Goal: Task Accomplishment & Management: Use online tool/utility

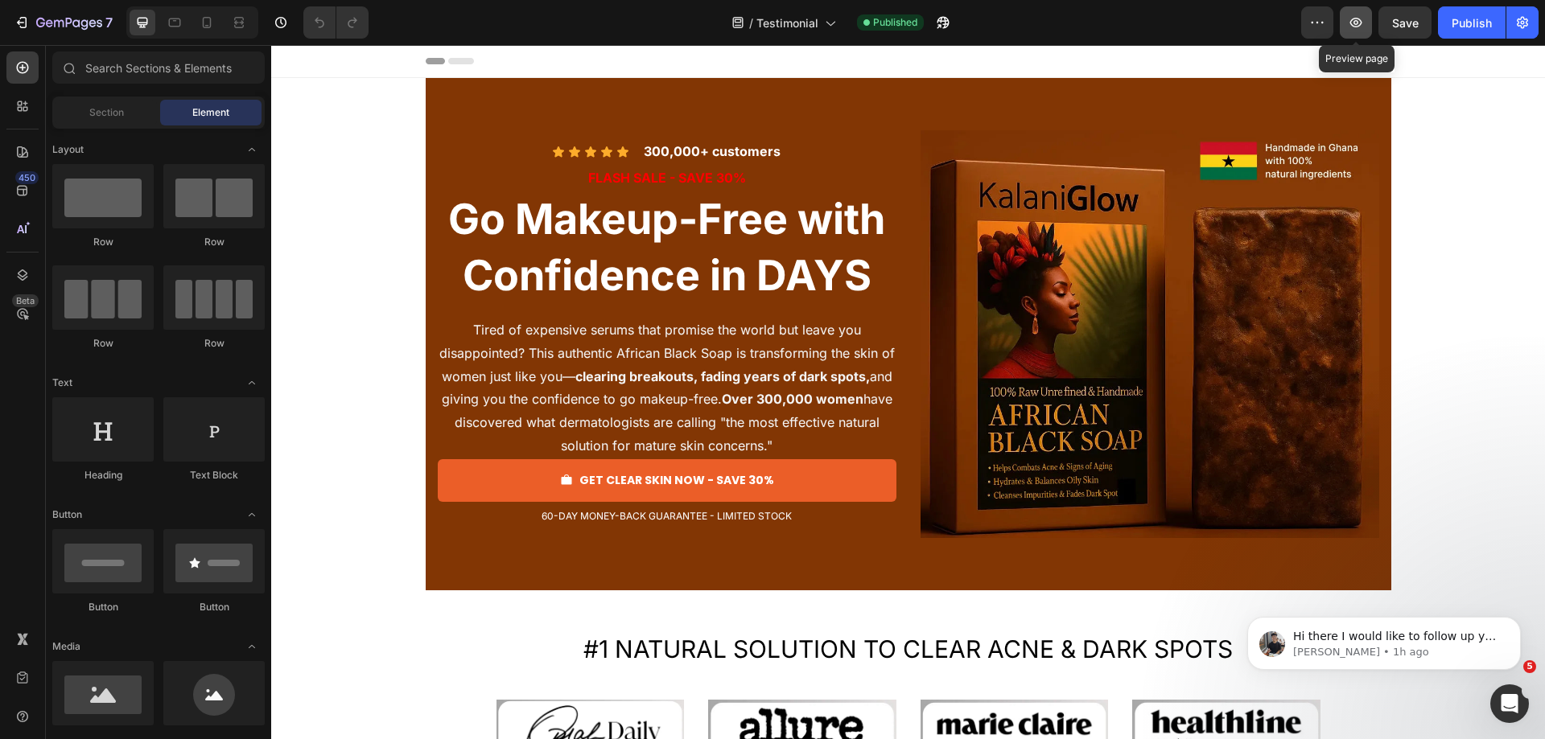
click at [1355, 32] on button "button" at bounding box center [1355, 22] width 32 height 32
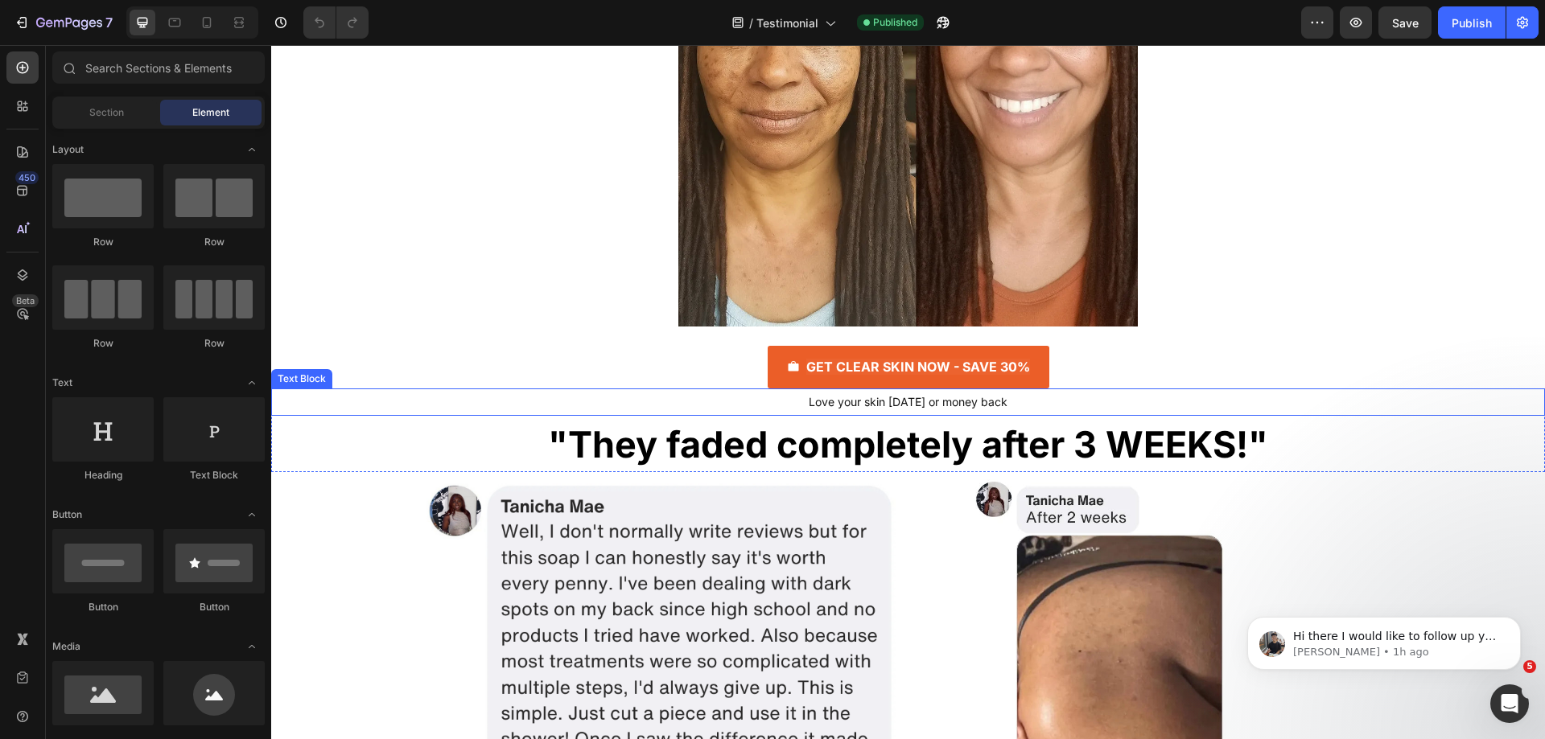
scroll to position [2655, 0]
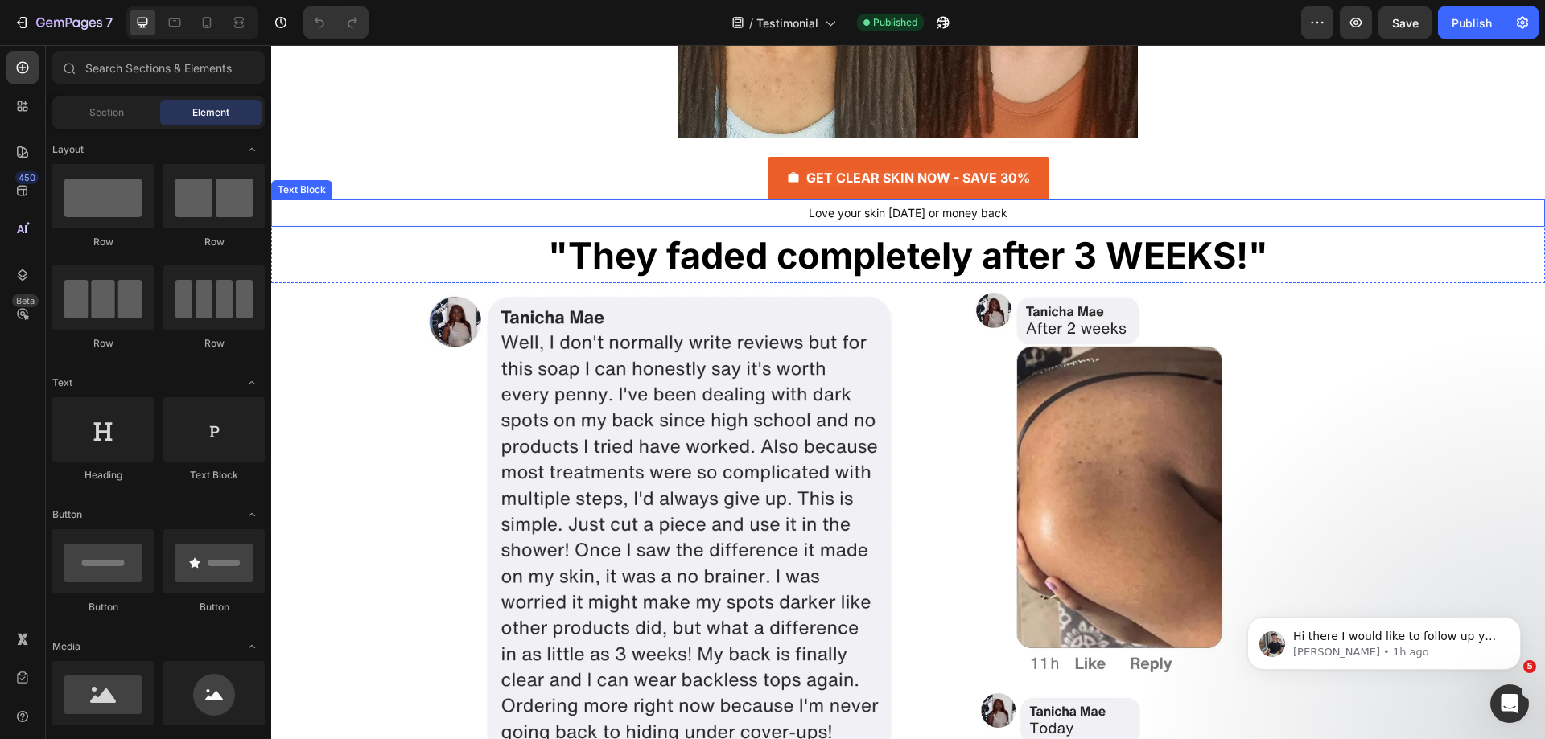
click at [406, 212] on div "Love your skin [DATE] or money back" at bounding box center [907, 213] width 1273 height 27
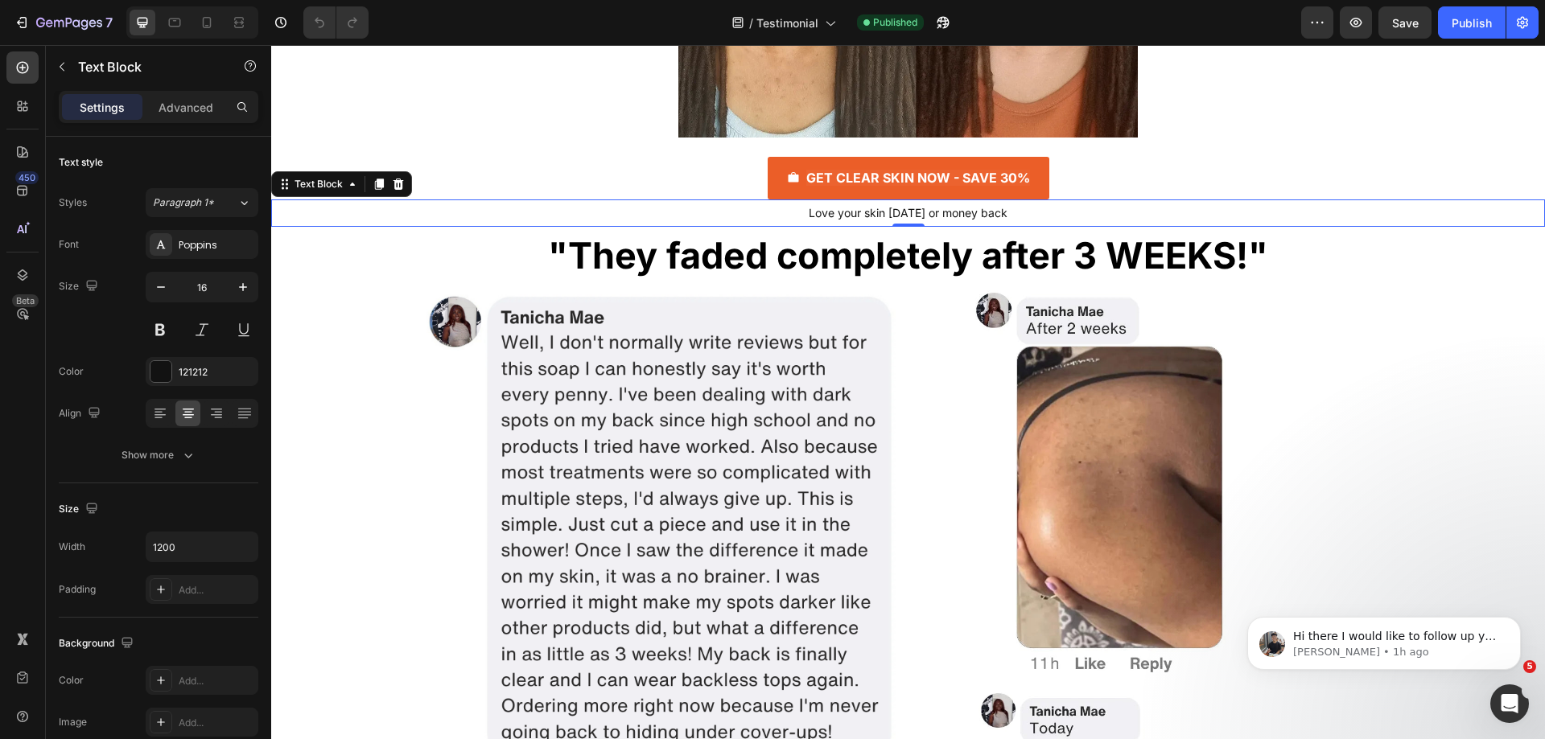
click at [405, 212] on div "Love your skin [DATE] or money back" at bounding box center [907, 213] width 1273 height 27
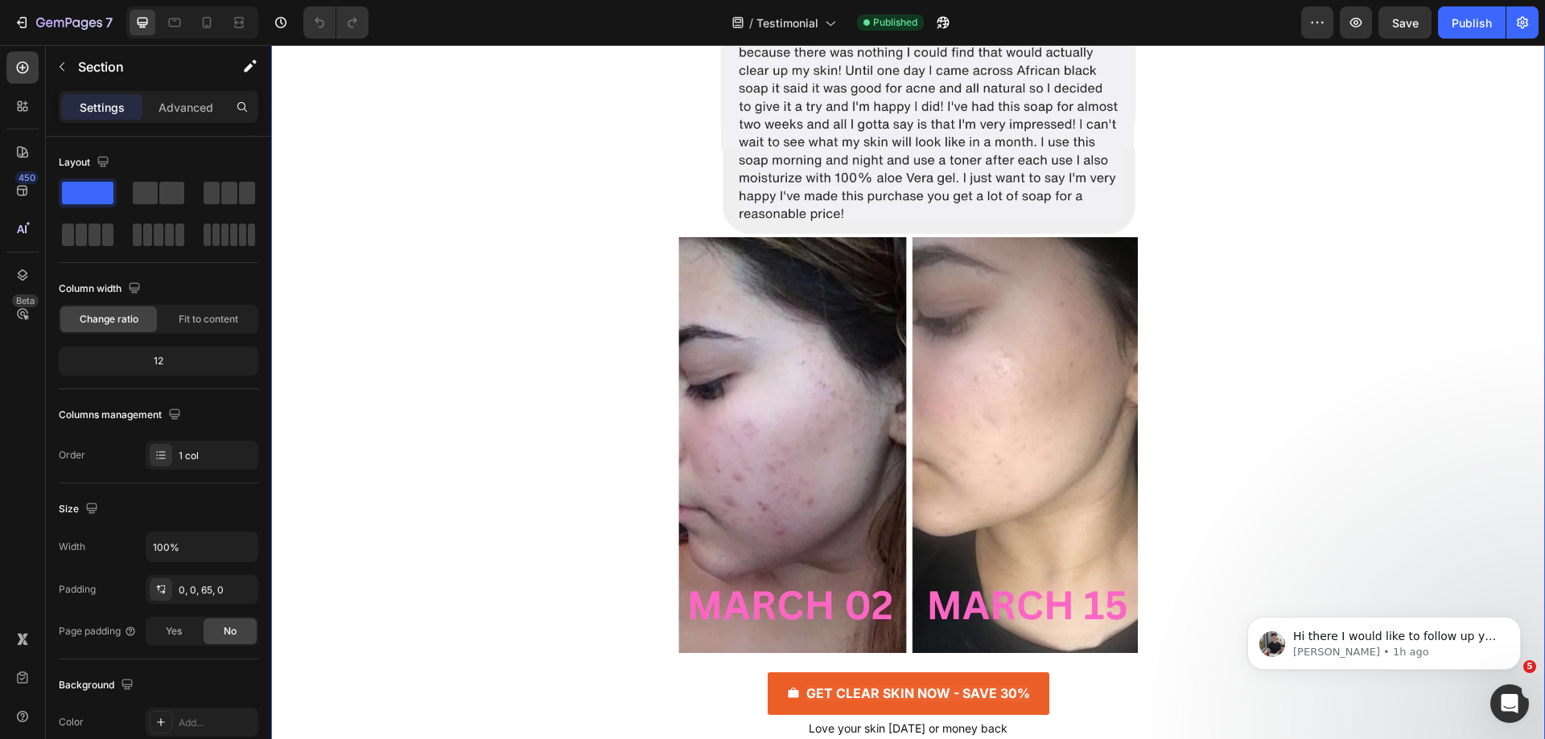
scroll to position [4827, 0]
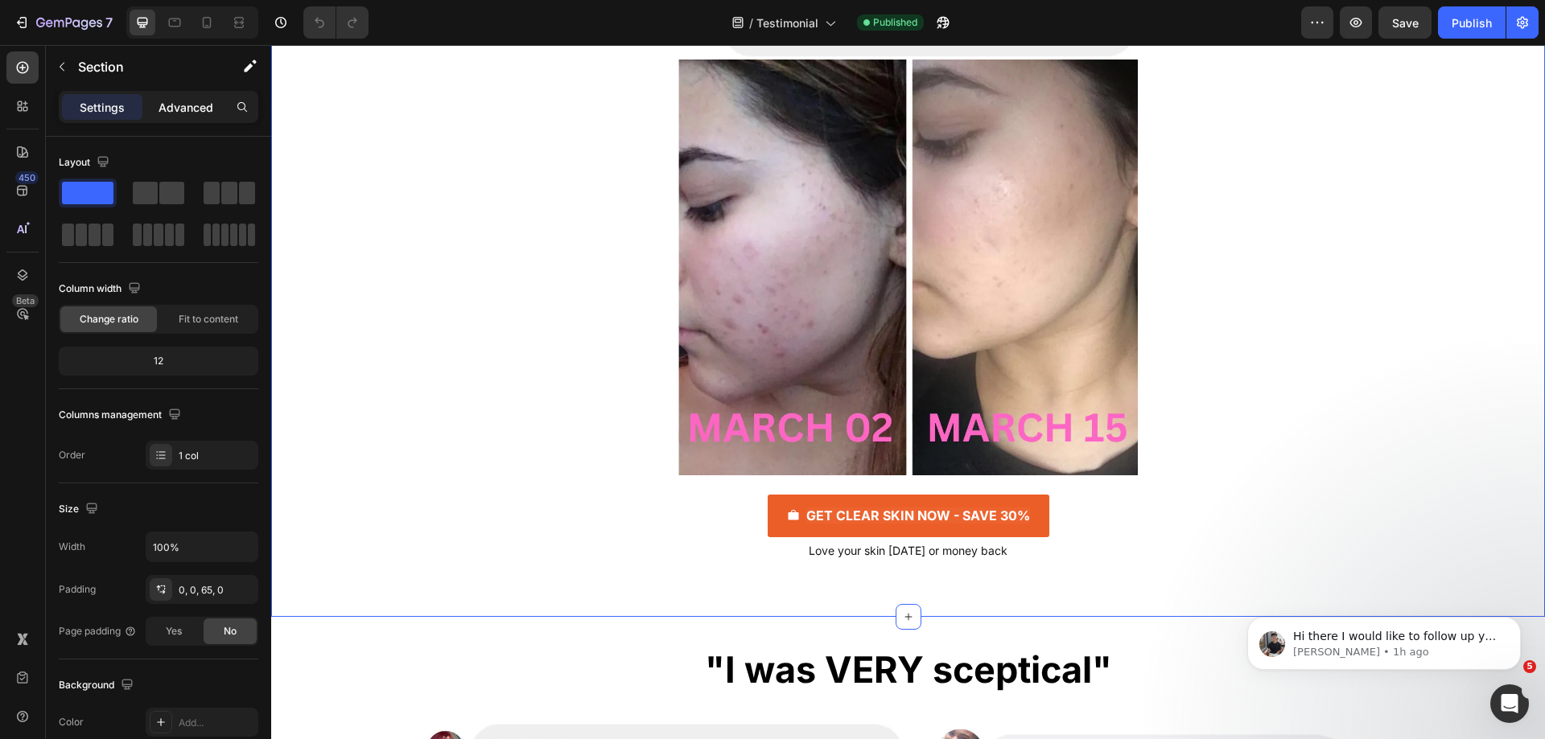
click at [187, 109] on p "Advanced" at bounding box center [185, 107] width 55 height 17
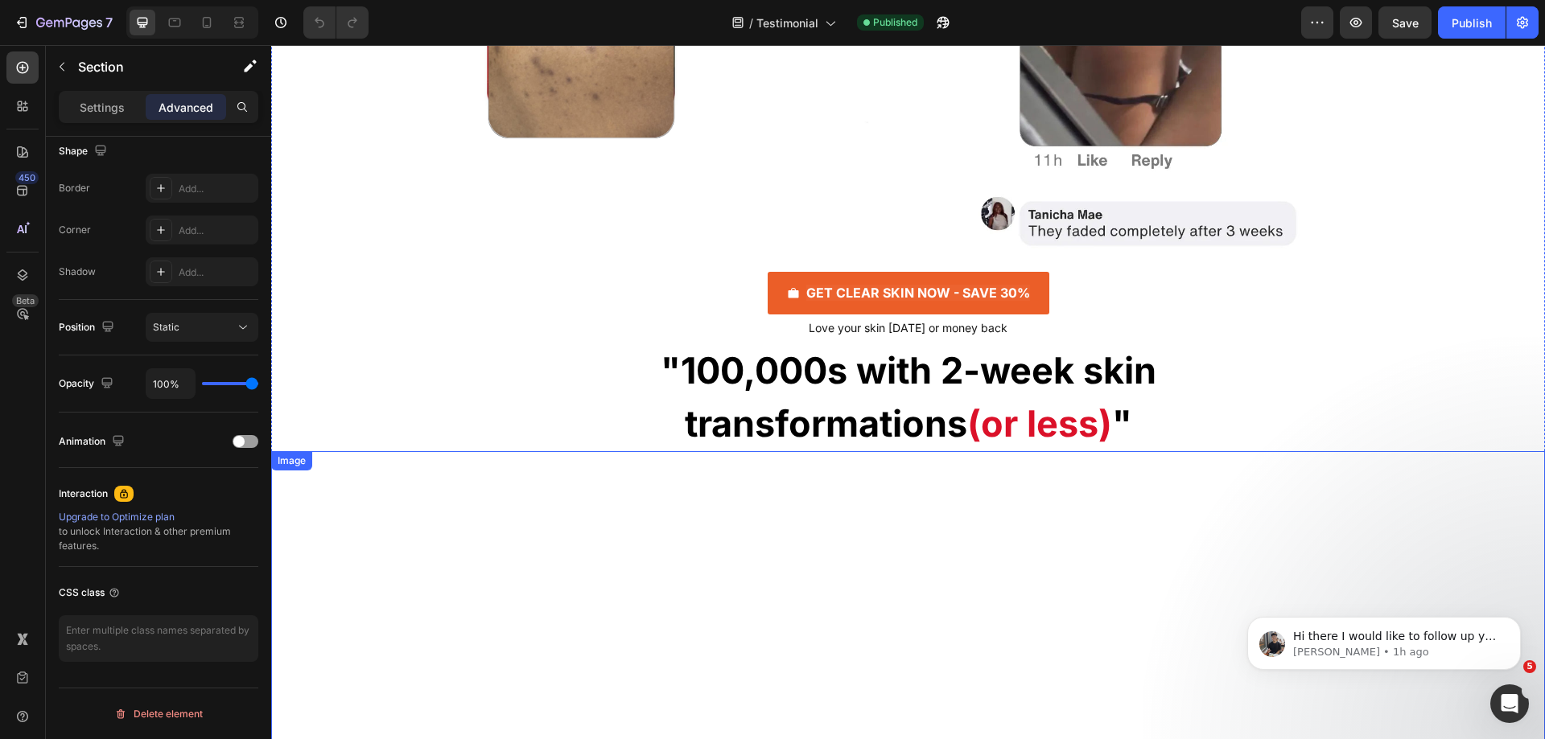
scroll to position [3540, 0]
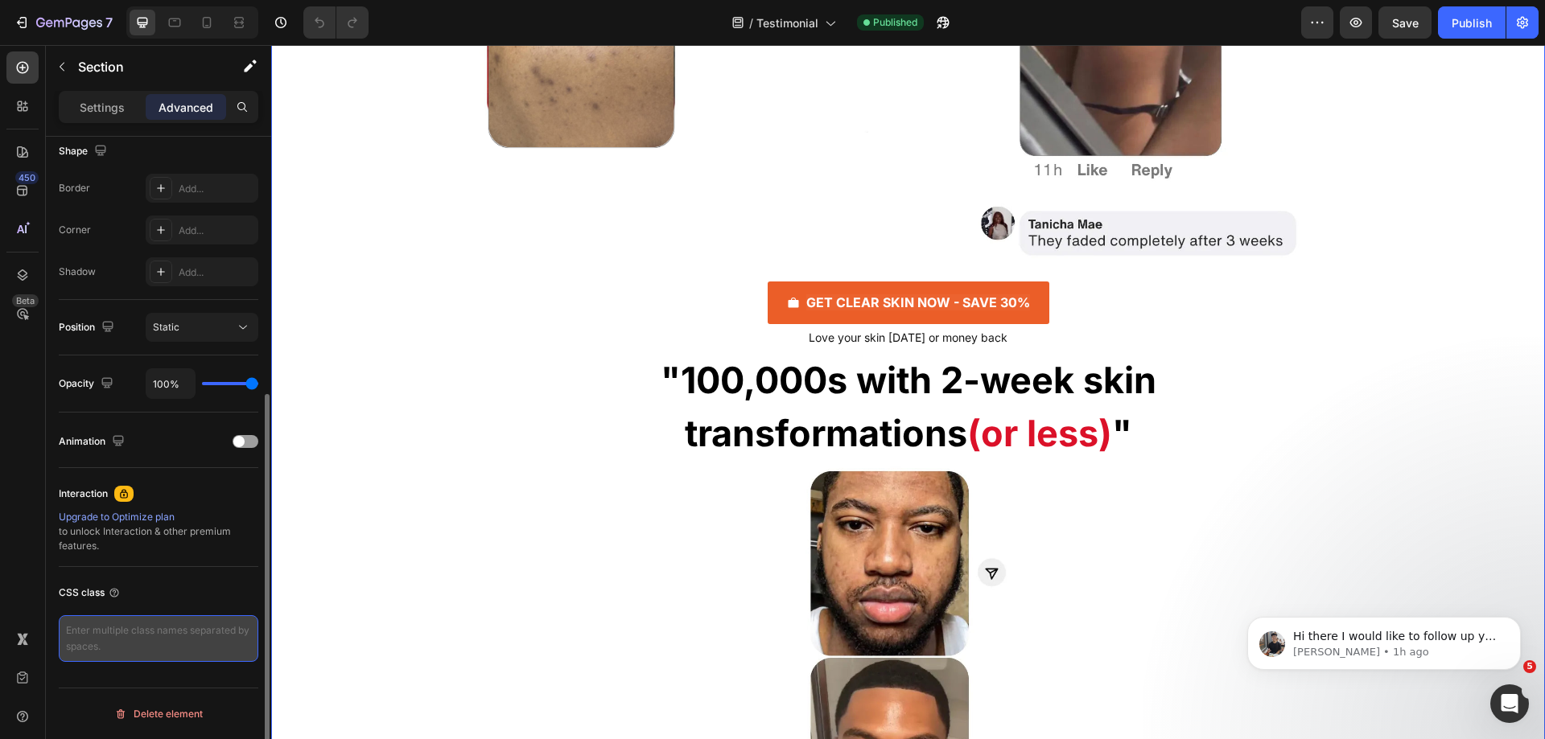
click at [150, 640] on textarea at bounding box center [159, 638] width 200 height 47
type textarea "week-skin-sec"
click at [218, 589] on div "CSS class" at bounding box center [159, 593] width 200 height 26
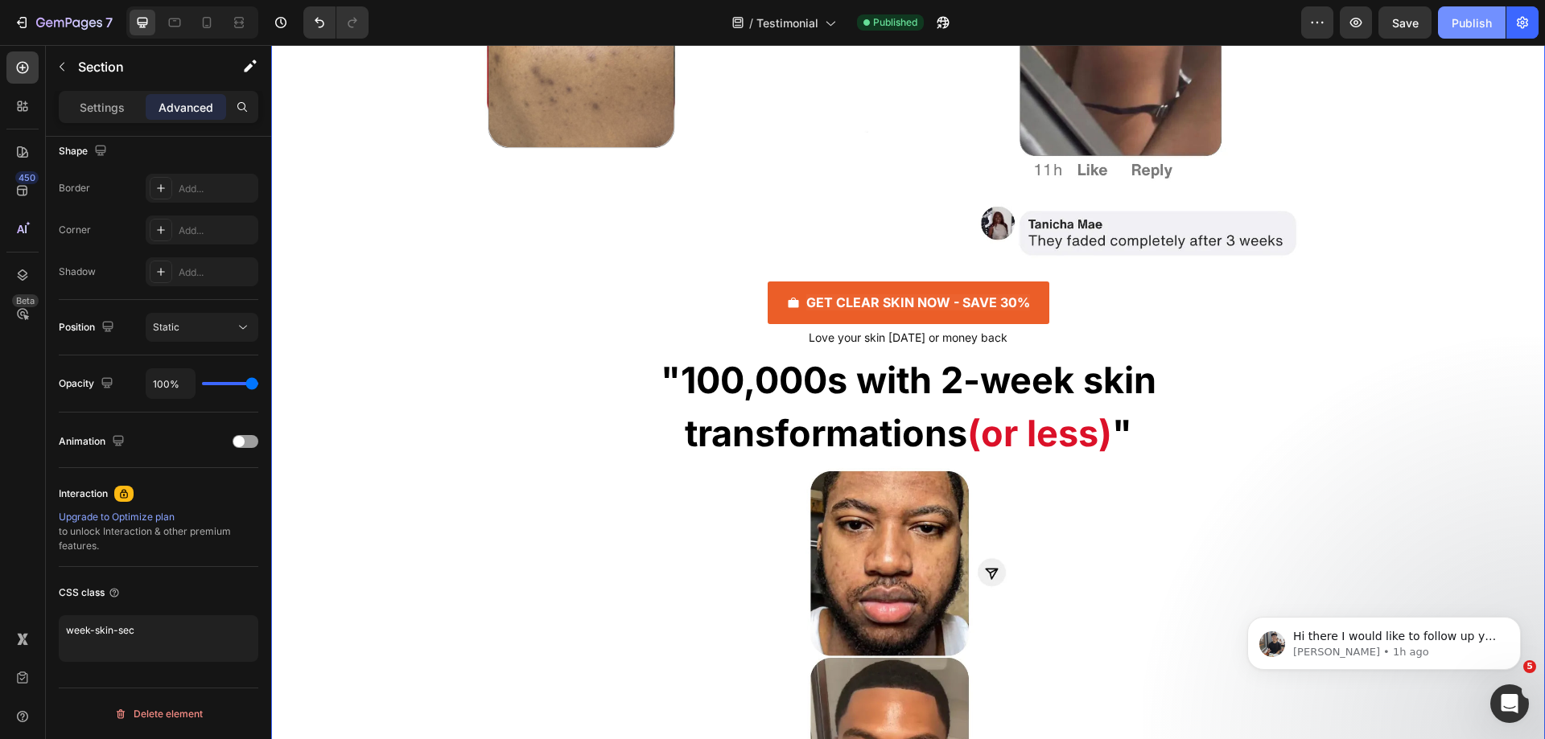
click at [1462, 26] on div "Publish" at bounding box center [1471, 22] width 40 height 17
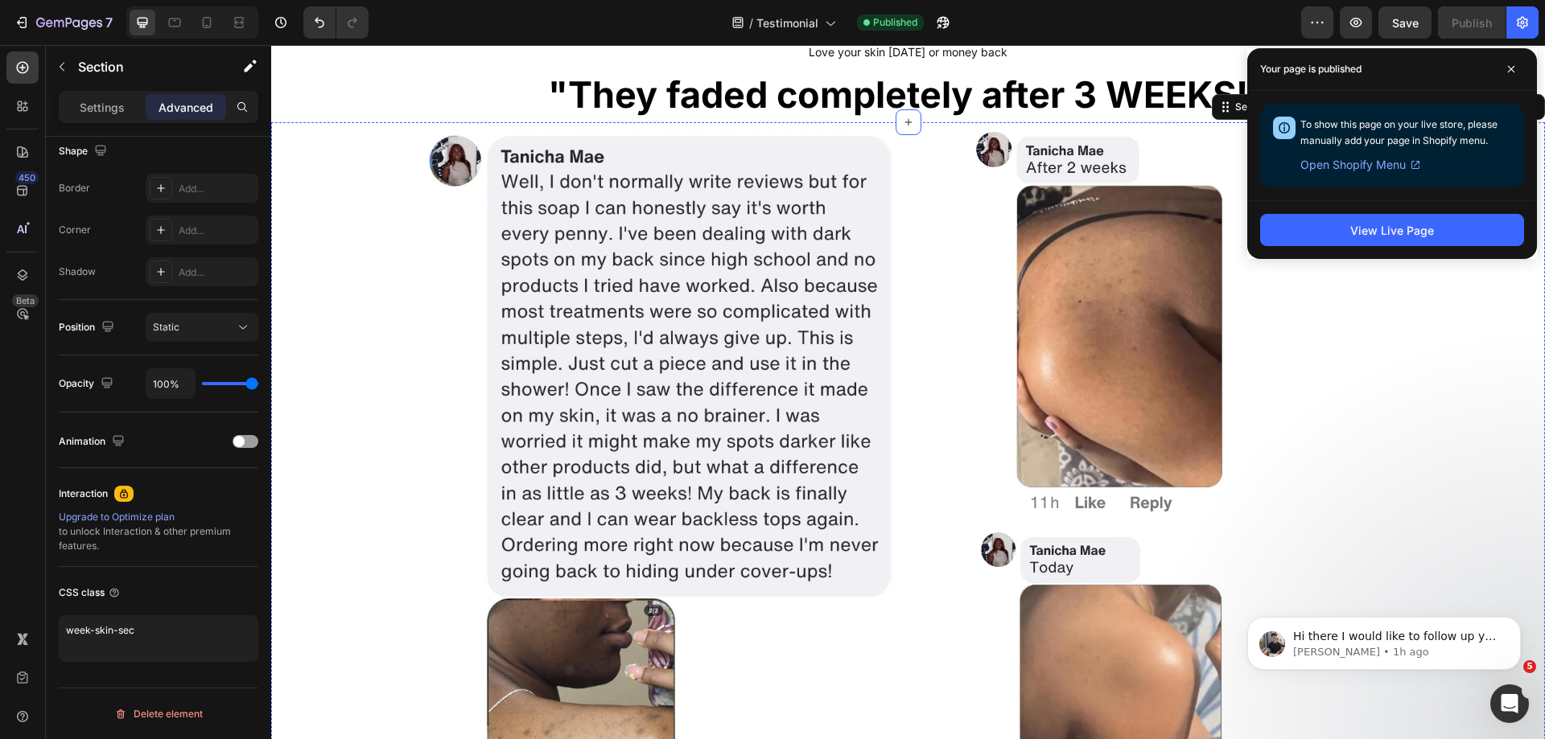
scroll to position [2574, 0]
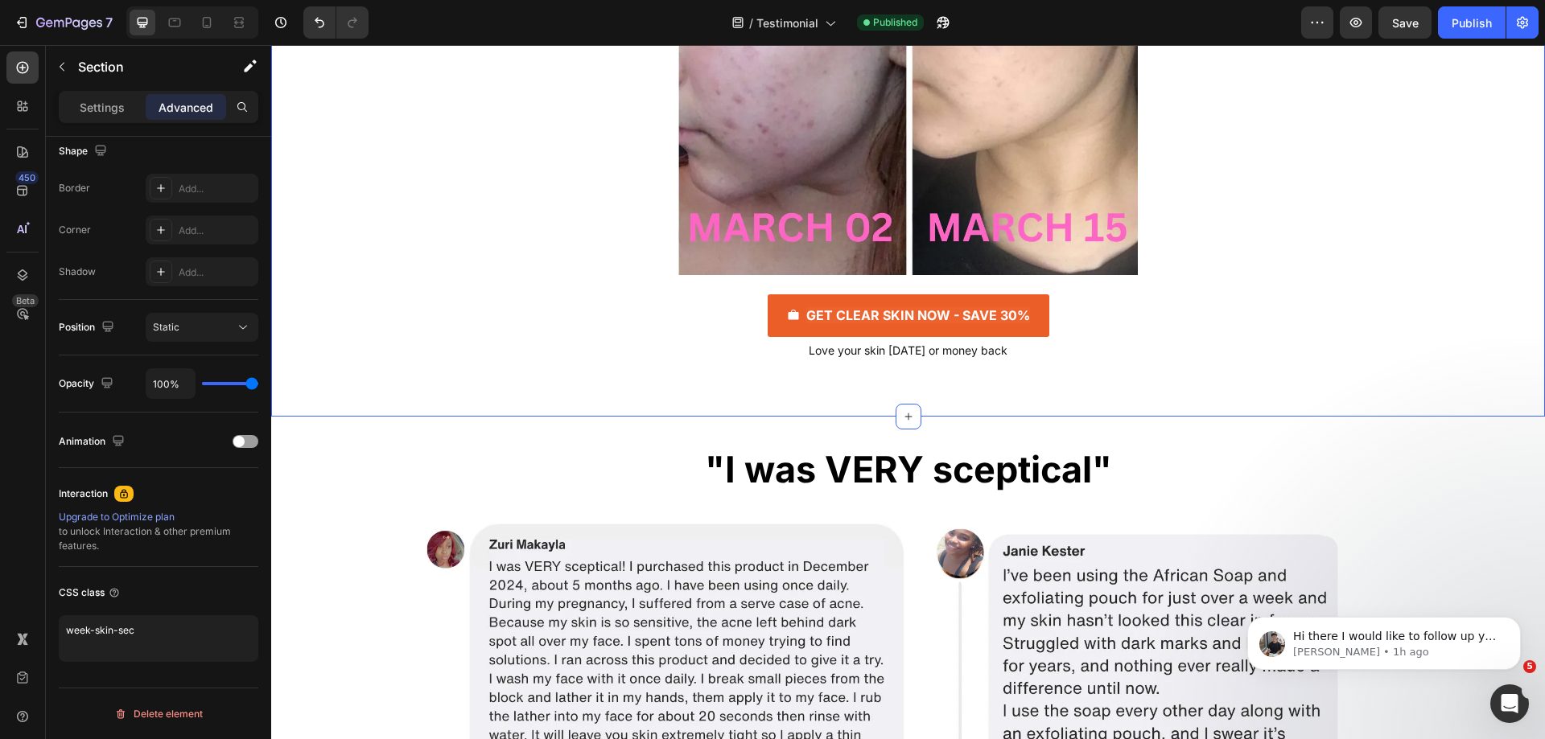
scroll to position [5068, 0]
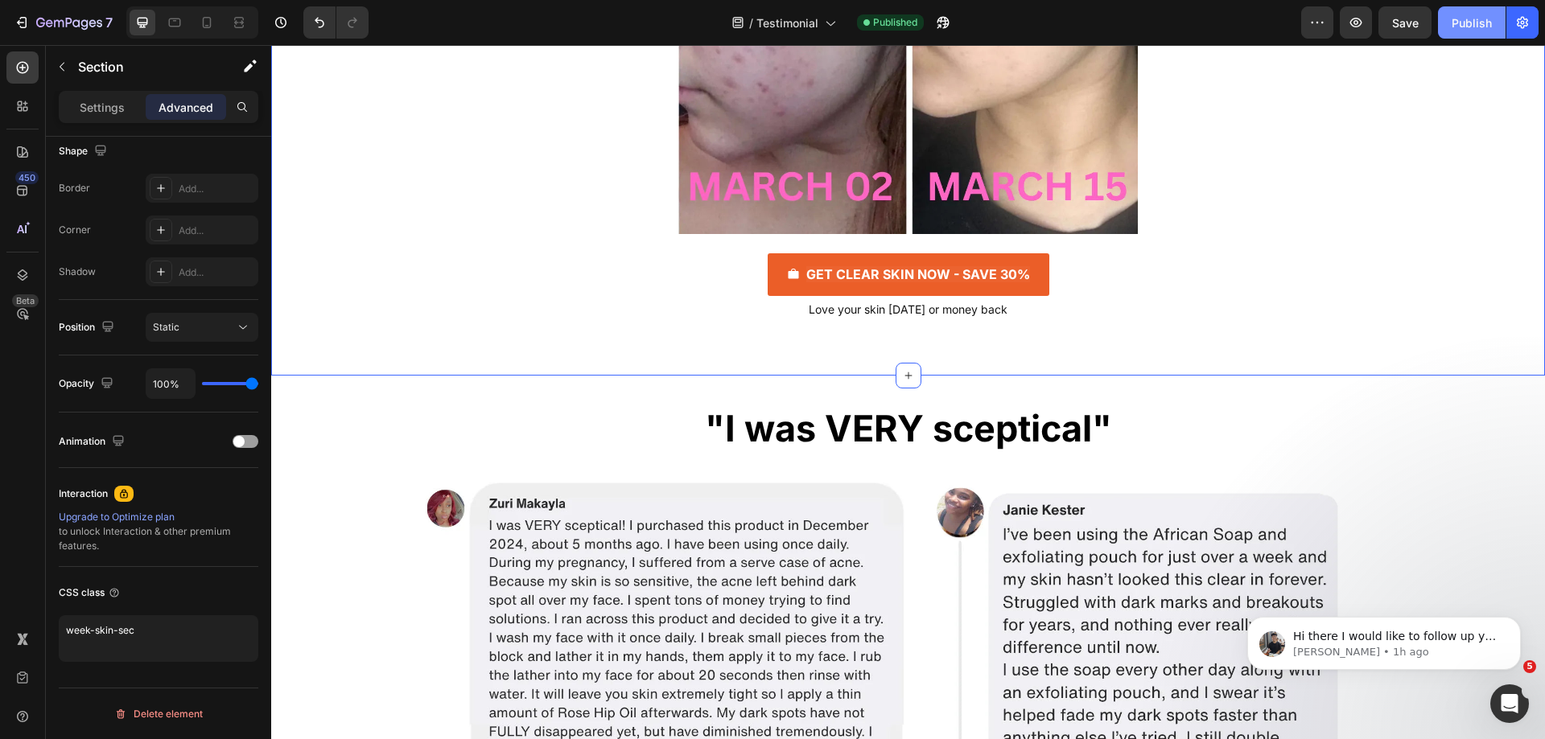
click at [1475, 14] on div "Publish" at bounding box center [1471, 22] width 40 height 17
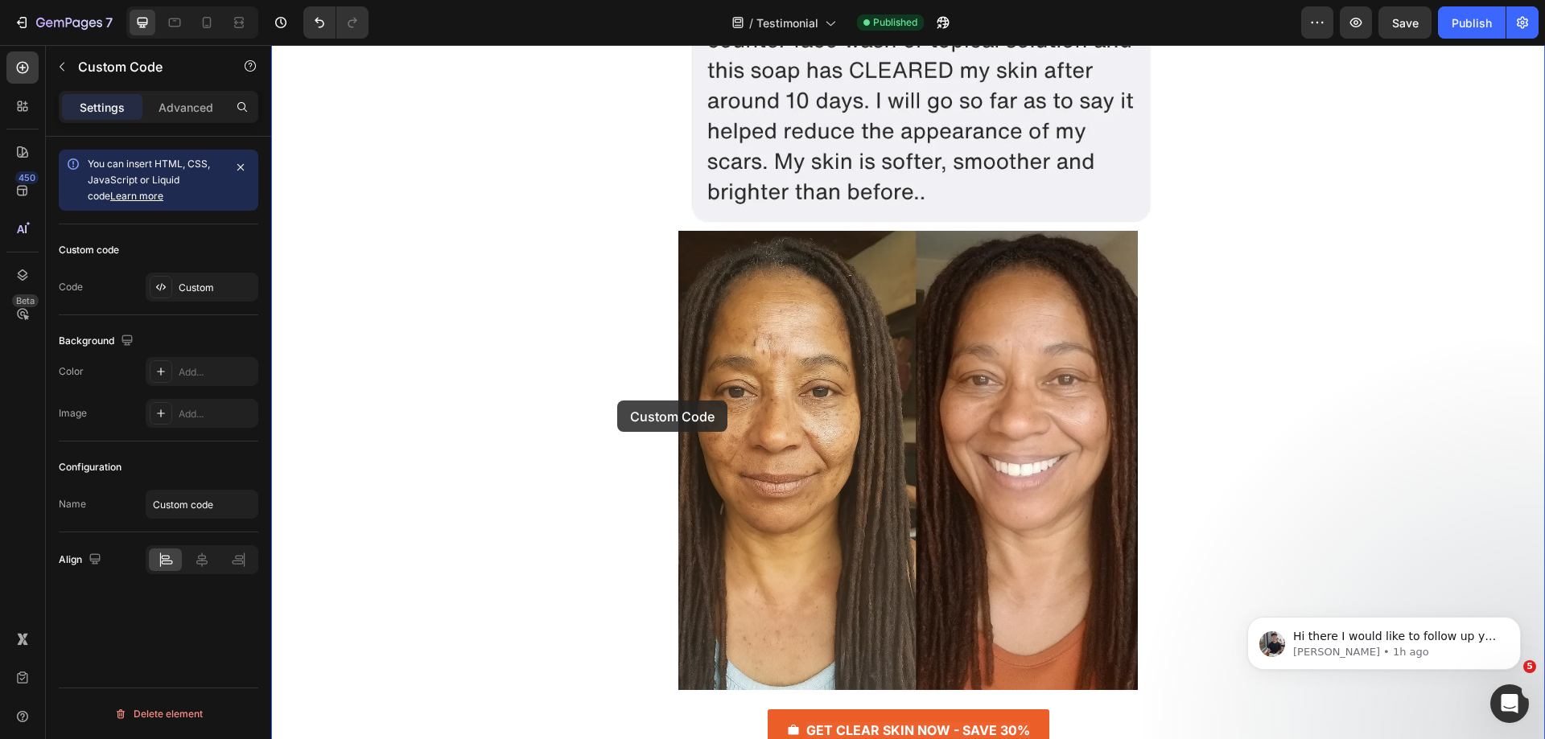
scroll to position [2413, 0]
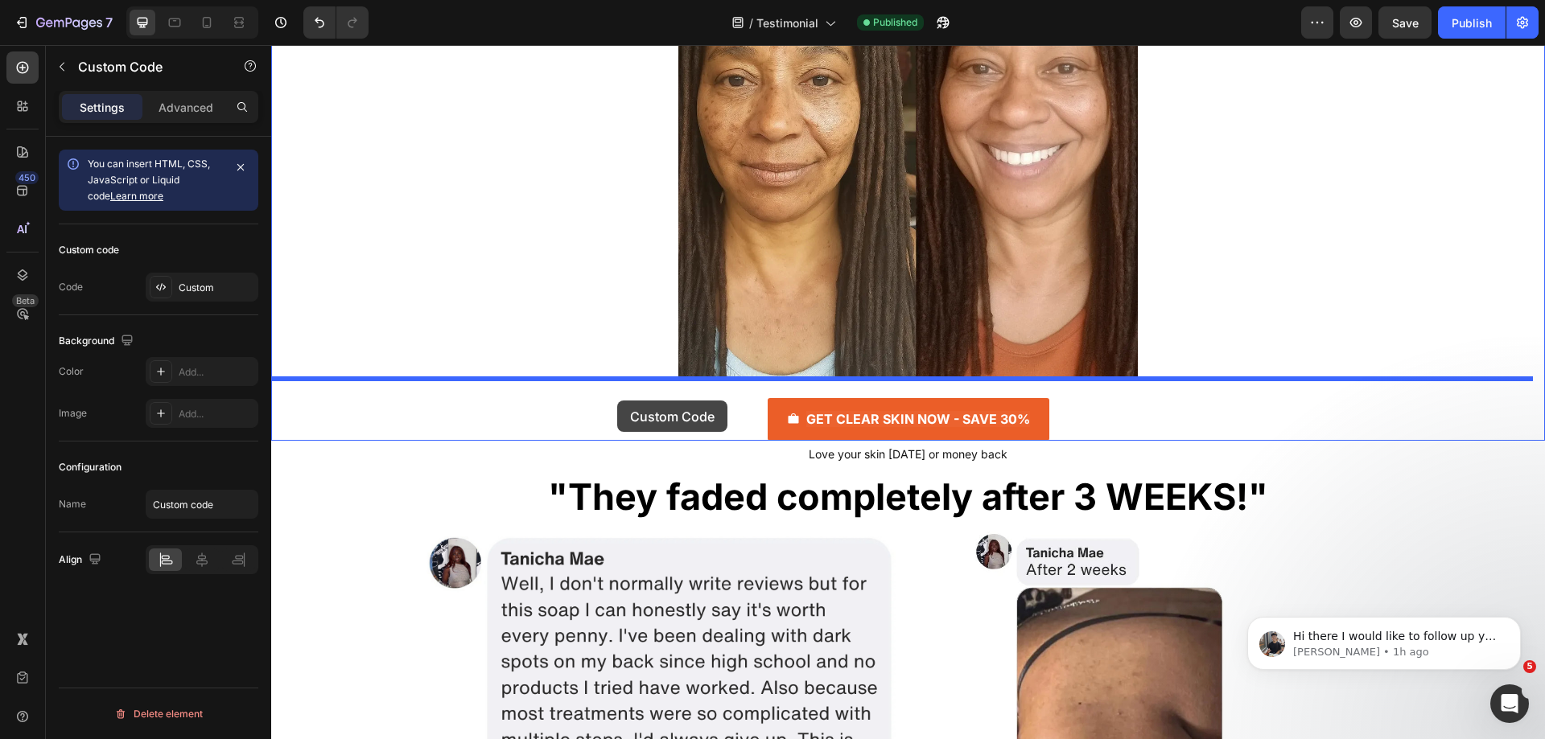
drag, startPoint x: 612, startPoint y: 269, endPoint x: 617, endPoint y: 401, distance: 132.0
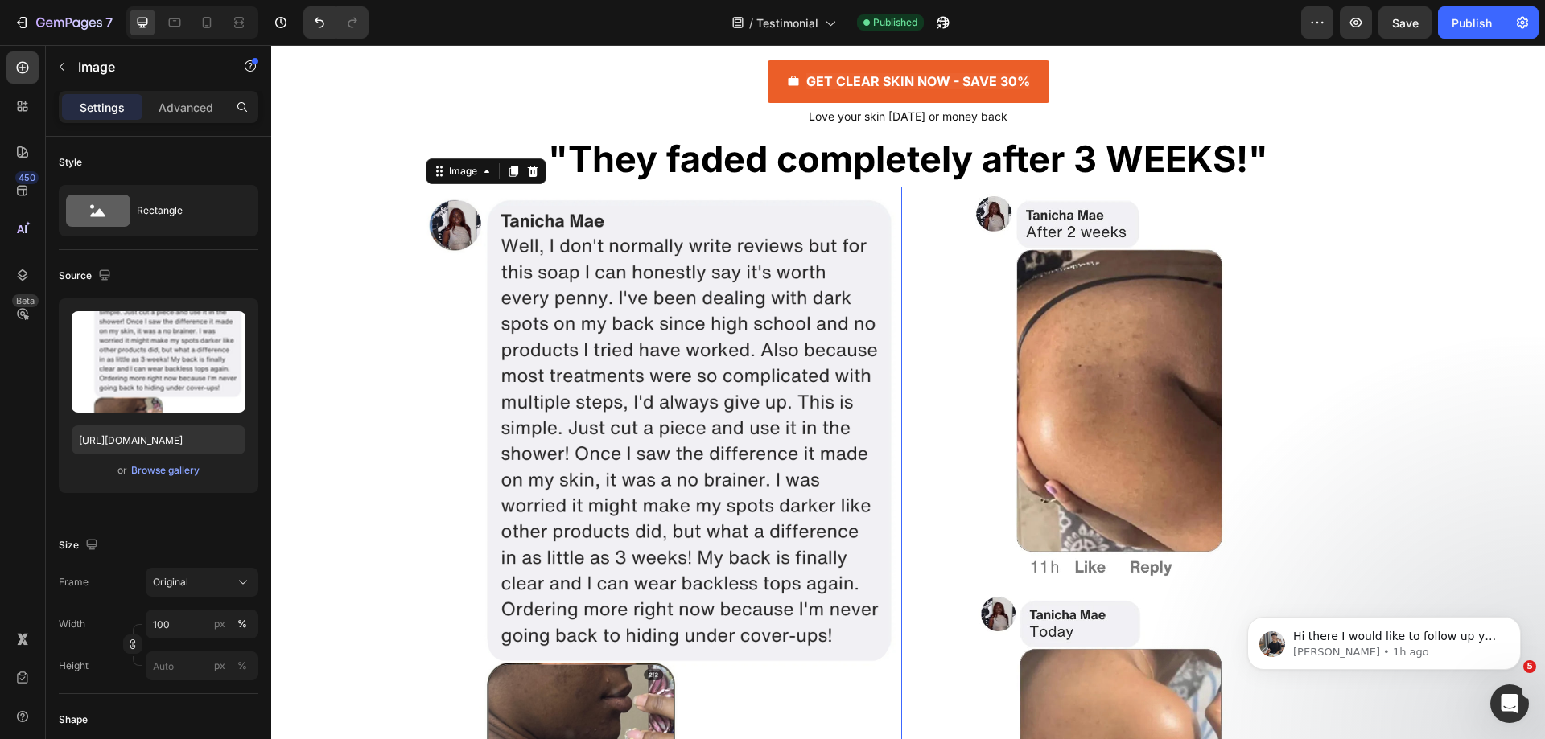
scroll to position [2574, 0]
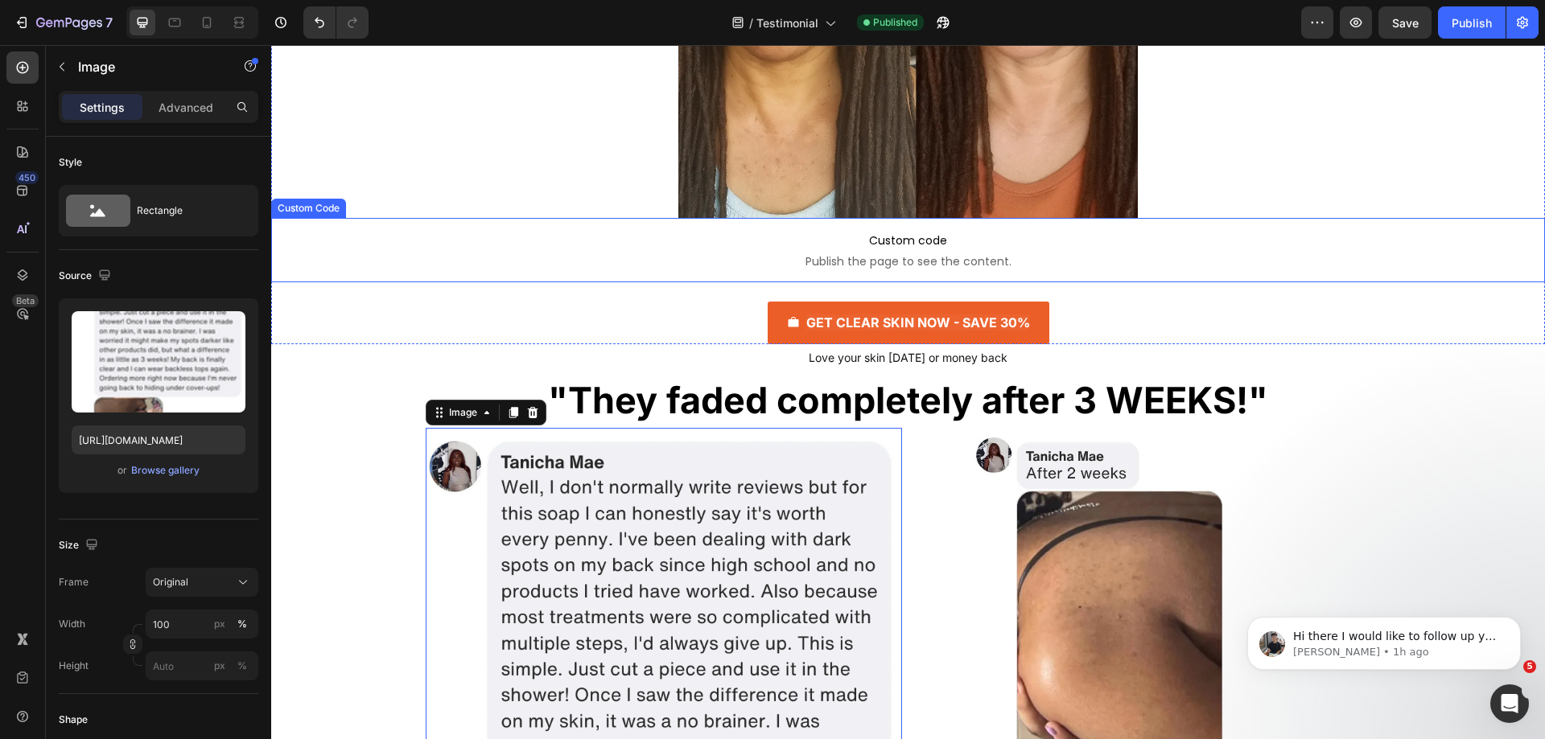
click at [693, 238] on span "Custom code" at bounding box center [907, 240] width 1273 height 19
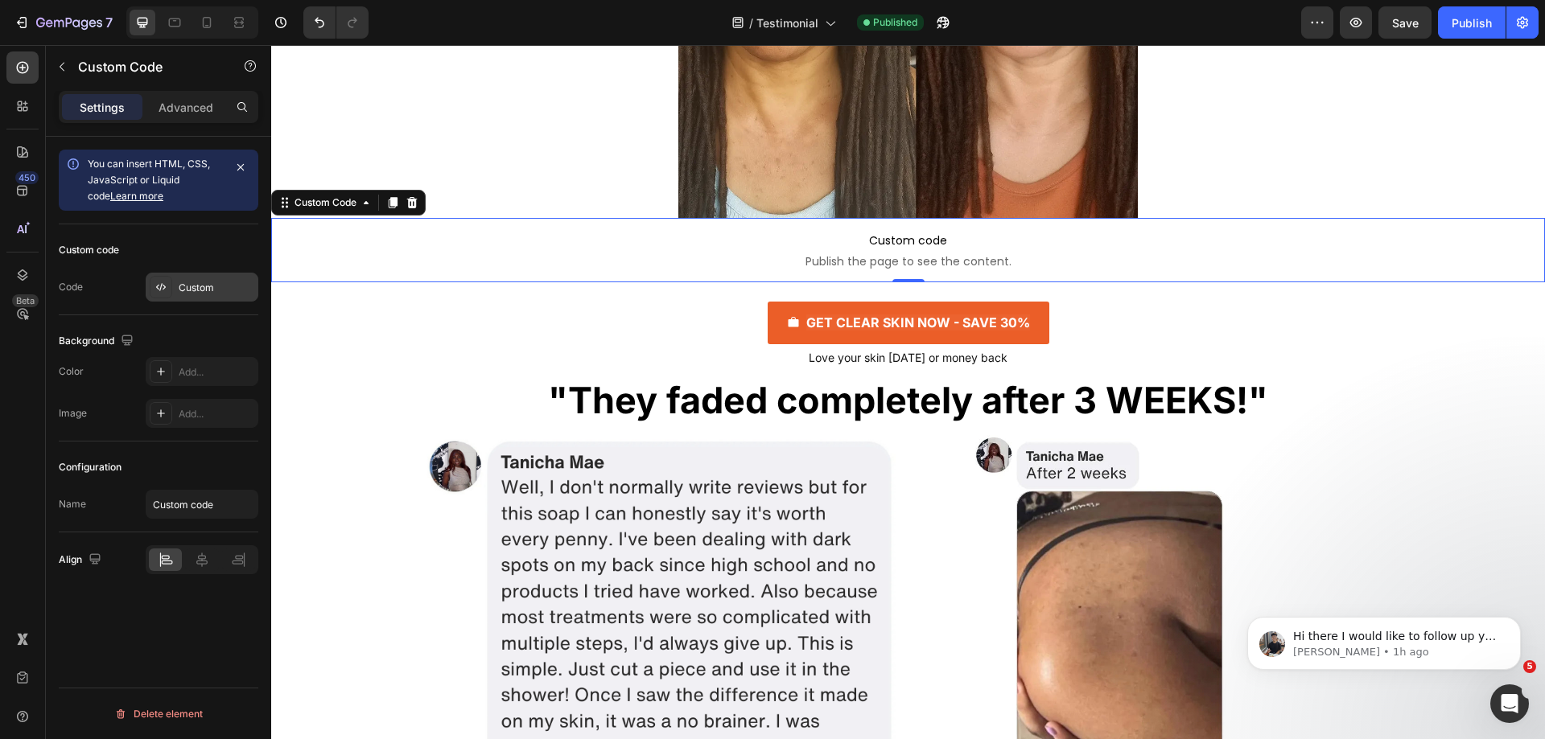
click at [188, 283] on div "Custom" at bounding box center [217, 288] width 76 height 14
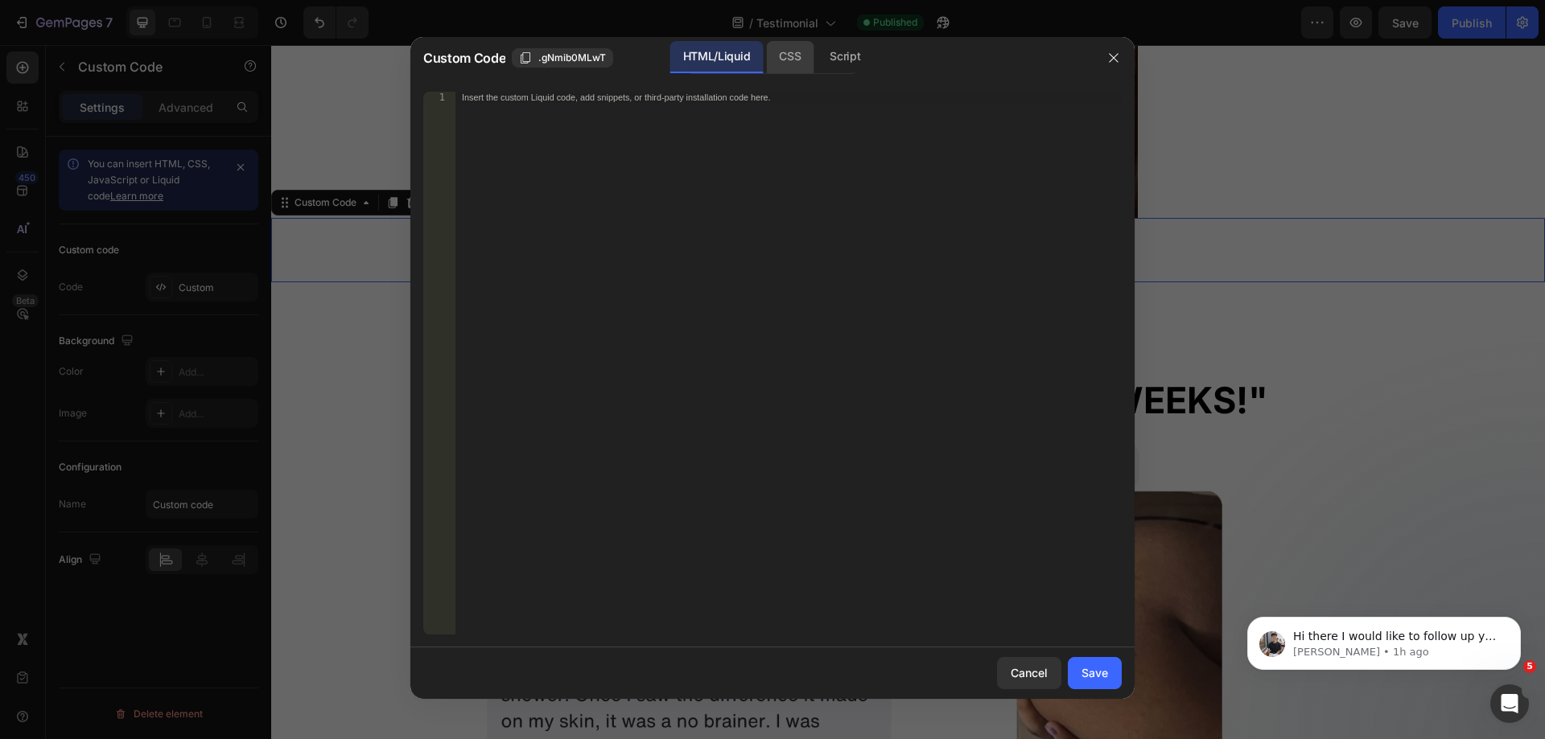
click at [817, 57] on div "CSS" at bounding box center [845, 57] width 56 height 32
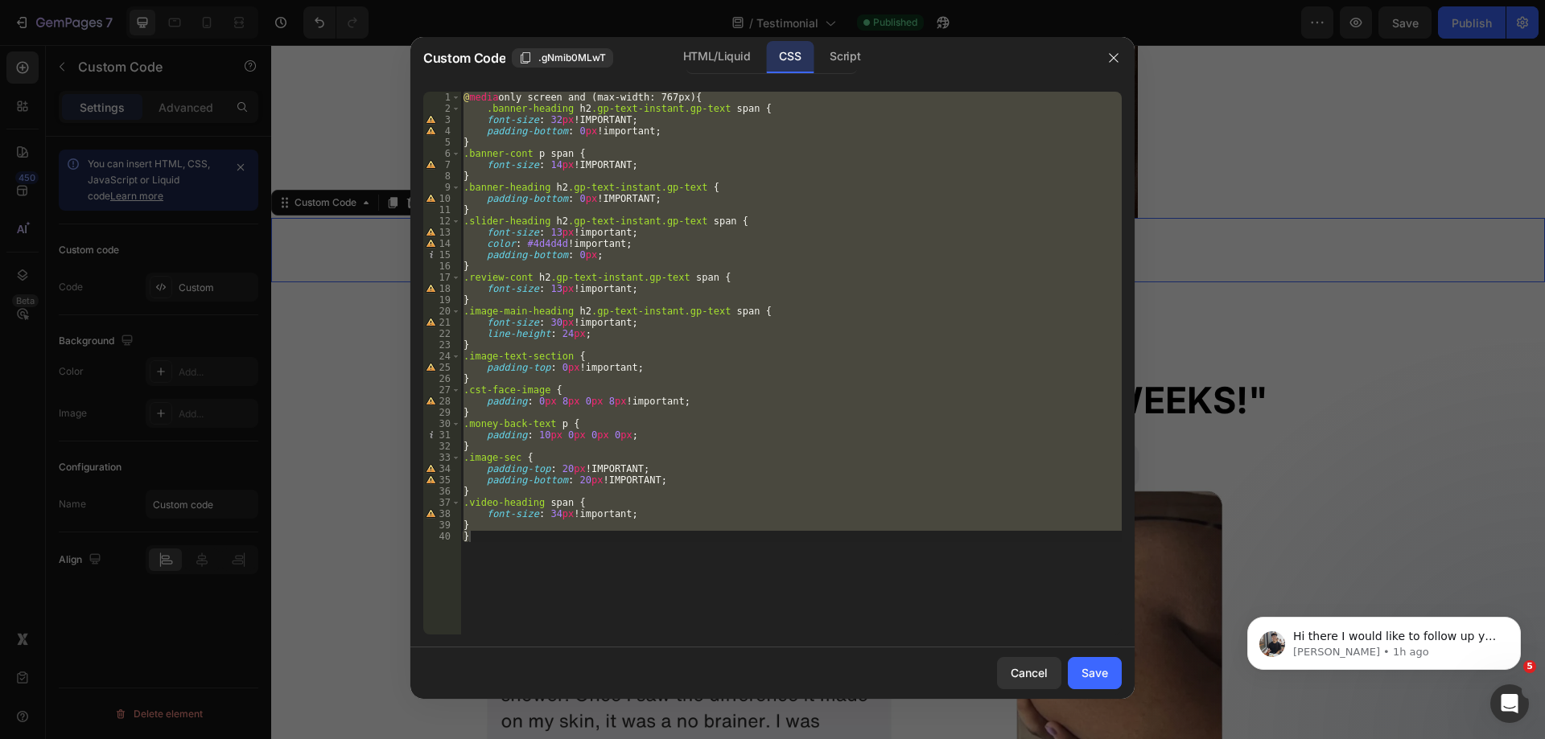
click at [470, 525] on div "@ media only screen and (max-width: 767px) { .banner-heading h2 .gp-text-instan…" at bounding box center [790, 363] width 661 height 543
type textarea "}"
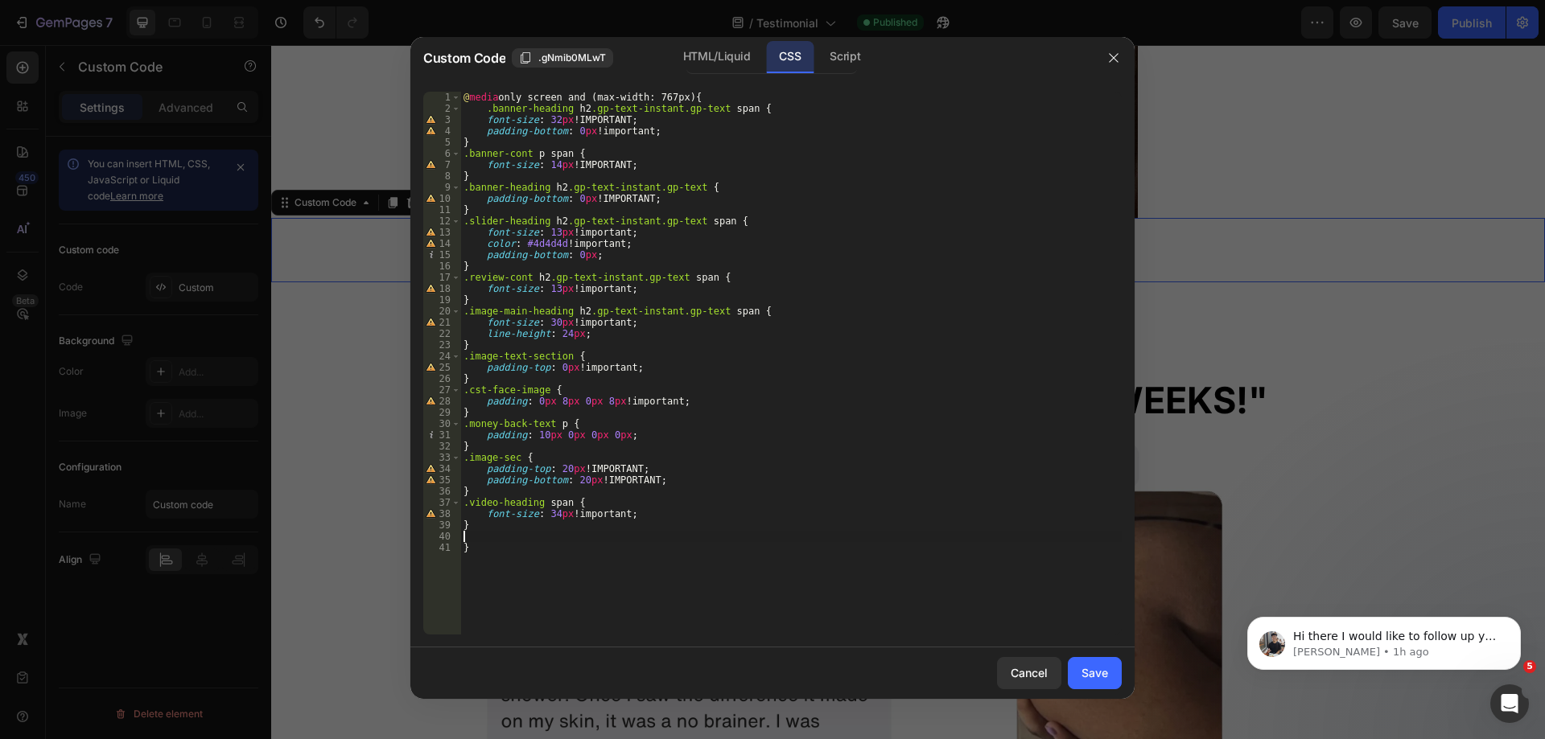
paste textarea "}"
type textarea "}"
click at [1102, 683] on button "Save" at bounding box center [1094, 673] width 54 height 32
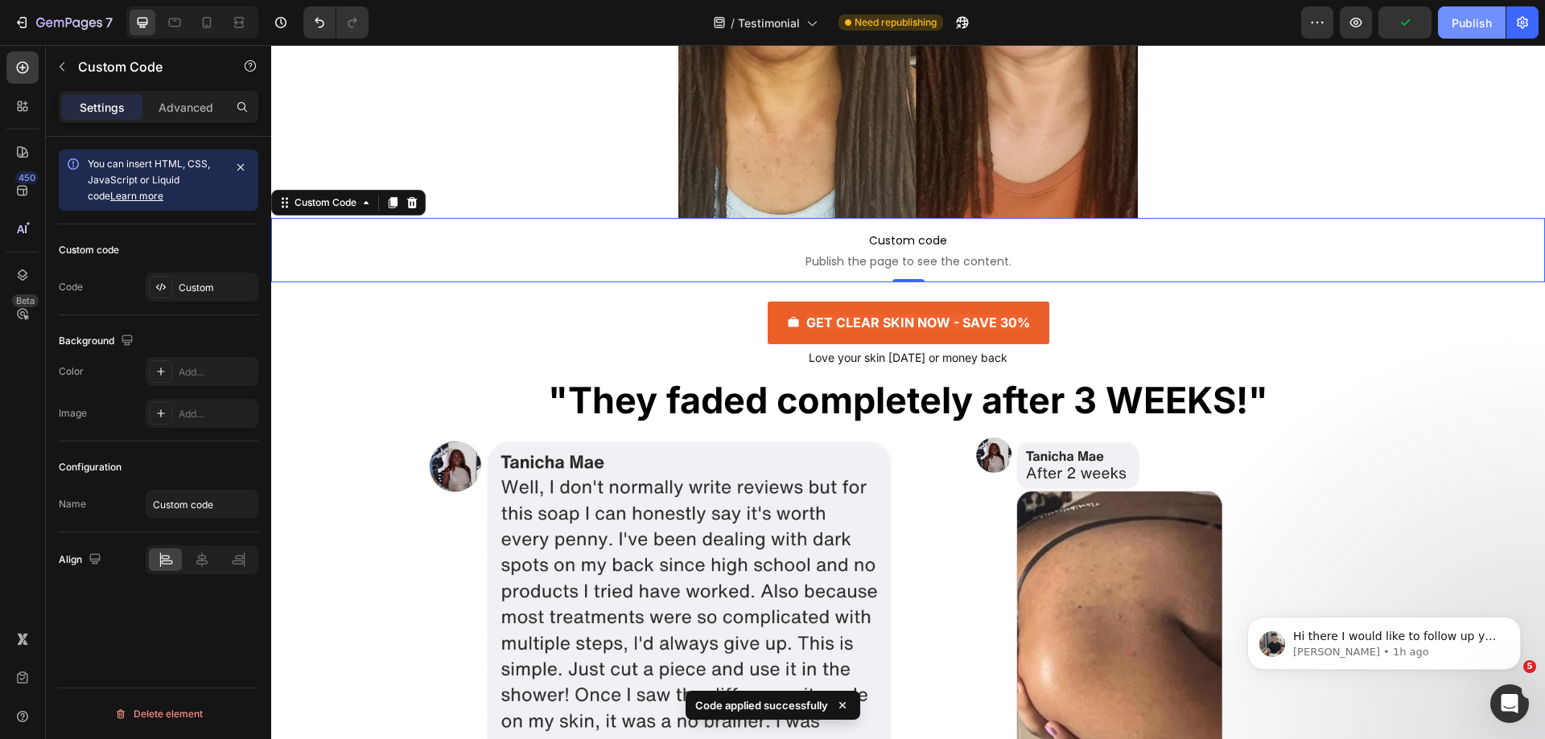
click at [1458, 31] on div "Publish" at bounding box center [1471, 22] width 40 height 17
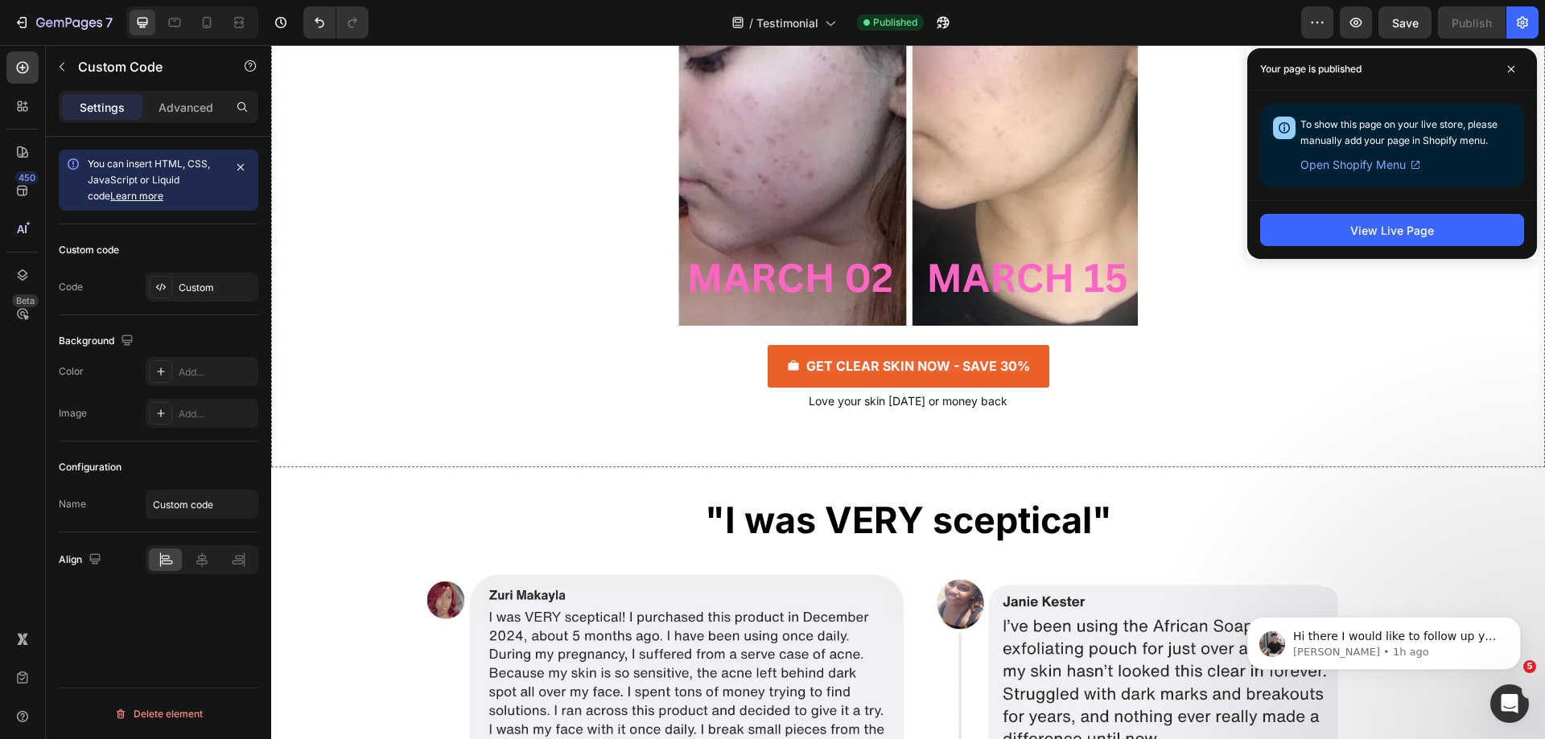
scroll to position [5148, 0]
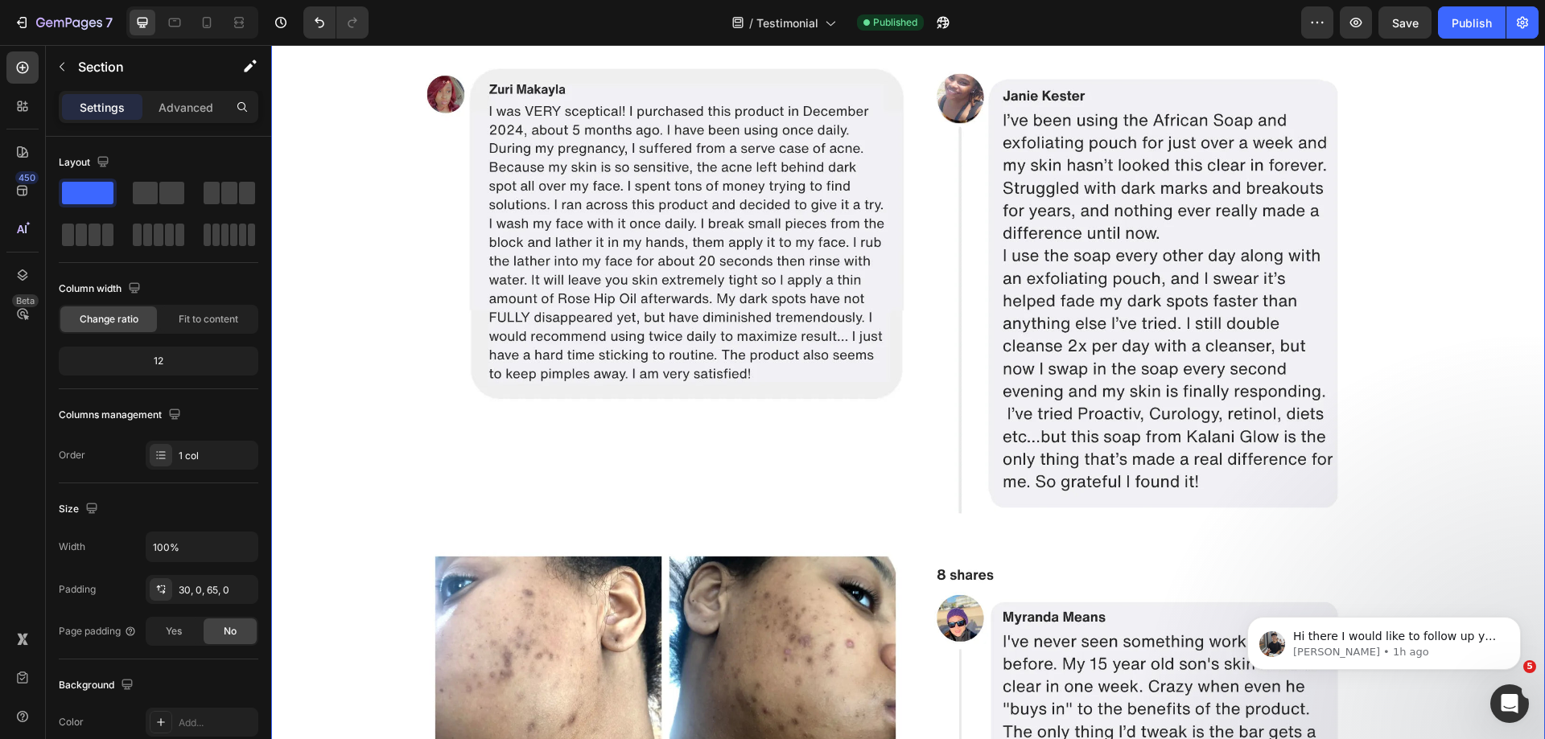
scroll to position [5551, 0]
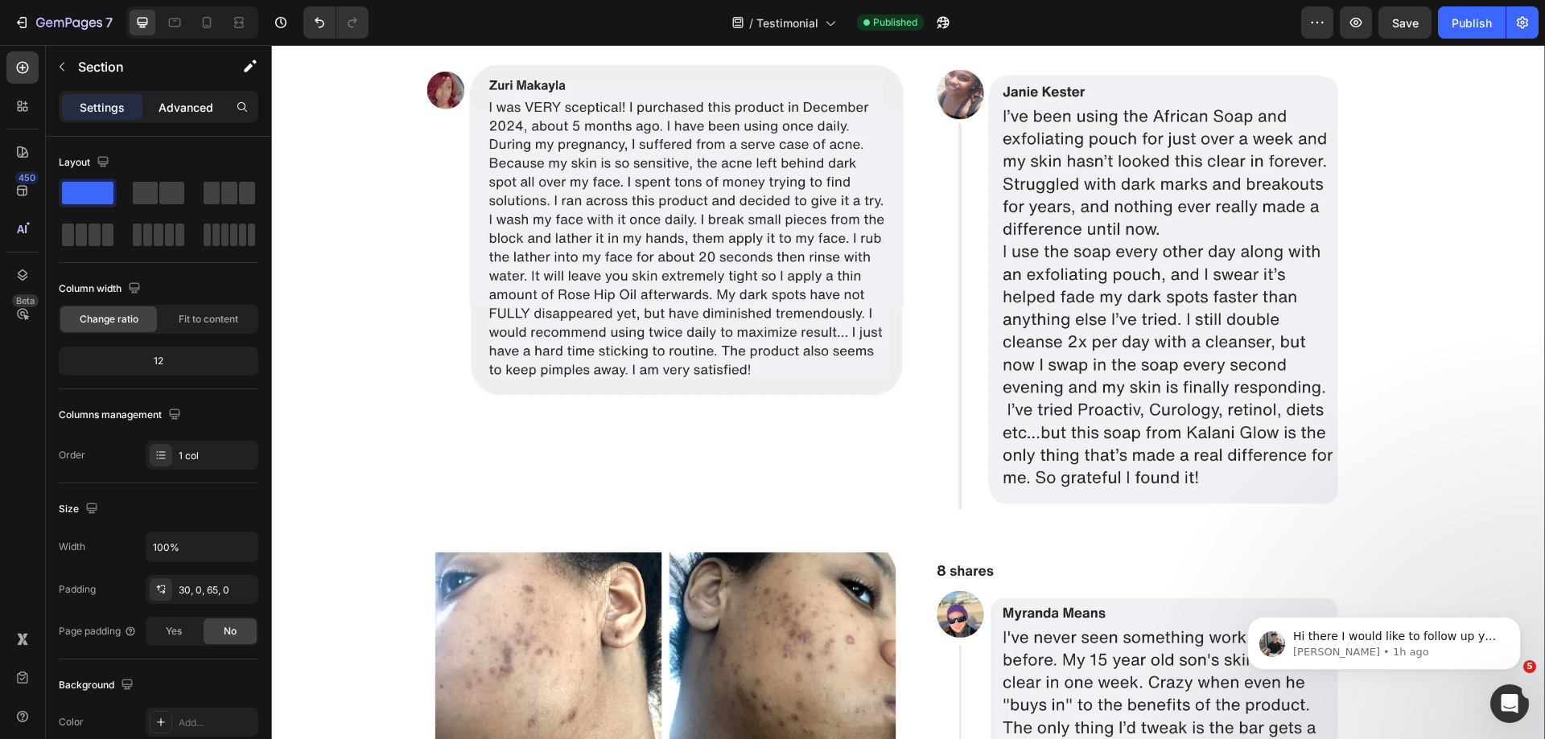
click at [190, 111] on p "Advanced" at bounding box center [185, 107] width 55 height 17
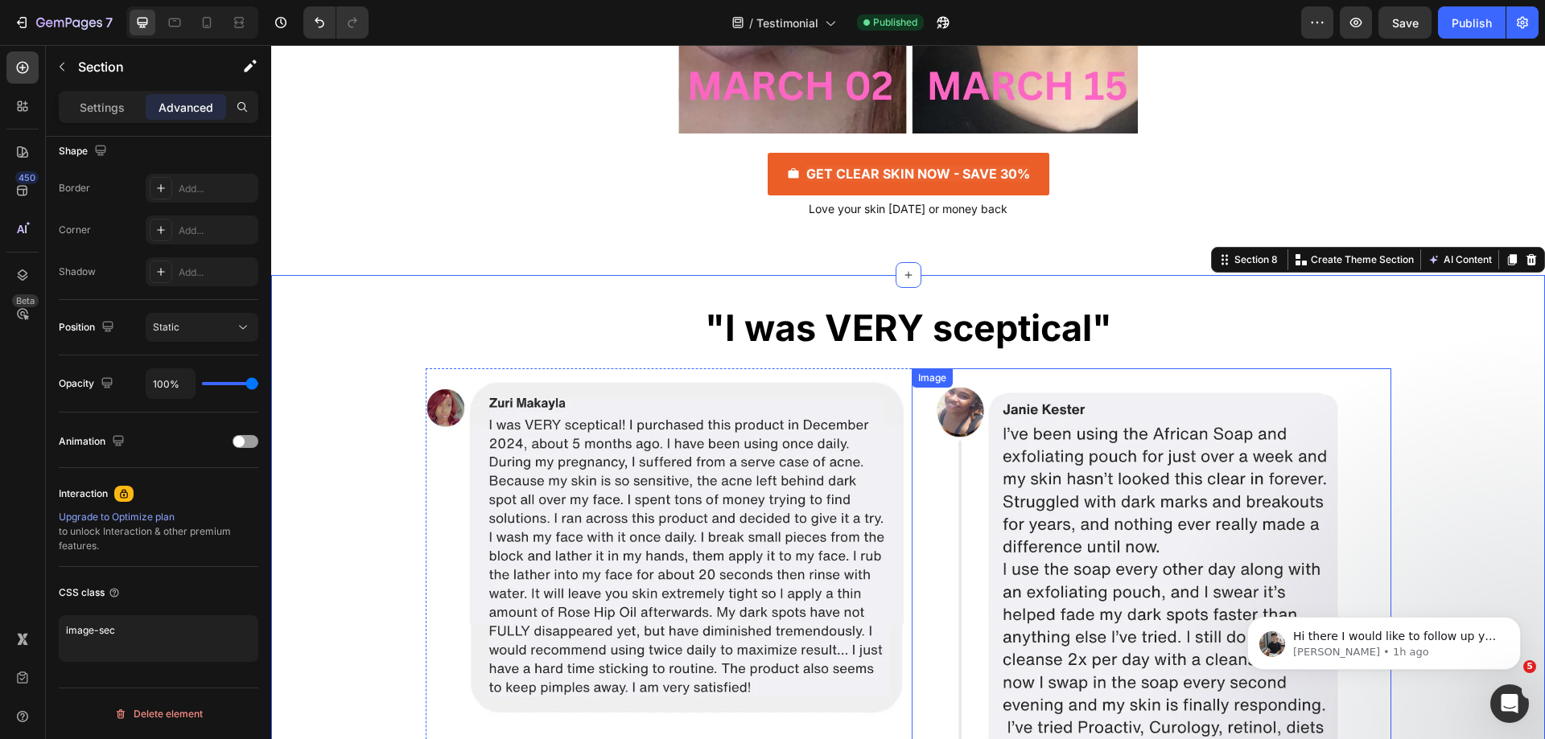
scroll to position [5229, 0]
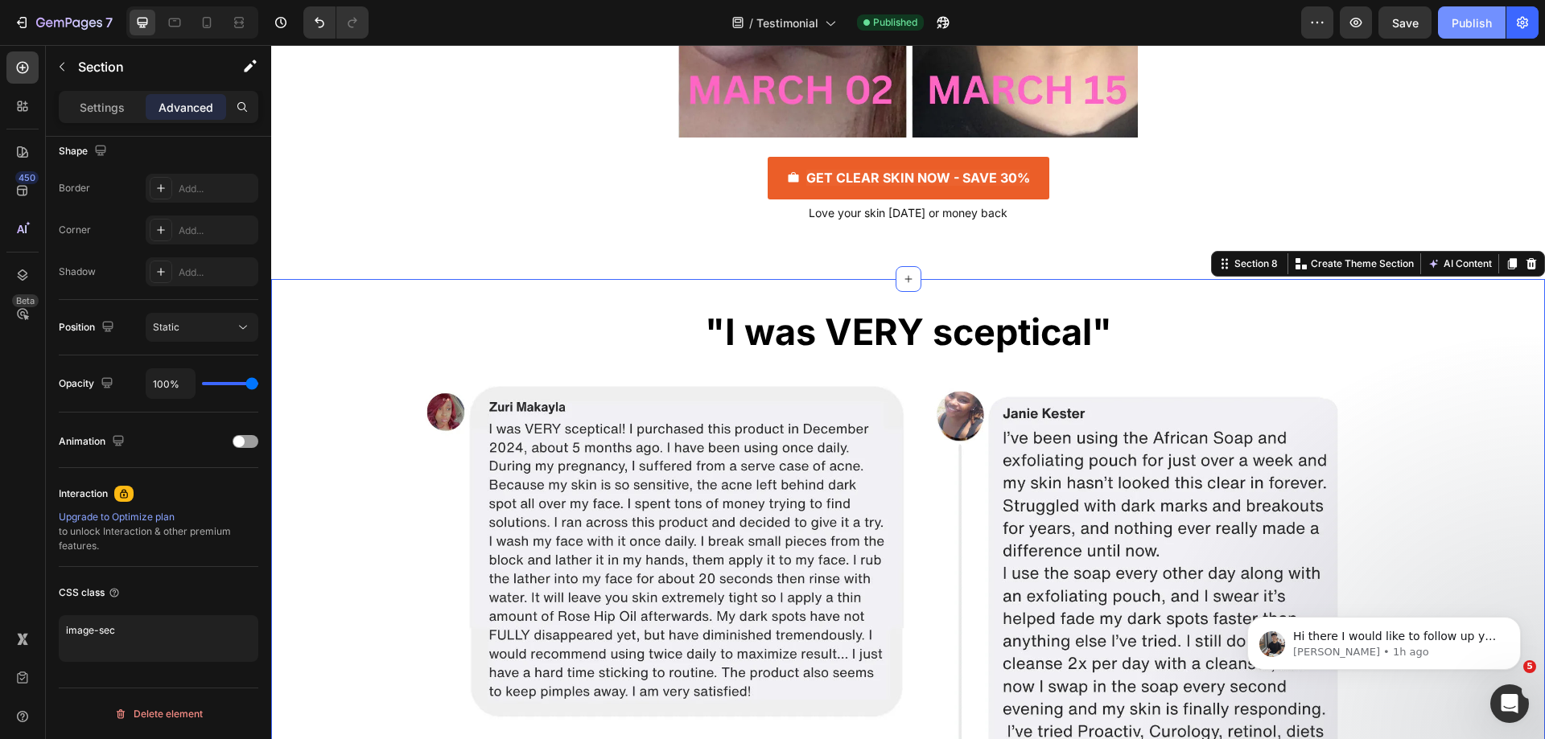
drag, startPoint x: 1471, startPoint y: 23, endPoint x: 1179, endPoint y: 8, distance: 292.4
click at [1471, 23] on div "Publish" at bounding box center [1471, 22] width 40 height 17
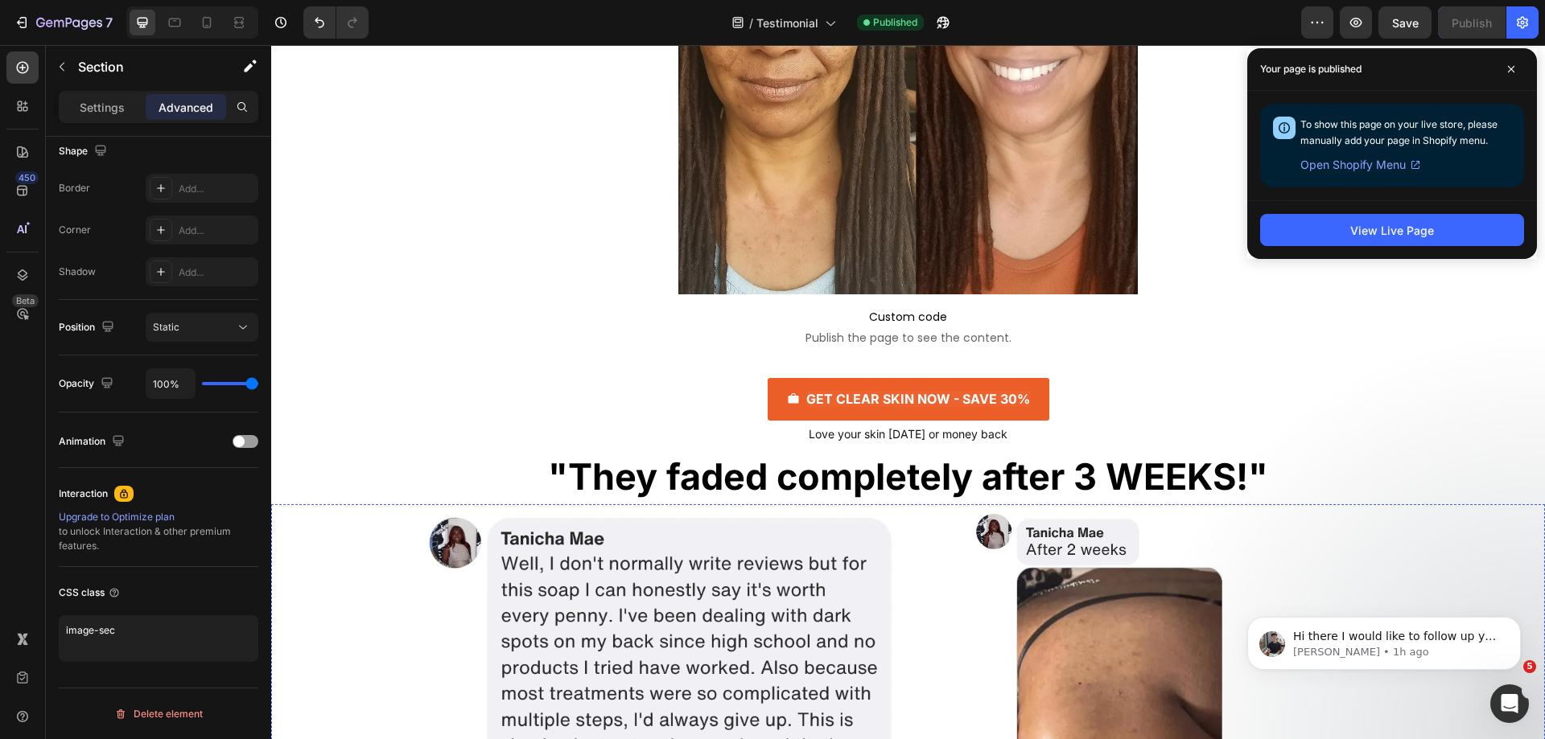
scroll to position [2494, 0]
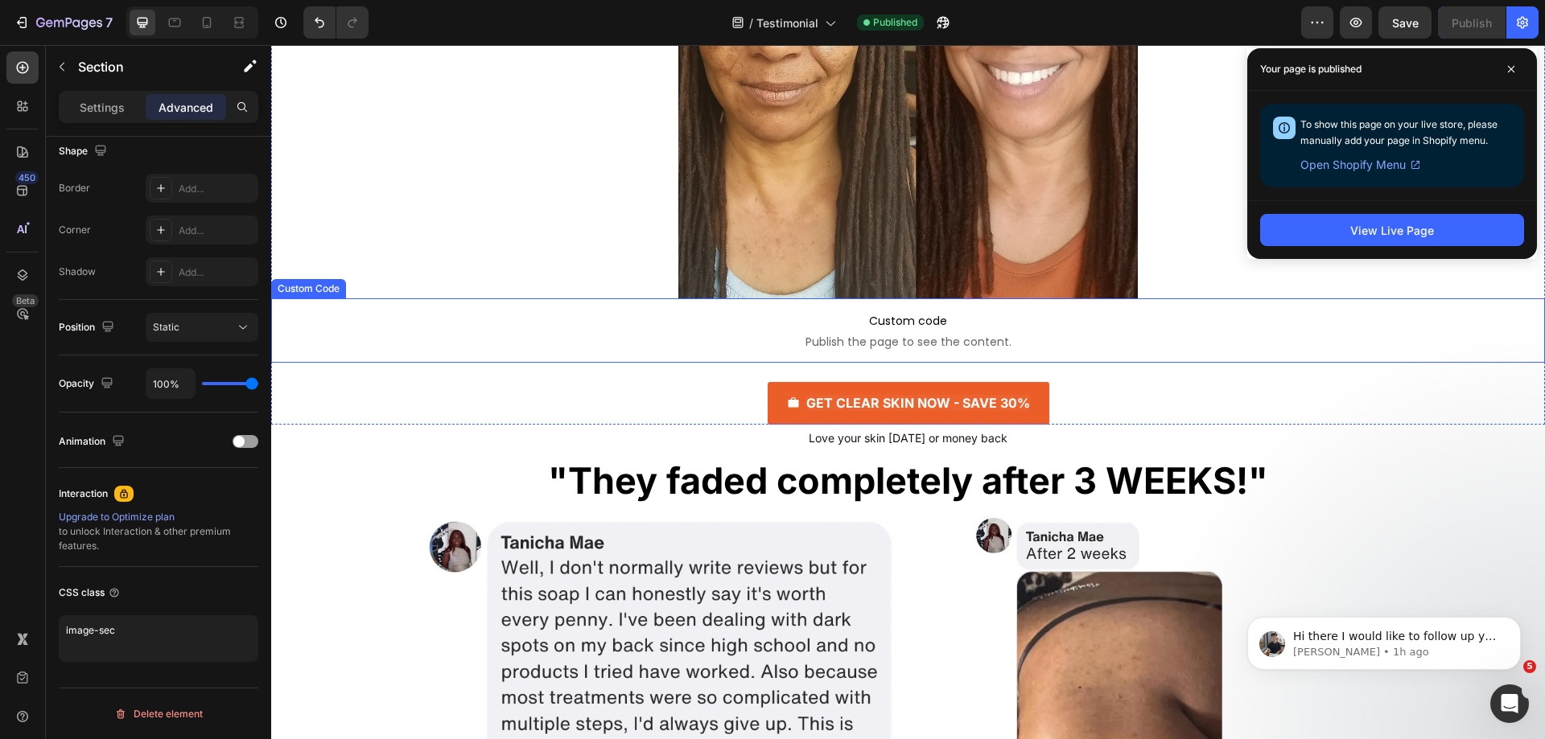
click at [600, 343] on span "Publish the page to see the content." at bounding box center [907, 342] width 1273 height 16
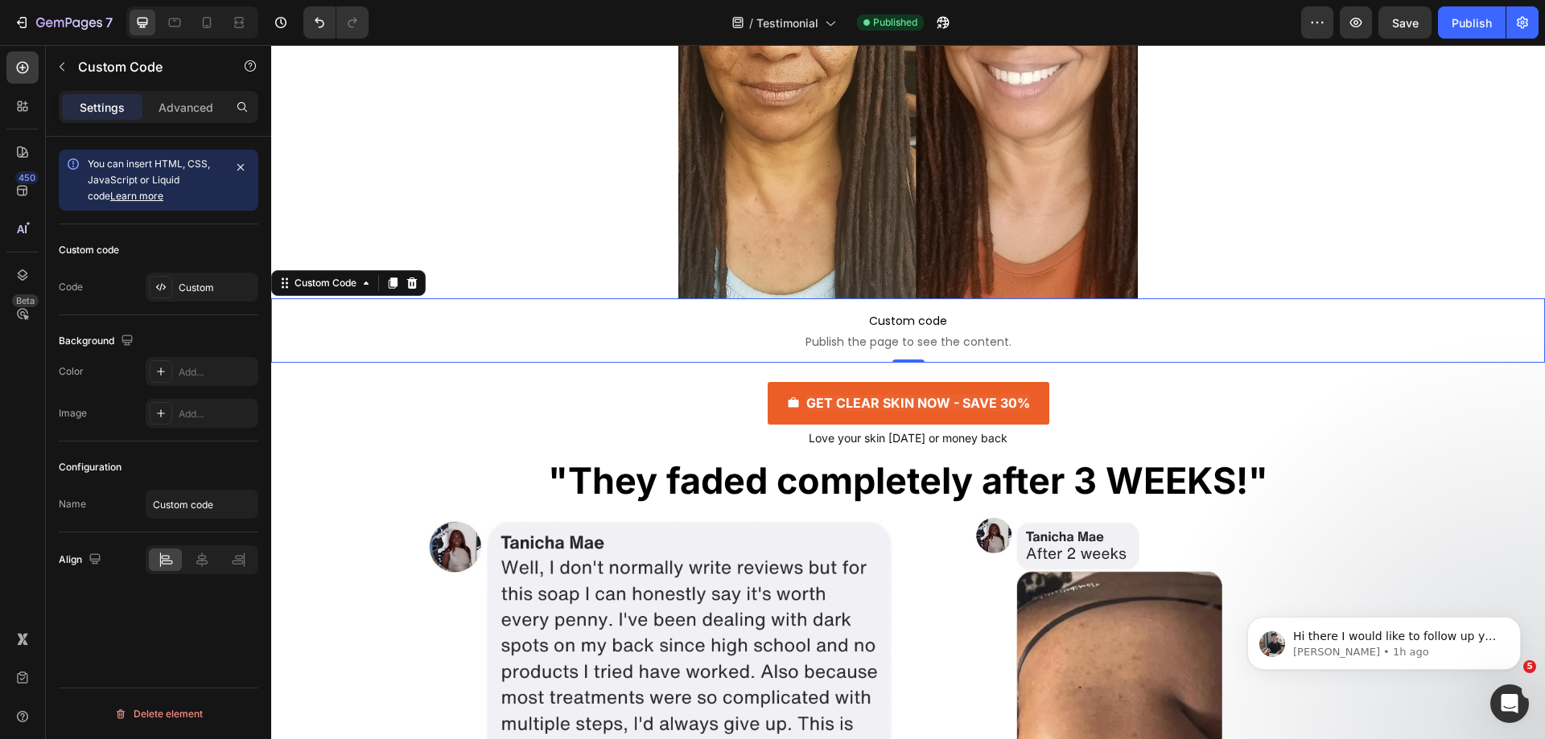
scroll to position [0, 0]
click at [191, 282] on div "Custom" at bounding box center [217, 288] width 76 height 14
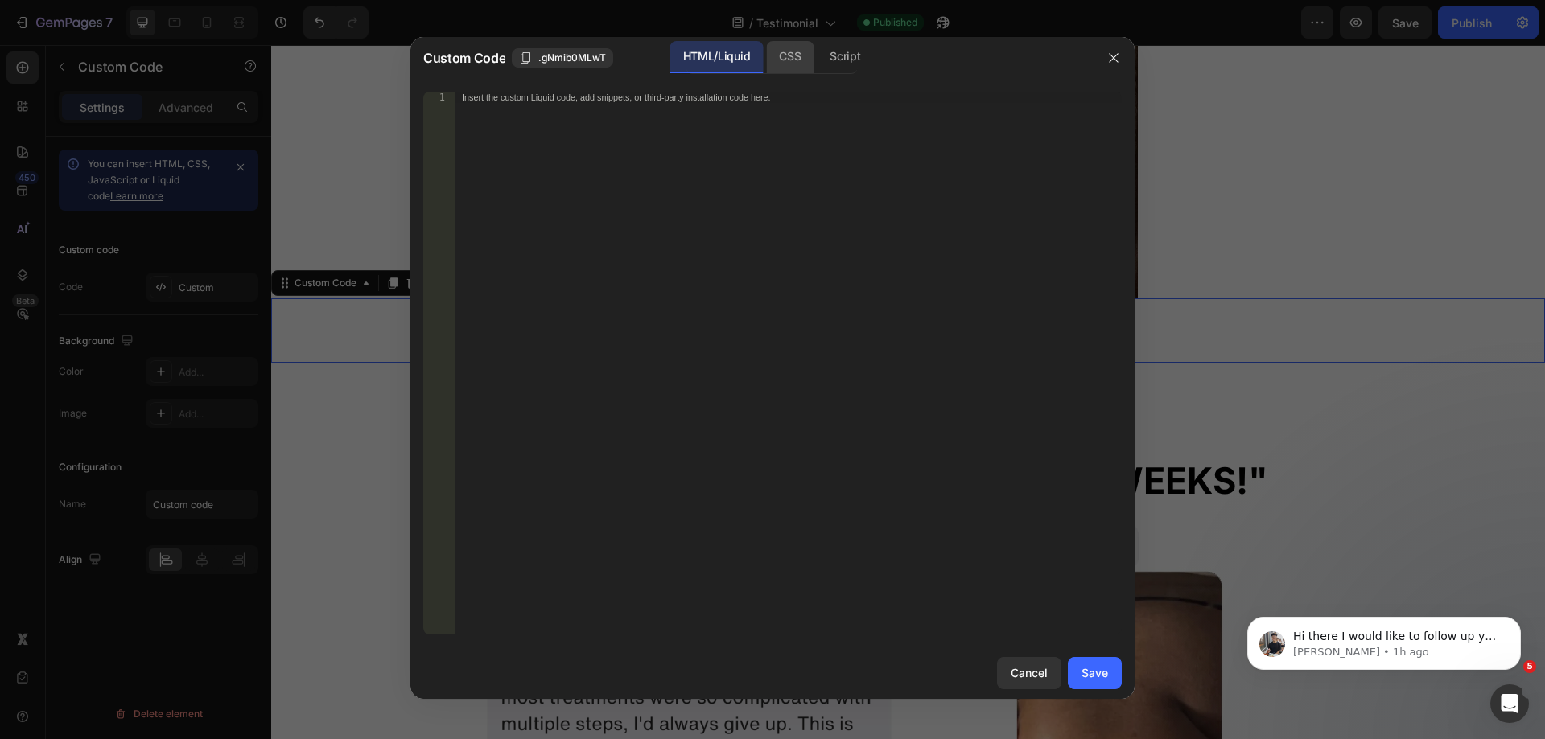
click at [817, 62] on div "CSS" at bounding box center [845, 57] width 56 height 32
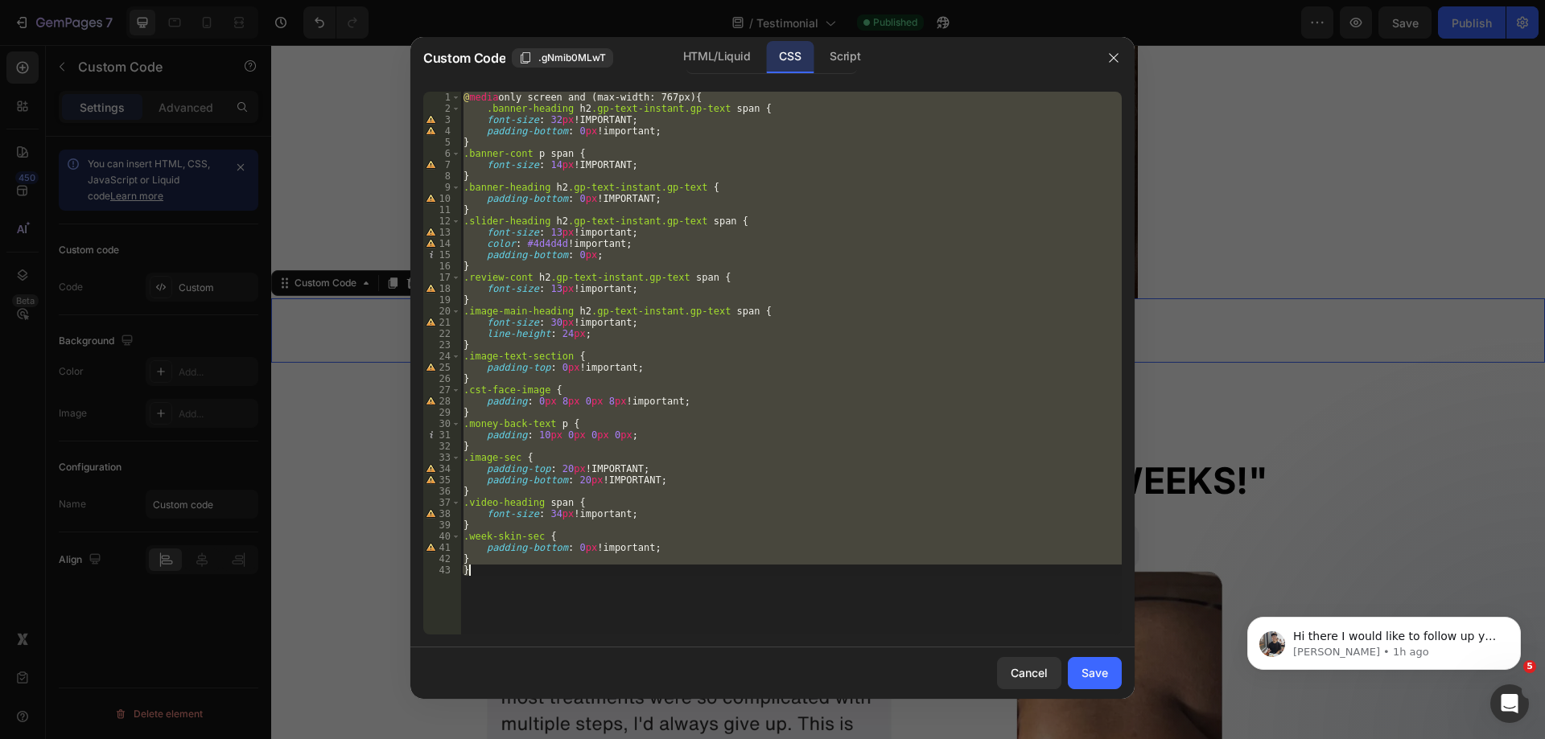
click at [487, 559] on div "@ media only screen and (max-width: 767px) { .banner-heading h2 .gp-text-instan…" at bounding box center [790, 363] width 661 height 543
type textarea "}"
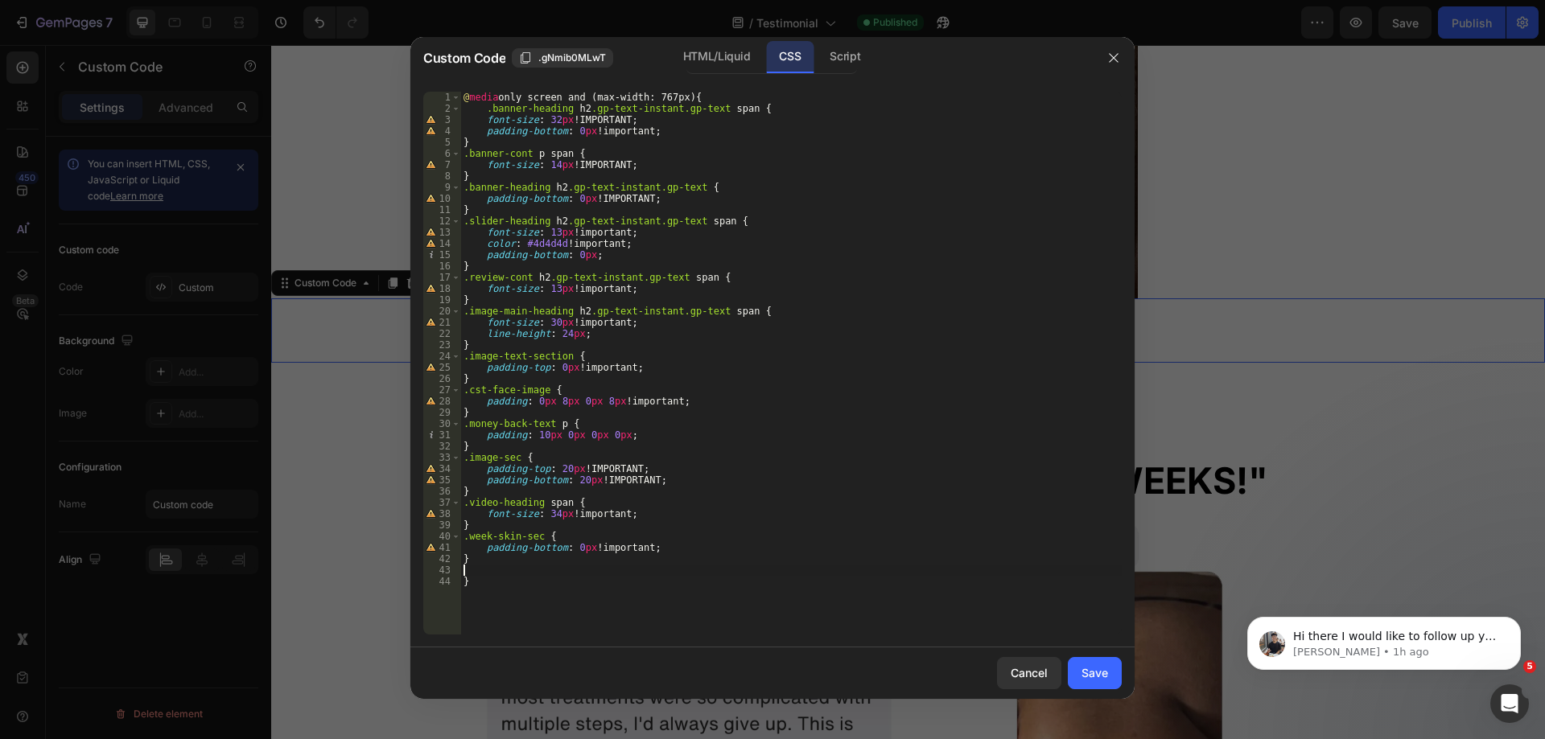
paste textarea "}"
type textarea "}"
click at [1097, 679] on div "Save" at bounding box center [1094, 672] width 27 height 17
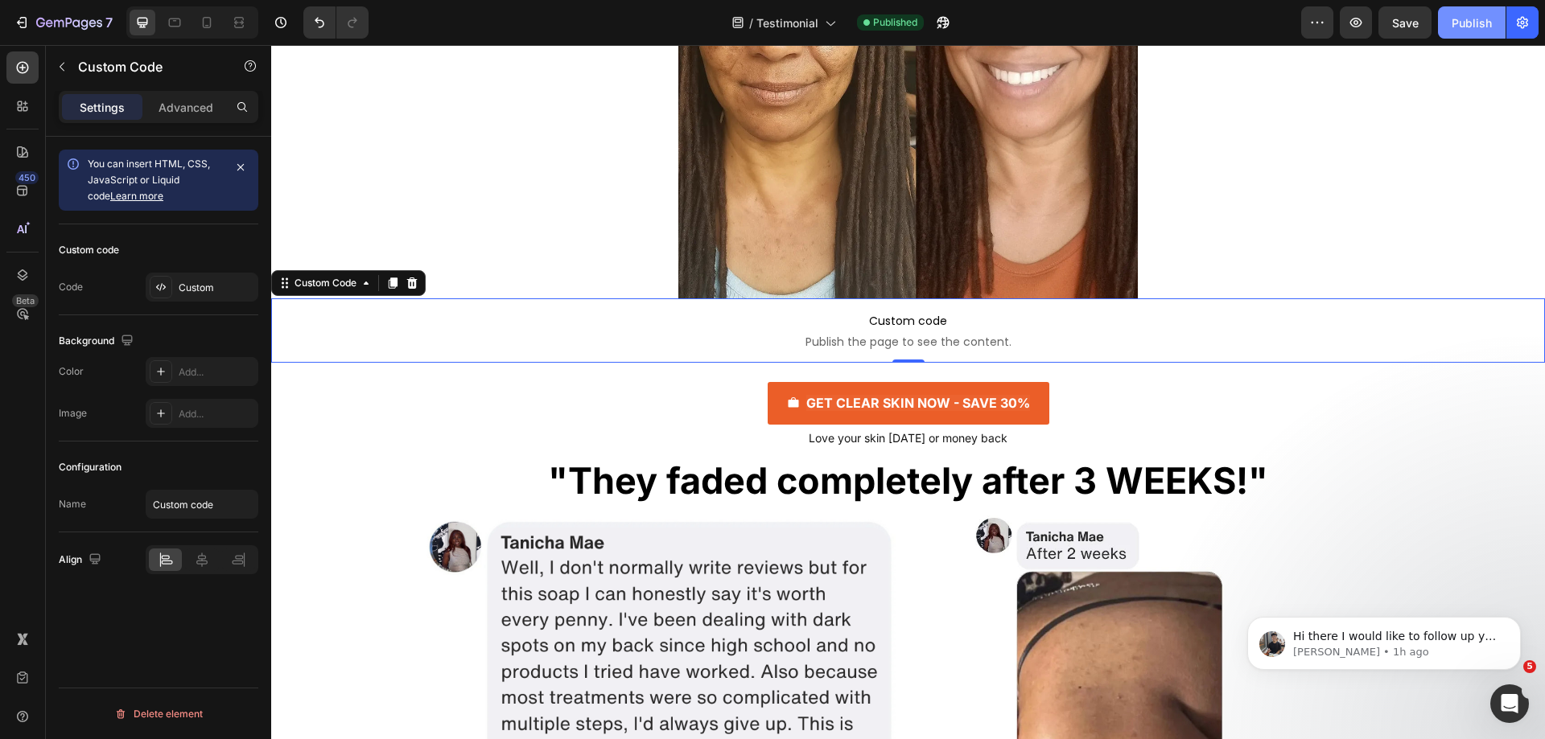
click at [1476, 10] on button "Publish" at bounding box center [1472, 22] width 68 height 32
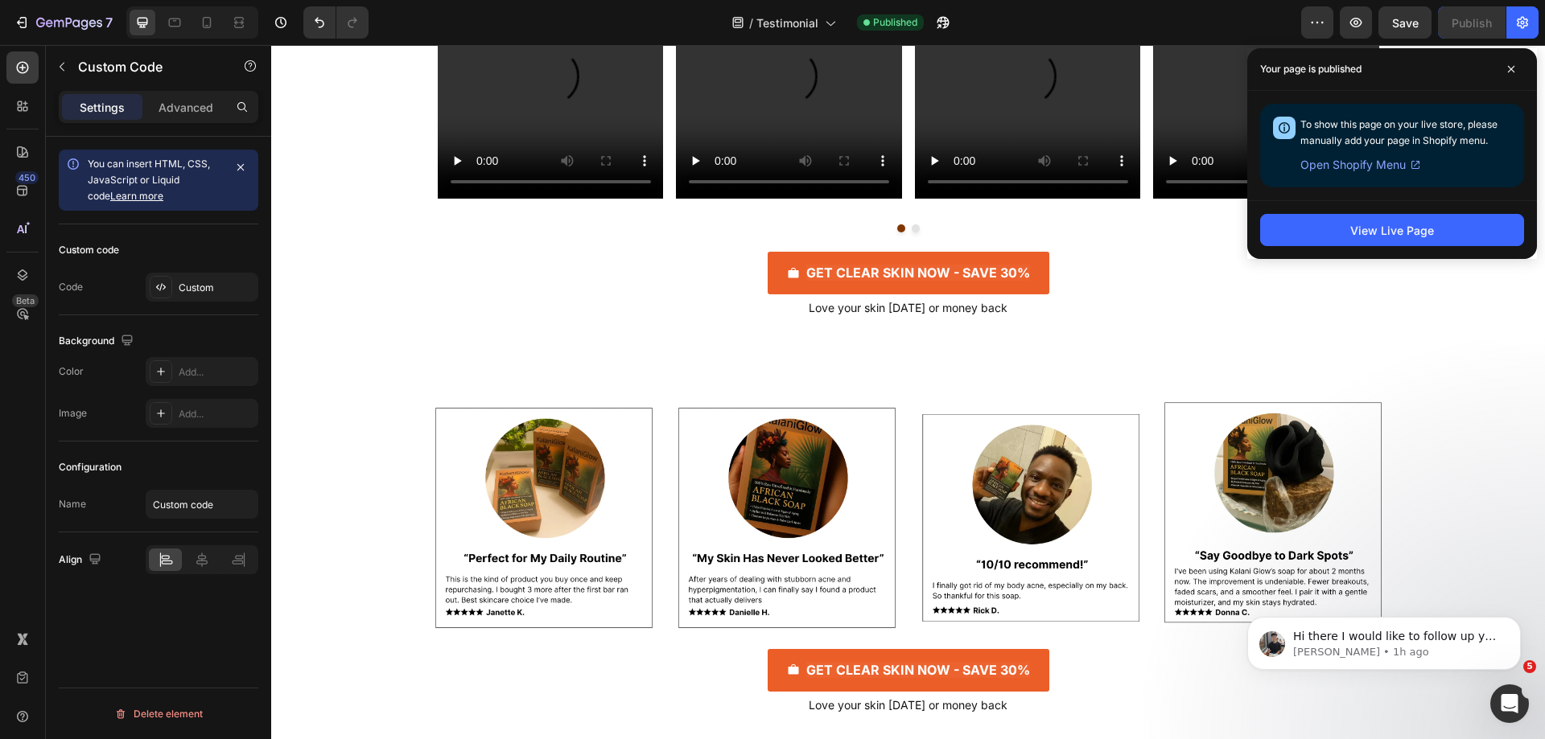
scroll to position [7320, 0]
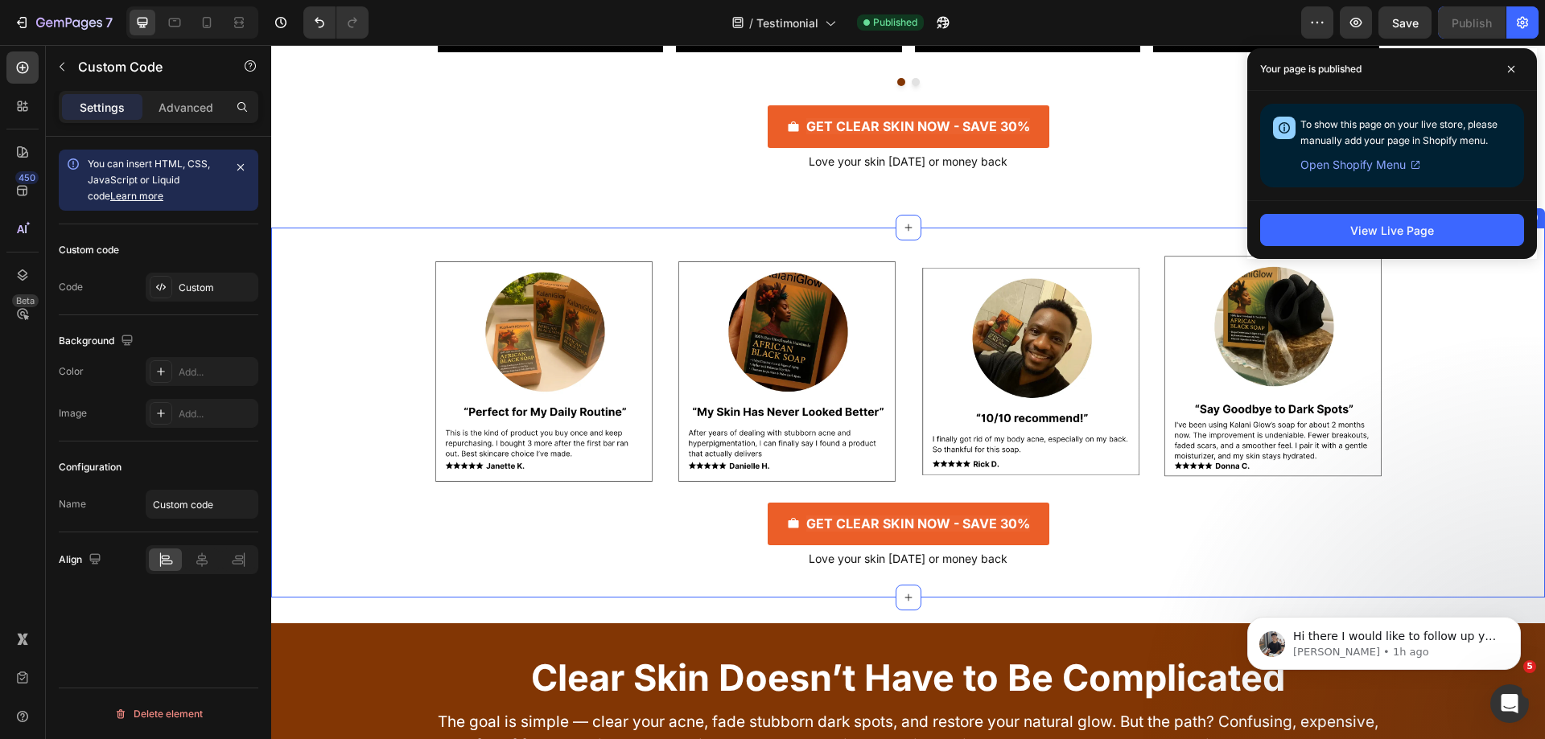
click at [369, 366] on div "Image Image Image Image Row GET CLEAR SKIN NOW - SAVE 30% Button Love your skin…" at bounding box center [907, 412] width 1273 height 319
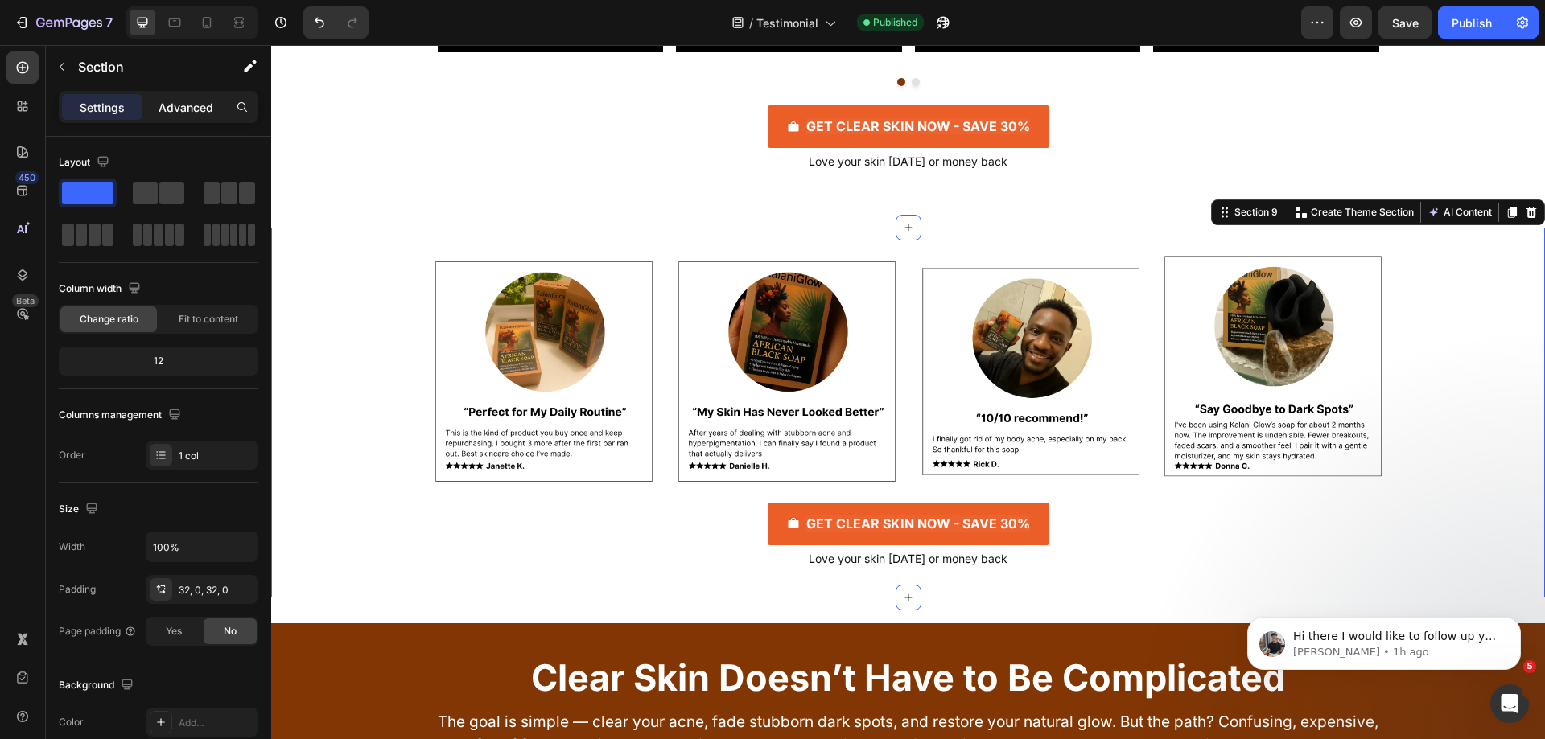
click at [184, 106] on p "Advanced" at bounding box center [185, 107] width 55 height 17
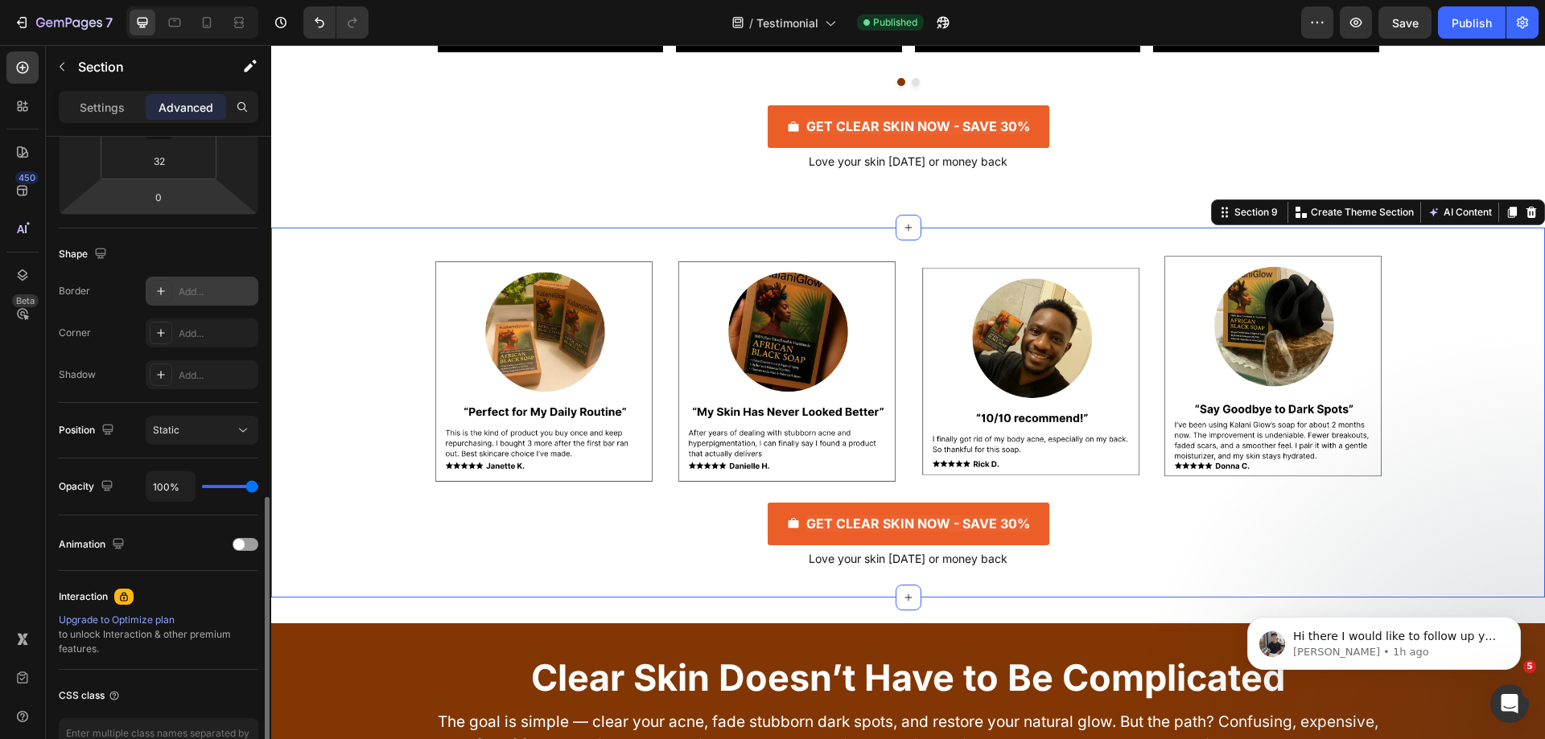
scroll to position [425, 0]
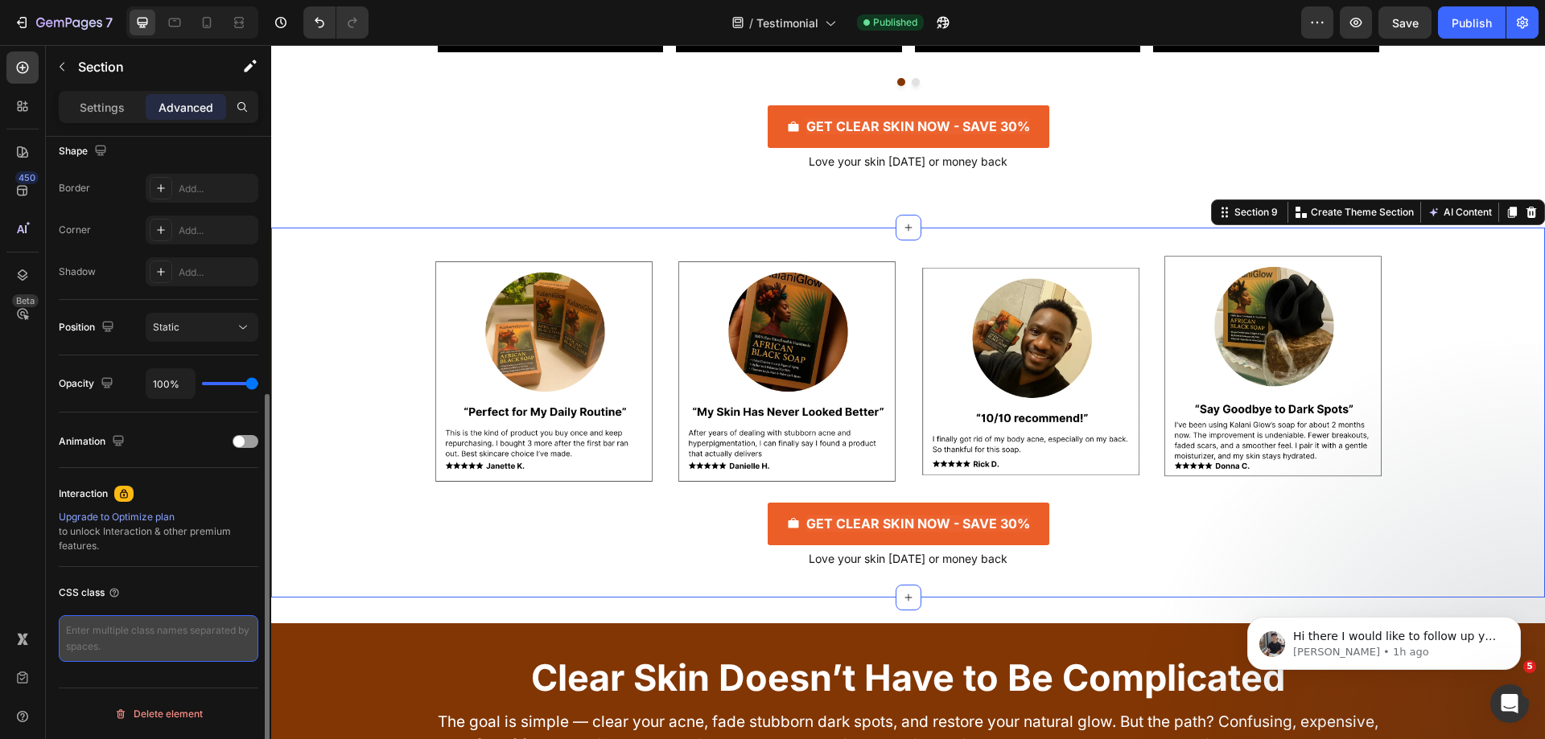
click at [167, 627] on textarea at bounding box center [159, 638] width 200 height 47
type textarea "image-column"
click at [150, 603] on div "CSS class" at bounding box center [159, 593] width 200 height 26
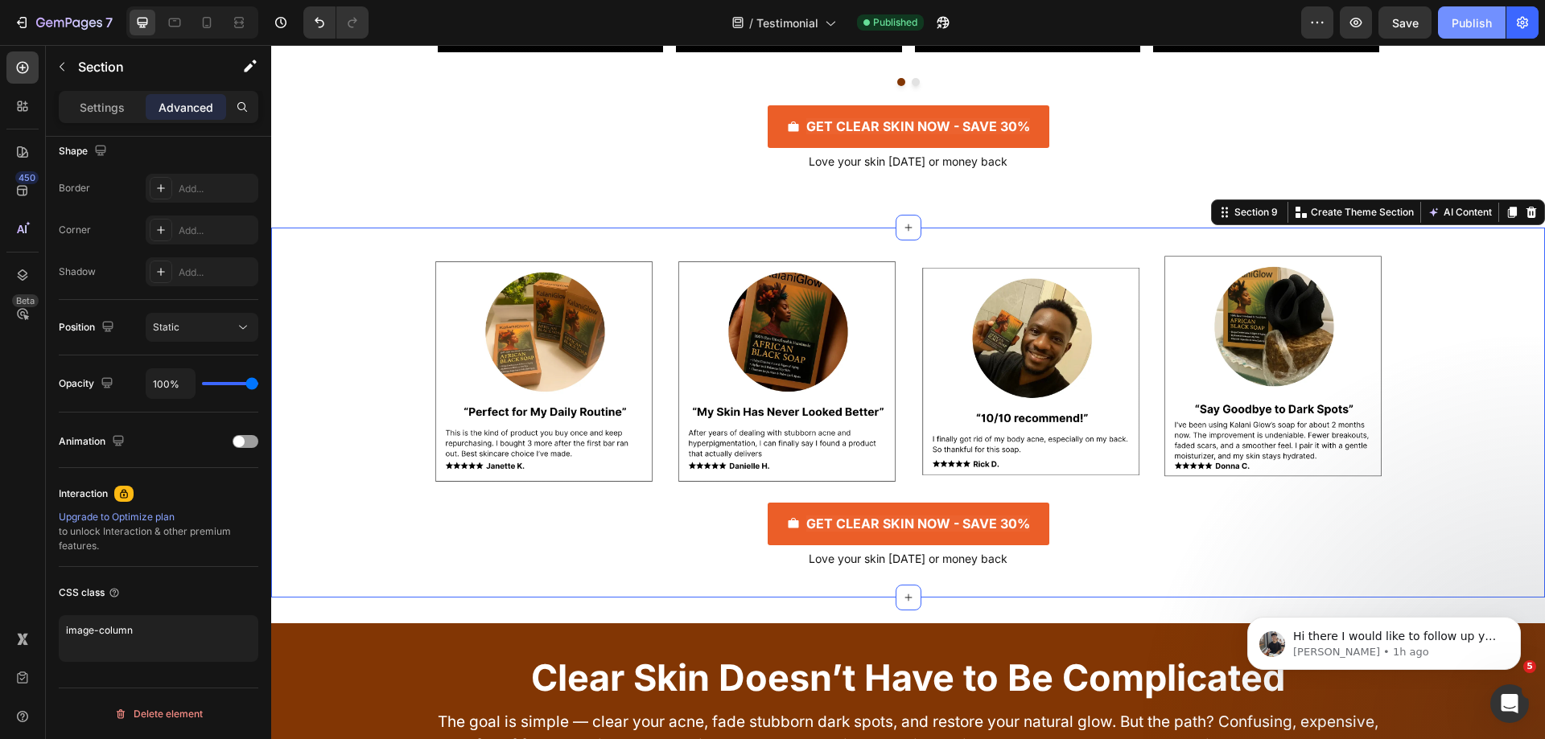
click at [1473, 20] on div "Publish" at bounding box center [1471, 22] width 40 height 17
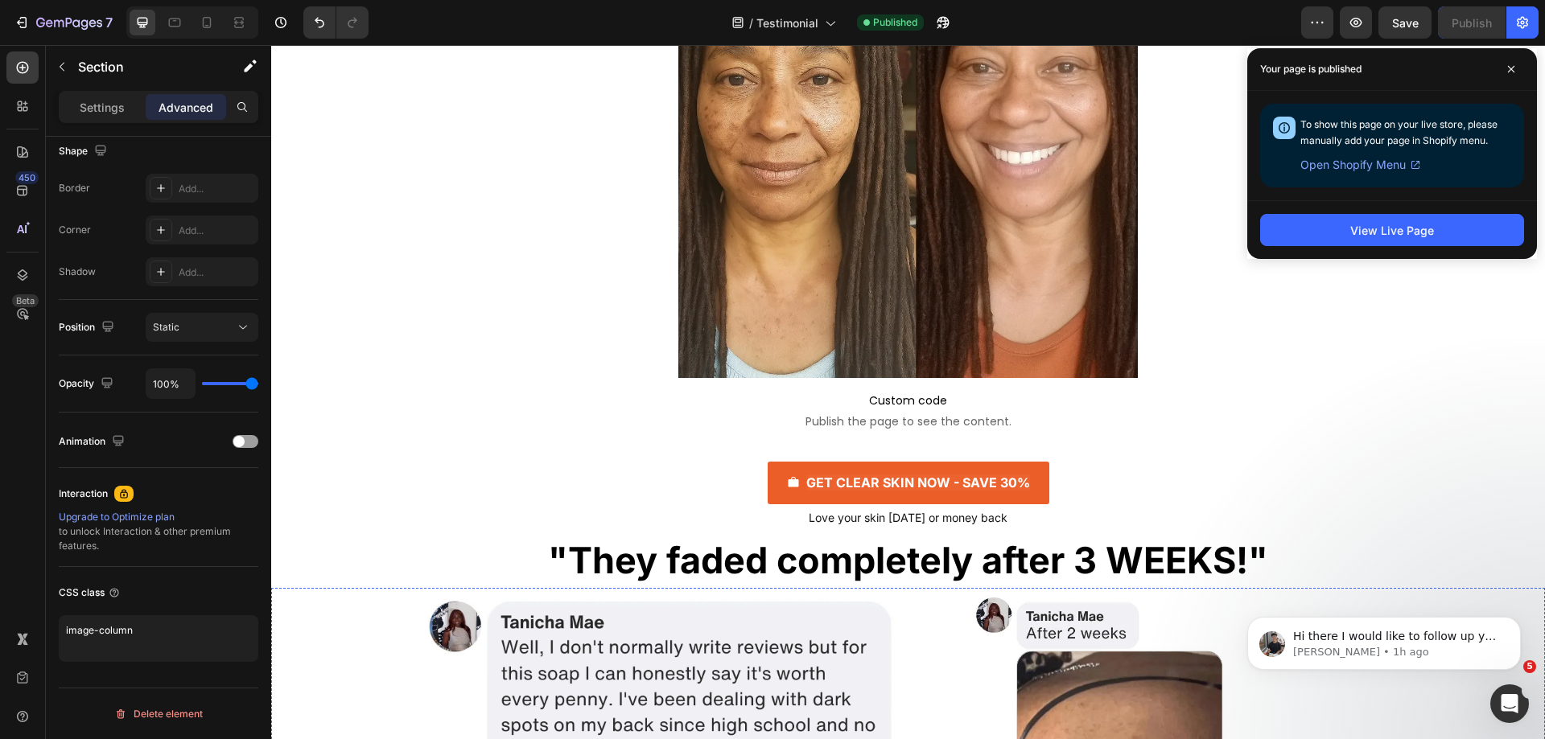
scroll to position [2413, 0]
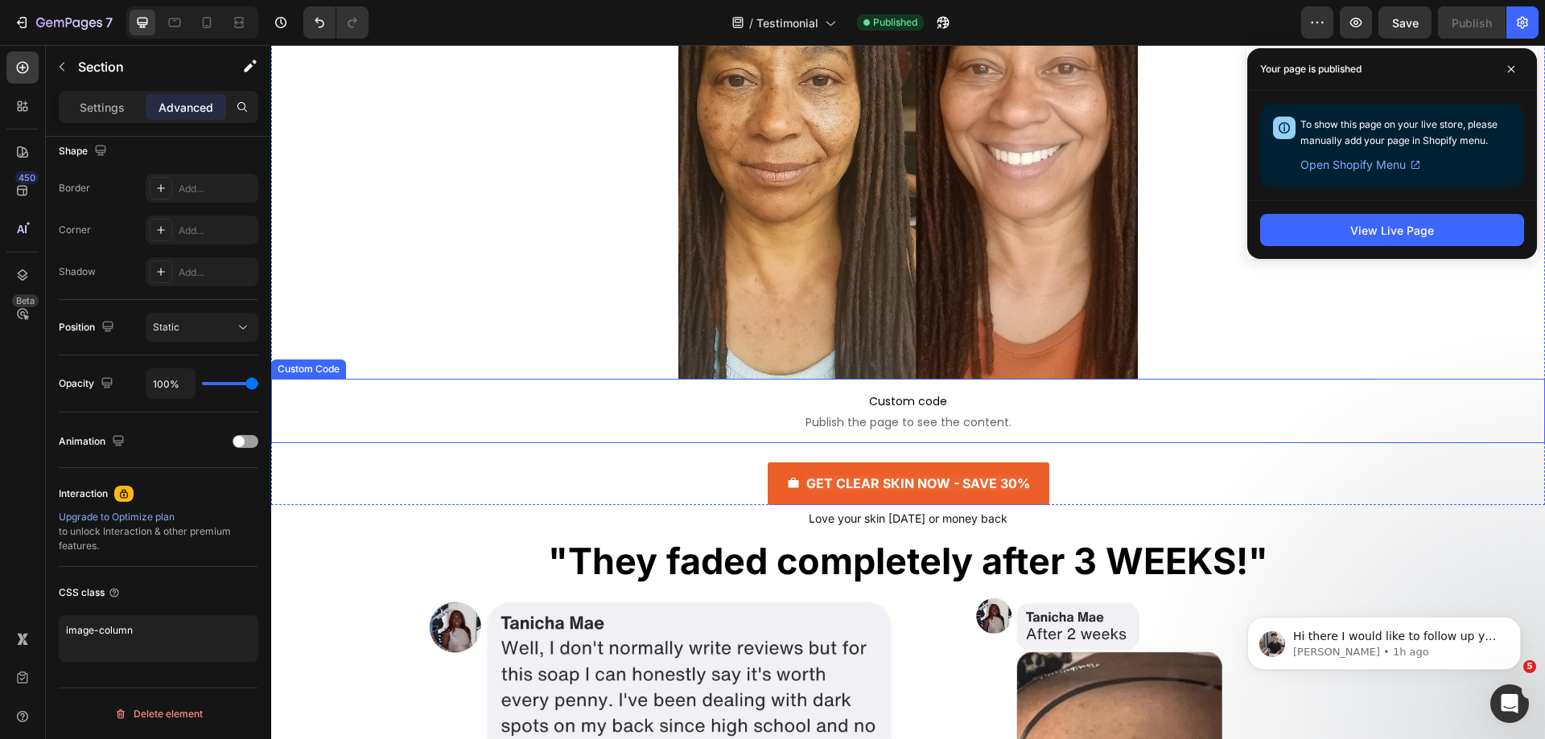
click at [567, 405] on span "Custom code" at bounding box center [907, 401] width 1273 height 19
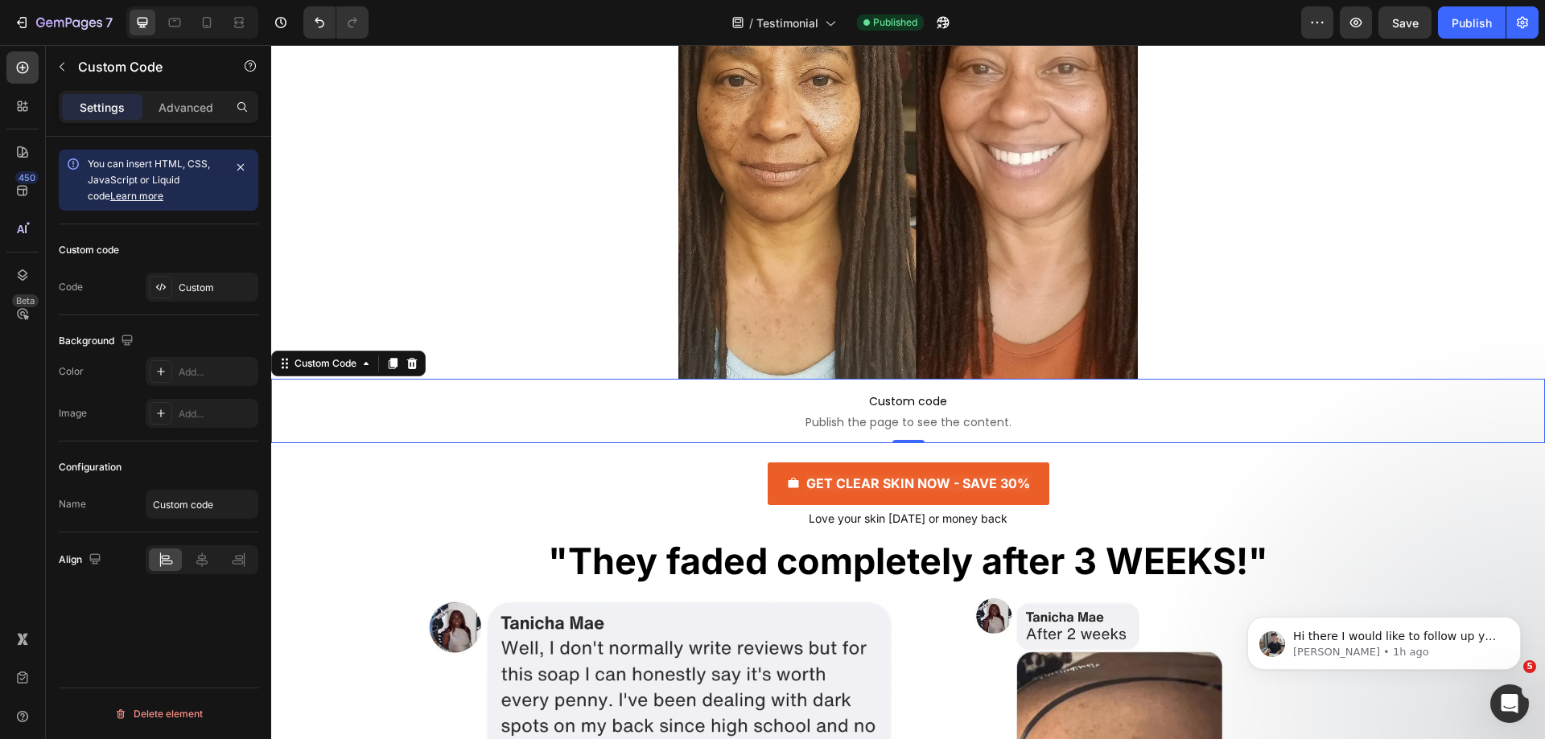
scroll to position [0, 0]
click at [180, 290] on div "Custom" at bounding box center [217, 288] width 76 height 14
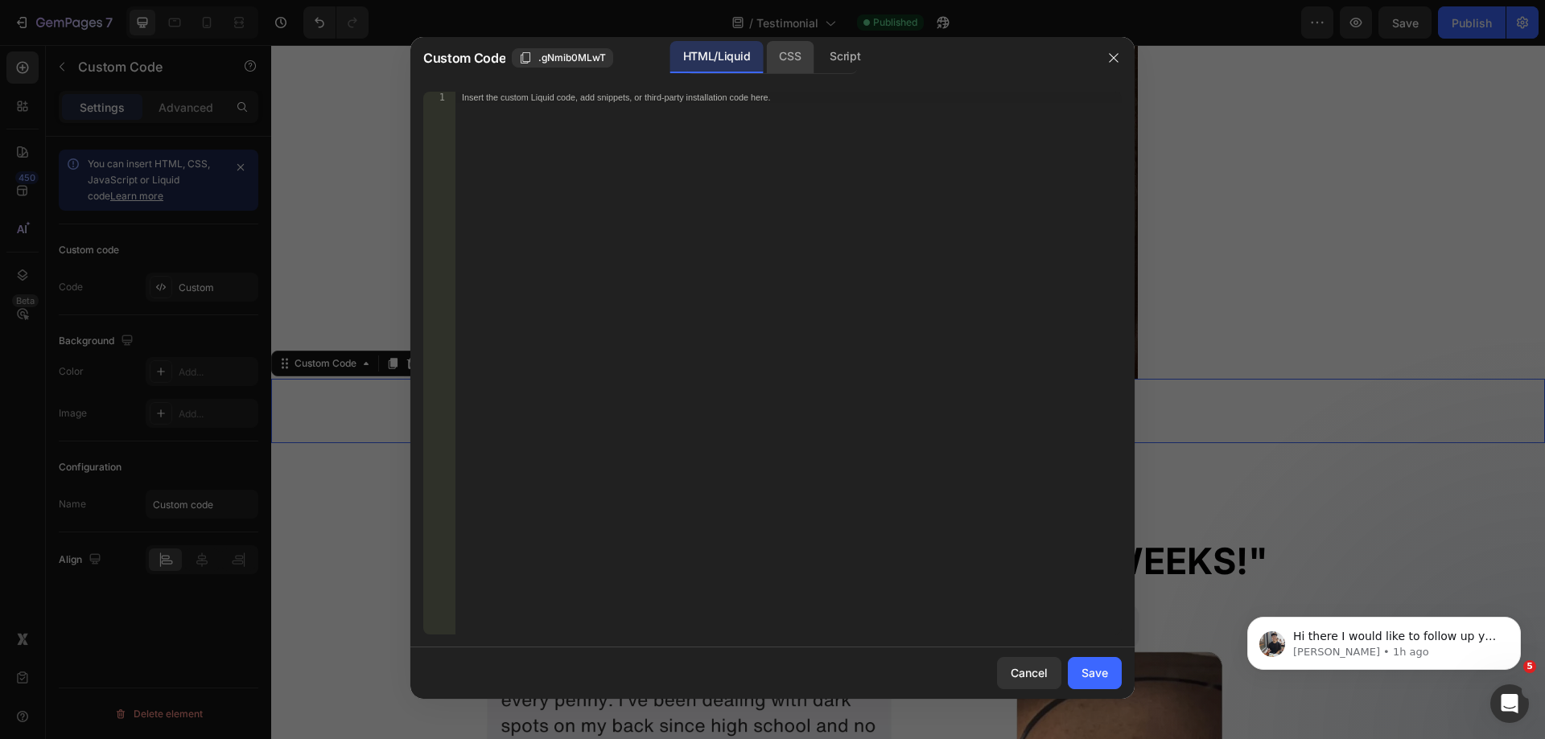
click at [817, 59] on div "CSS" at bounding box center [845, 57] width 56 height 32
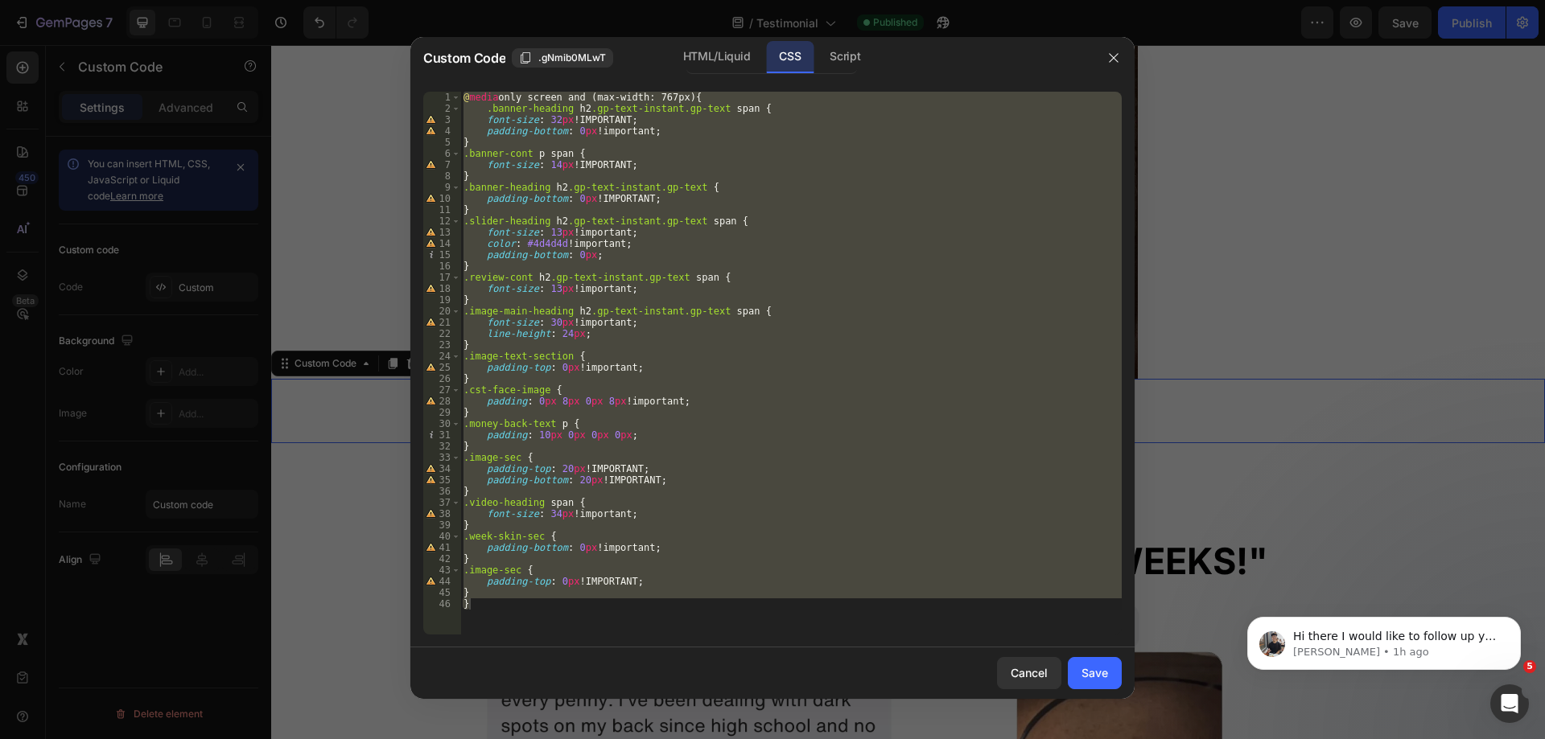
click at [478, 586] on div "@ media only screen and (max-width: 767px) { .banner-heading h2 .gp-text-instan…" at bounding box center [790, 363] width 661 height 543
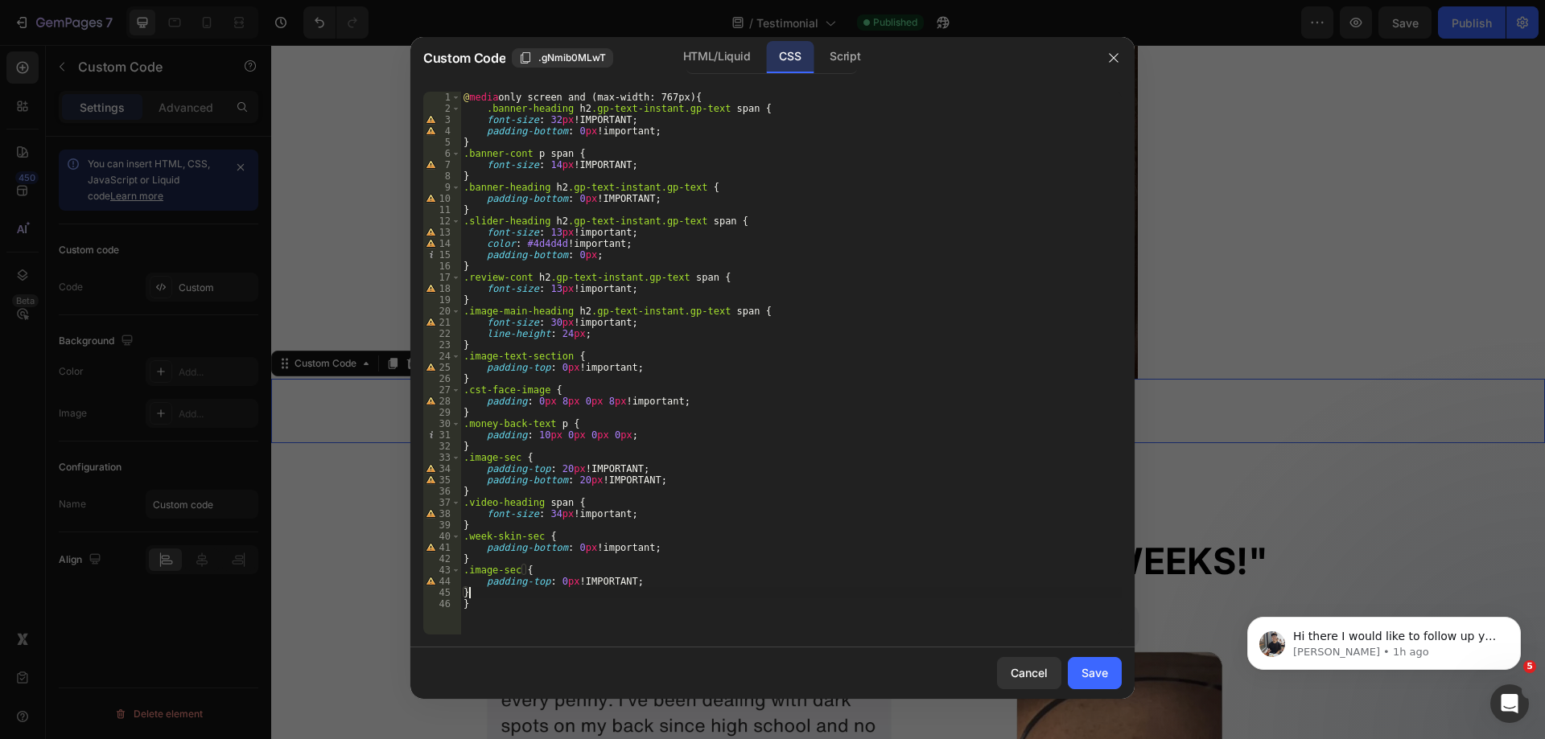
click at [479, 587] on div "@ media only screen and (max-width: 767px) { .banner-heading h2 .gp-text-instan…" at bounding box center [790, 375] width 661 height 566
type textarea "}"
paste textarea "}"
type textarea "}"
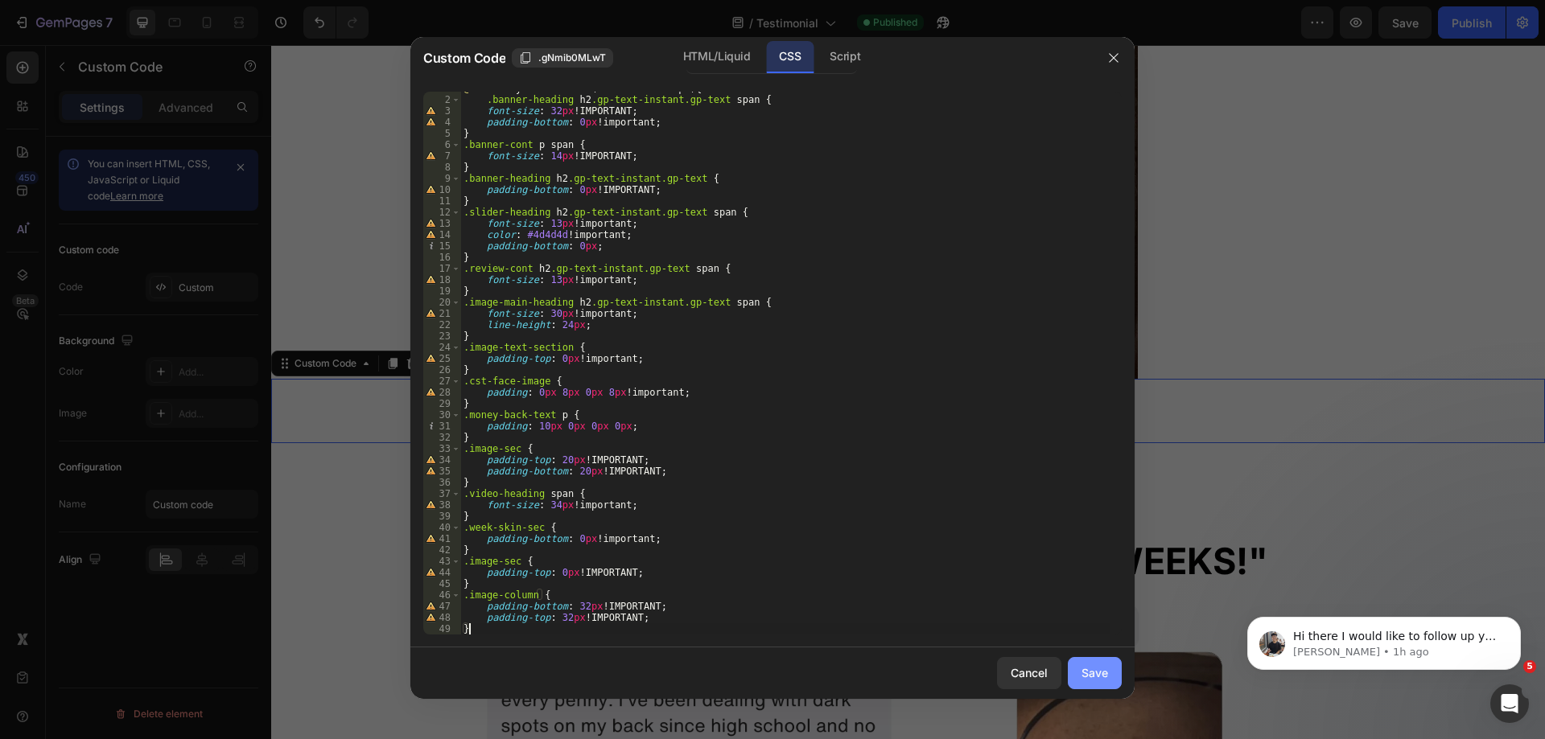
click at [1094, 677] on div "Save" at bounding box center [1094, 672] width 27 height 17
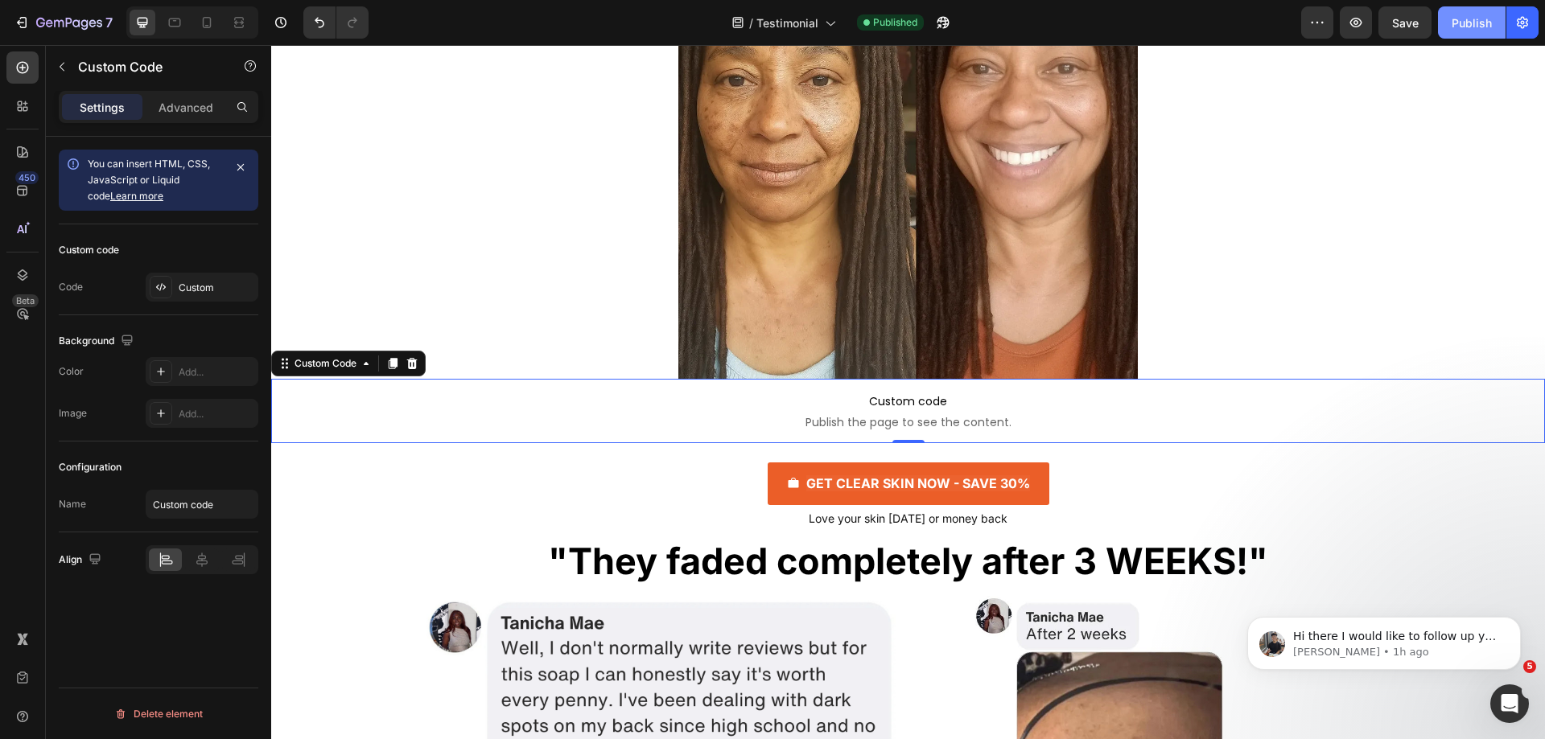
click at [1467, 19] on div "Publish" at bounding box center [1471, 22] width 40 height 17
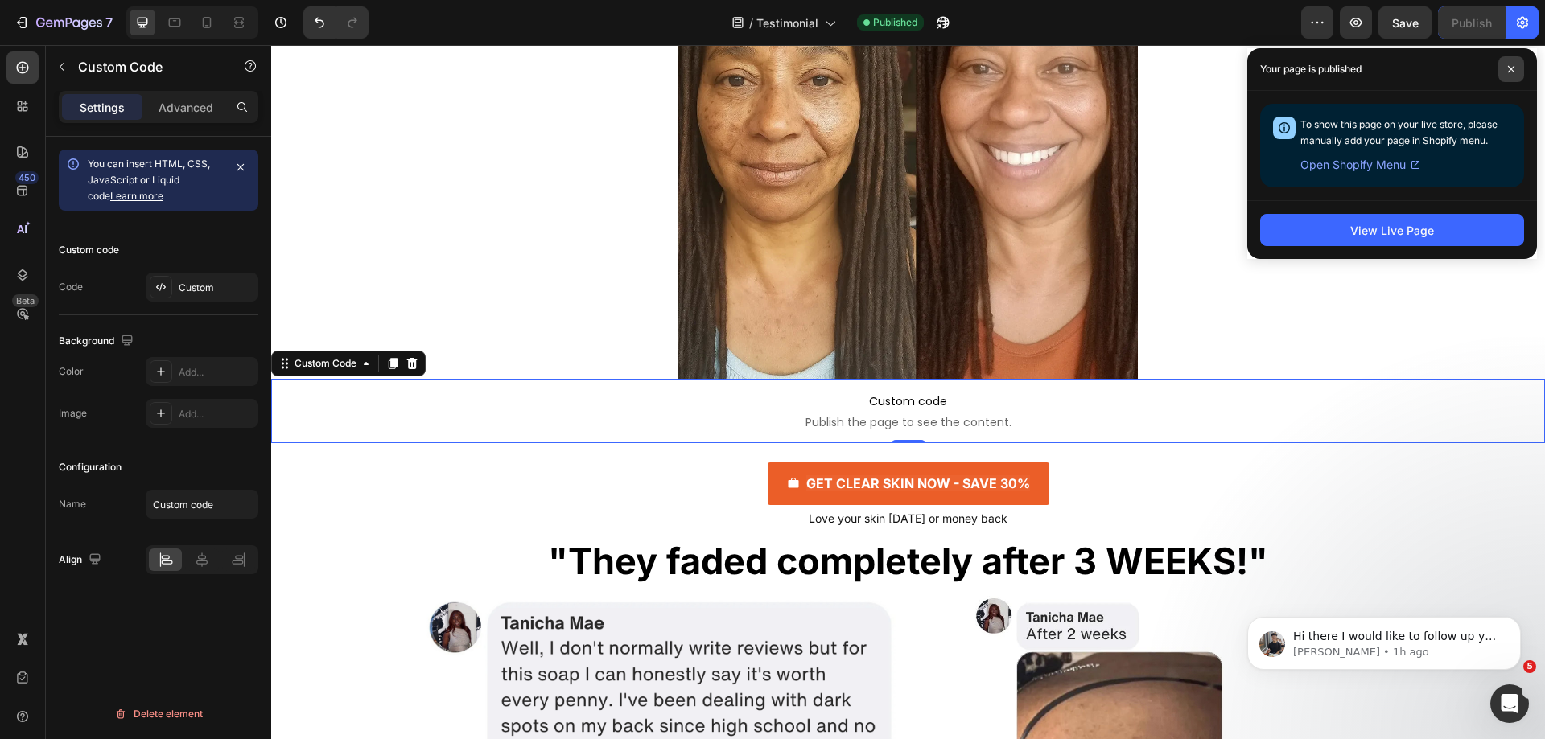
click at [1506, 65] on span at bounding box center [1511, 69] width 26 height 26
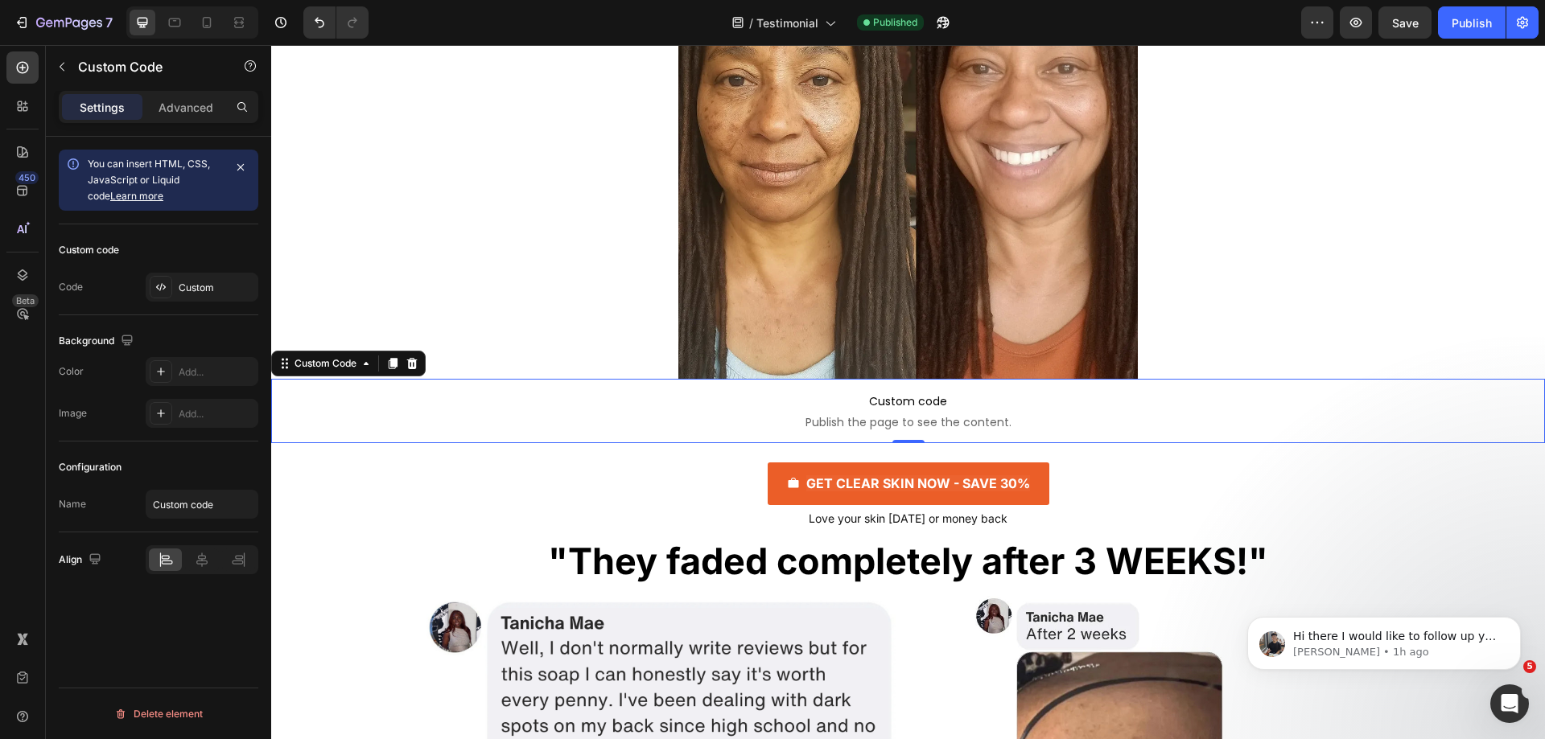
click at [674, 404] on span "Custom code" at bounding box center [907, 401] width 1273 height 19
click at [177, 108] on p "Advanced" at bounding box center [185, 107] width 55 height 17
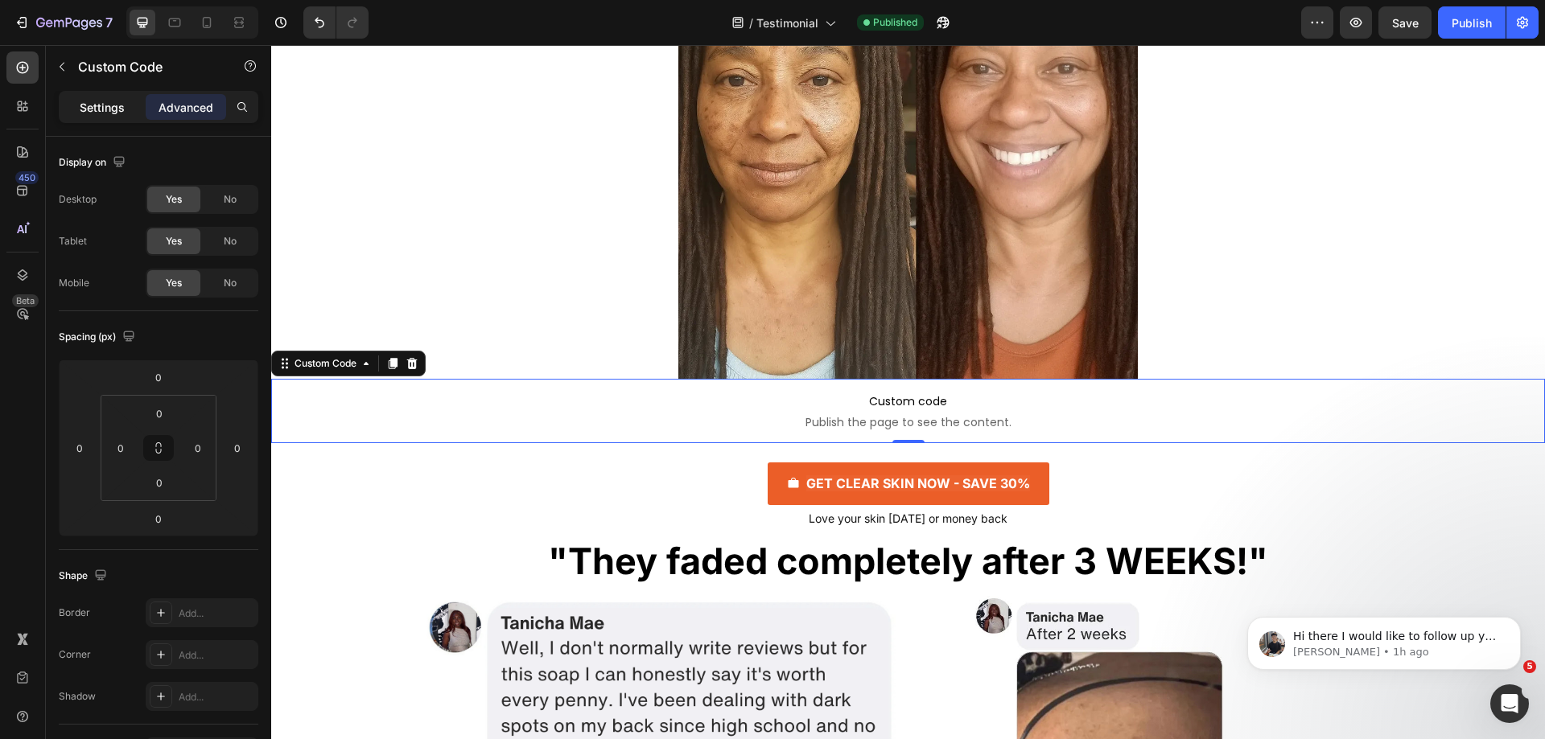
click at [120, 105] on p "Settings" at bounding box center [102, 107] width 45 height 17
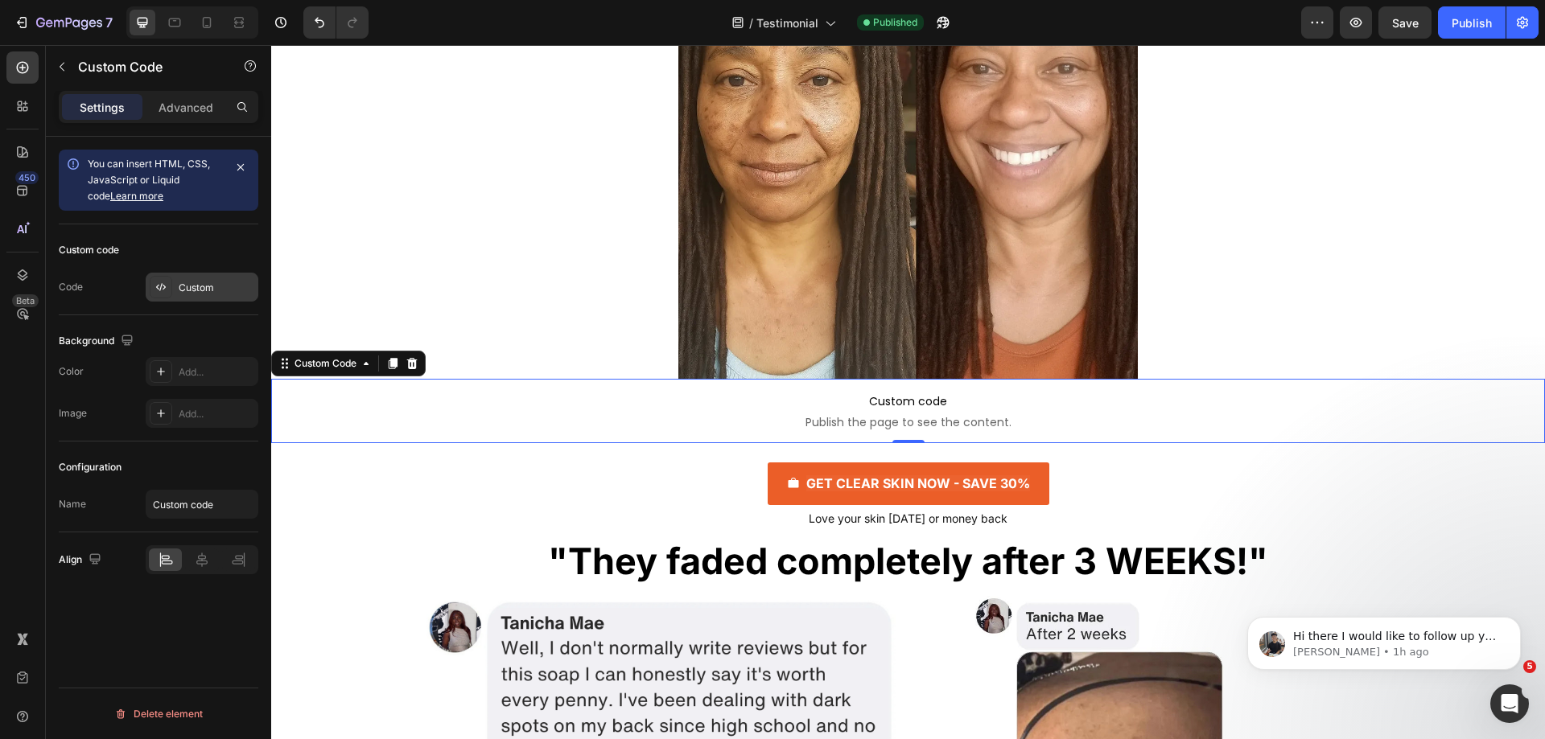
click at [190, 289] on div "Custom" at bounding box center [217, 288] width 76 height 14
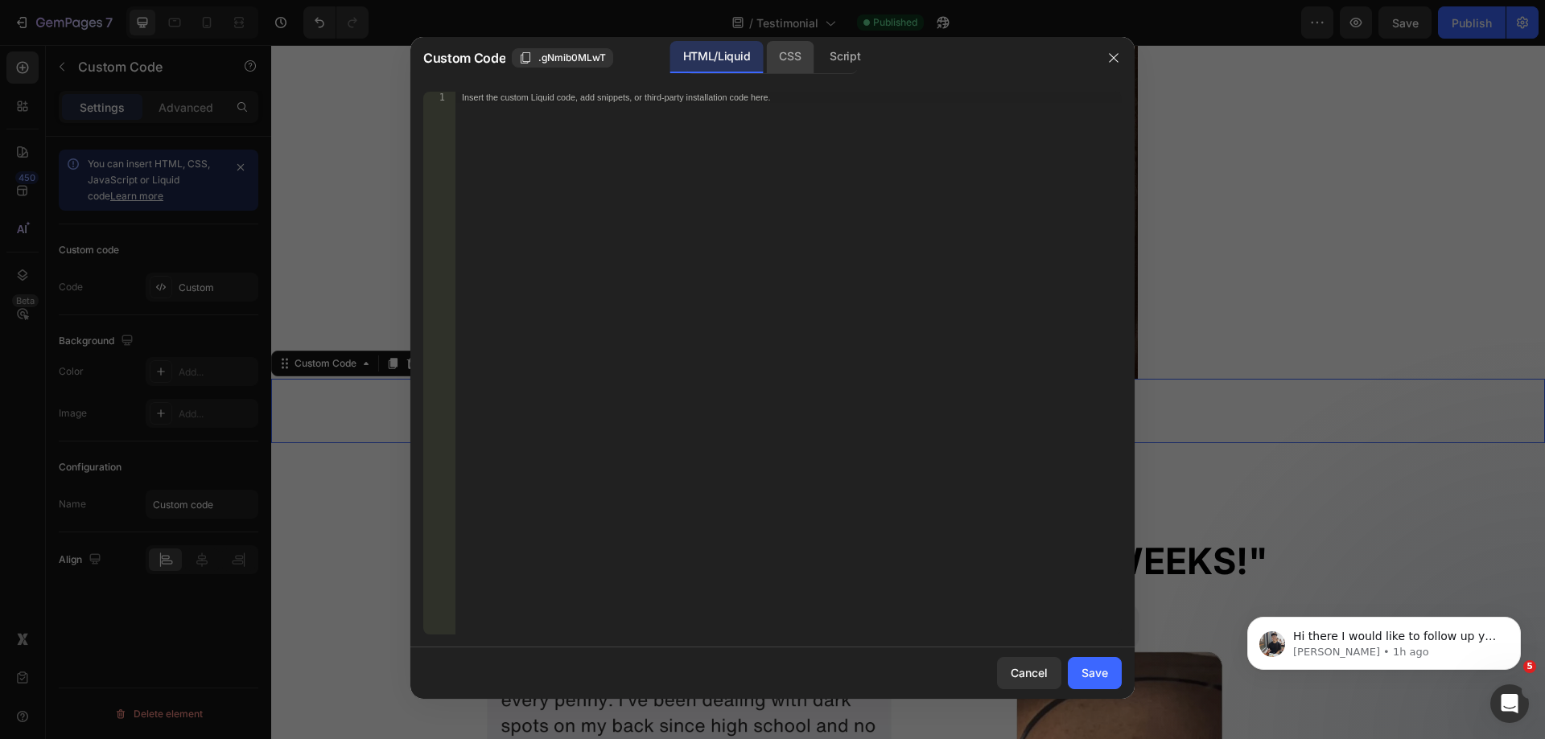
click at [817, 63] on div "CSS" at bounding box center [845, 57] width 56 height 32
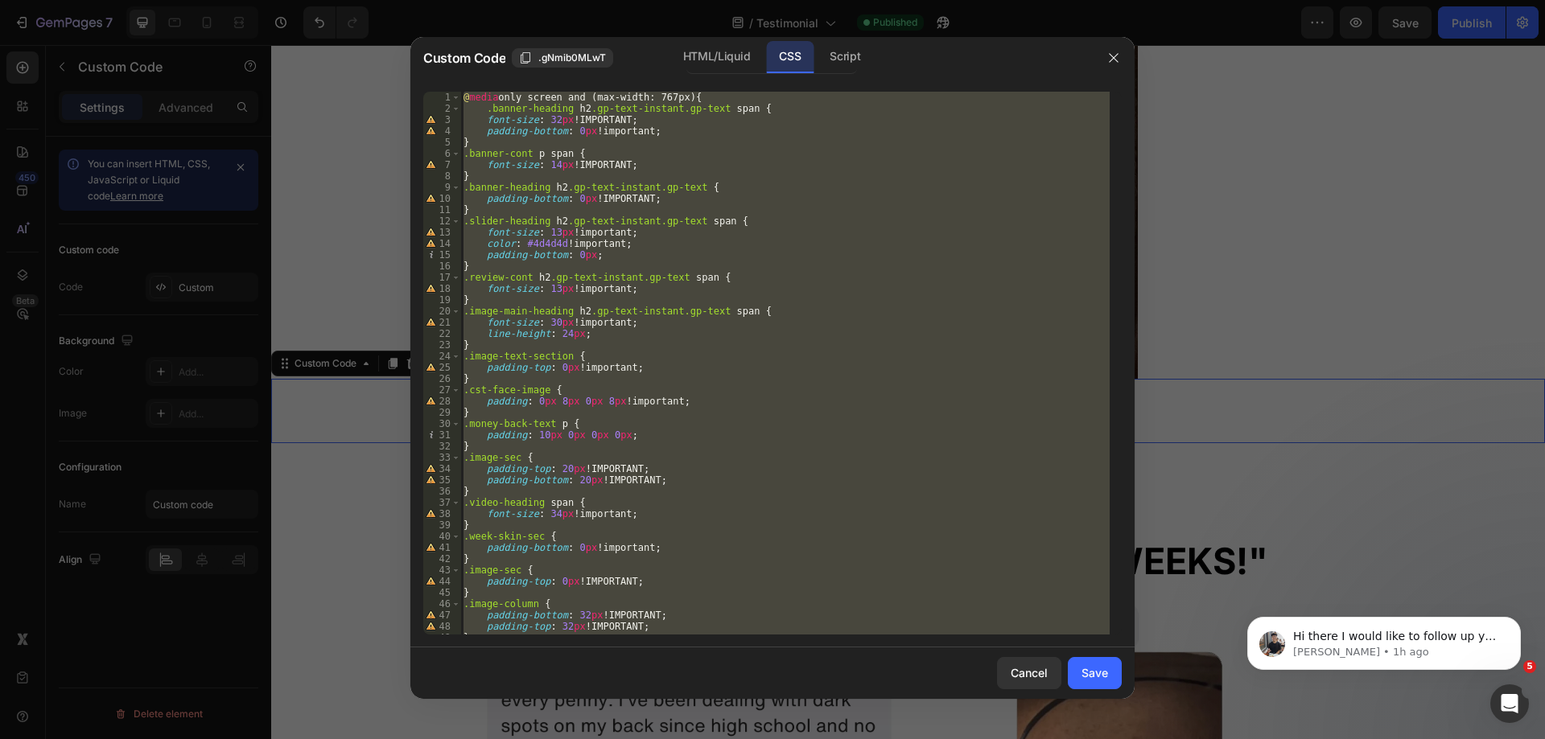
click at [714, 459] on div "@ media only screen and (max-width: 767px) { .banner-heading h2 .gp-text-instan…" at bounding box center [784, 363] width 649 height 543
type textarea ".image-sec {"
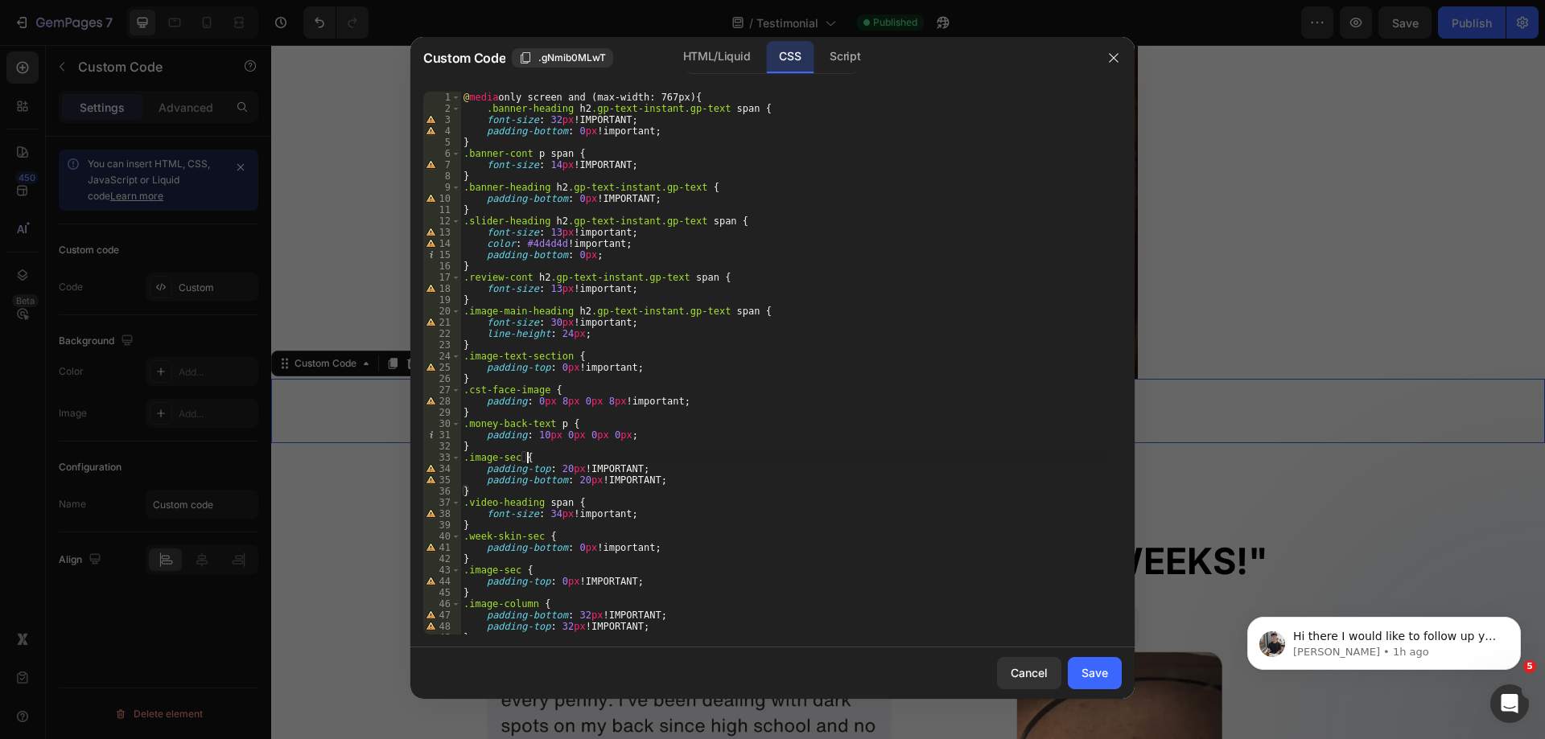
scroll to position [20, 0]
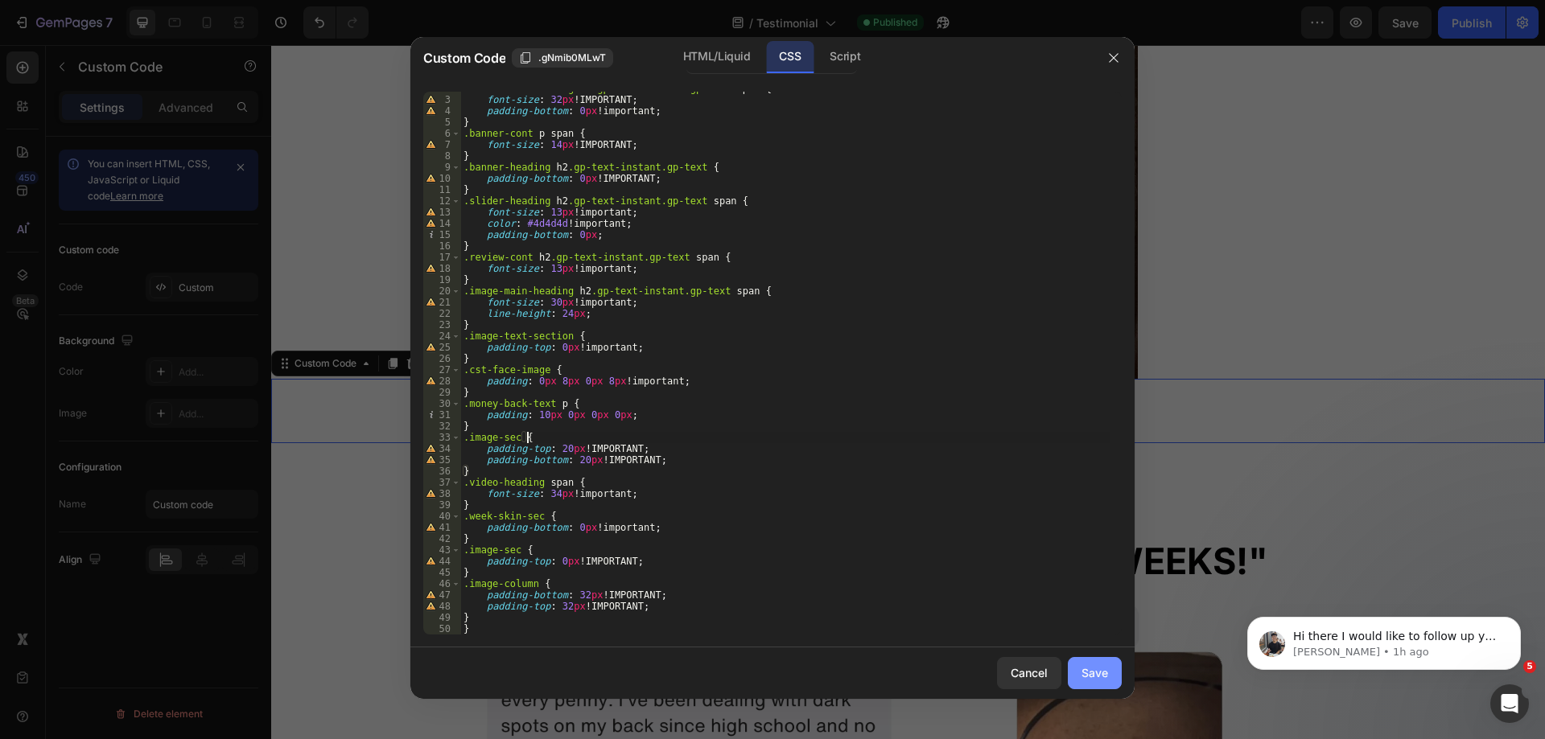
click at [1098, 677] on div "Save" at bounding box center [1094, 672] width 27 height 17
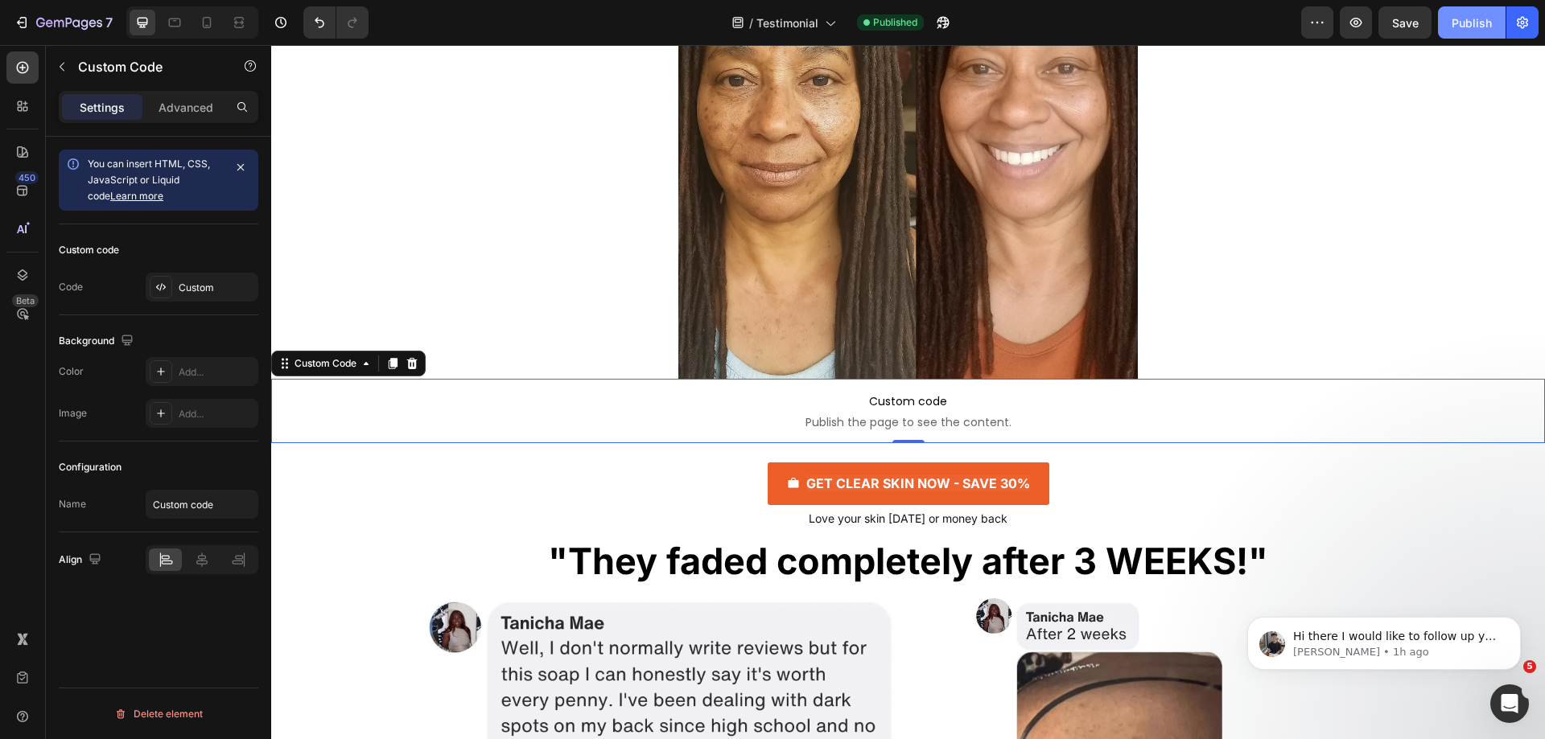
click at [1464, 31] on button "Publish" at bounding box center [1472, 22] width 68 height 32
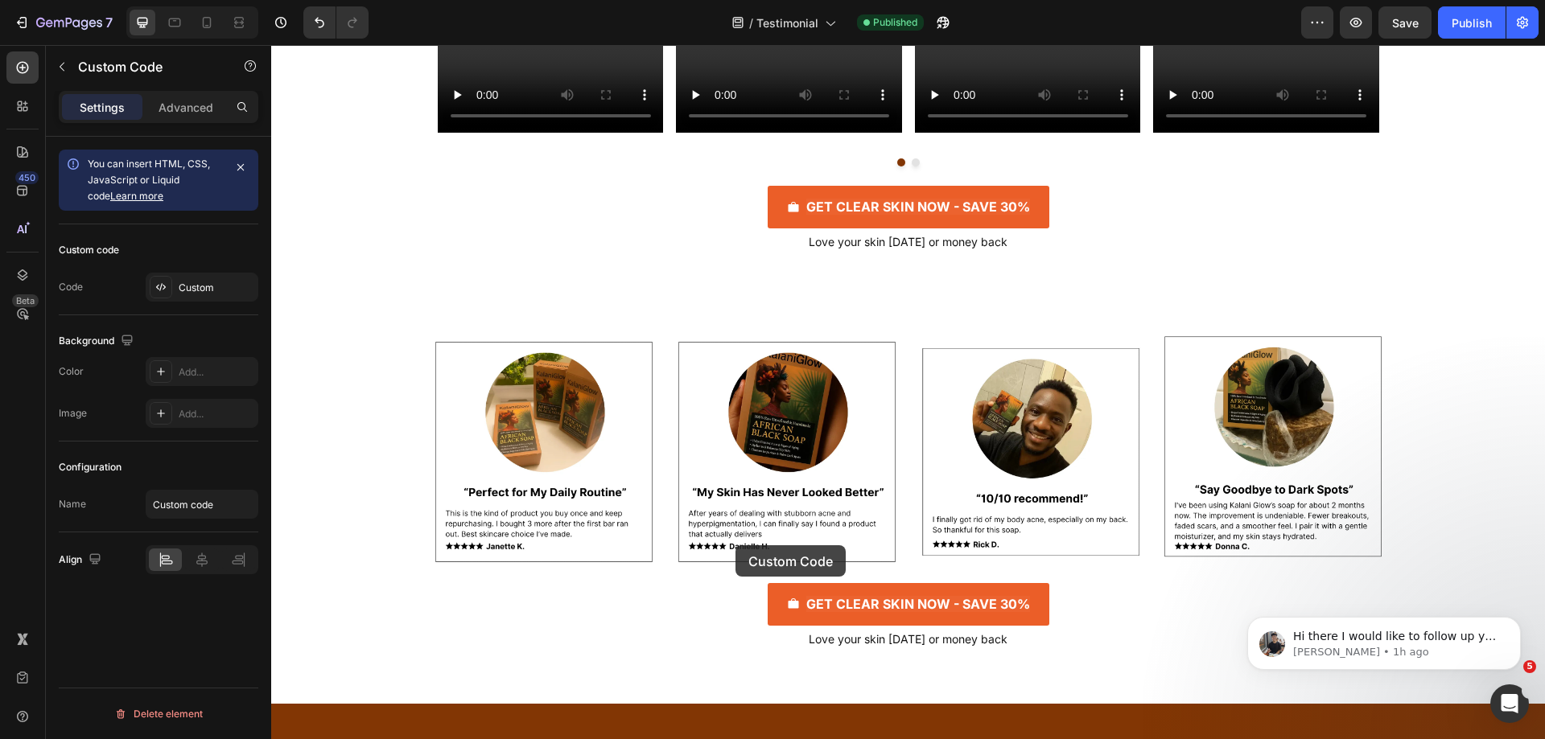
scroll to position [7401, 0]
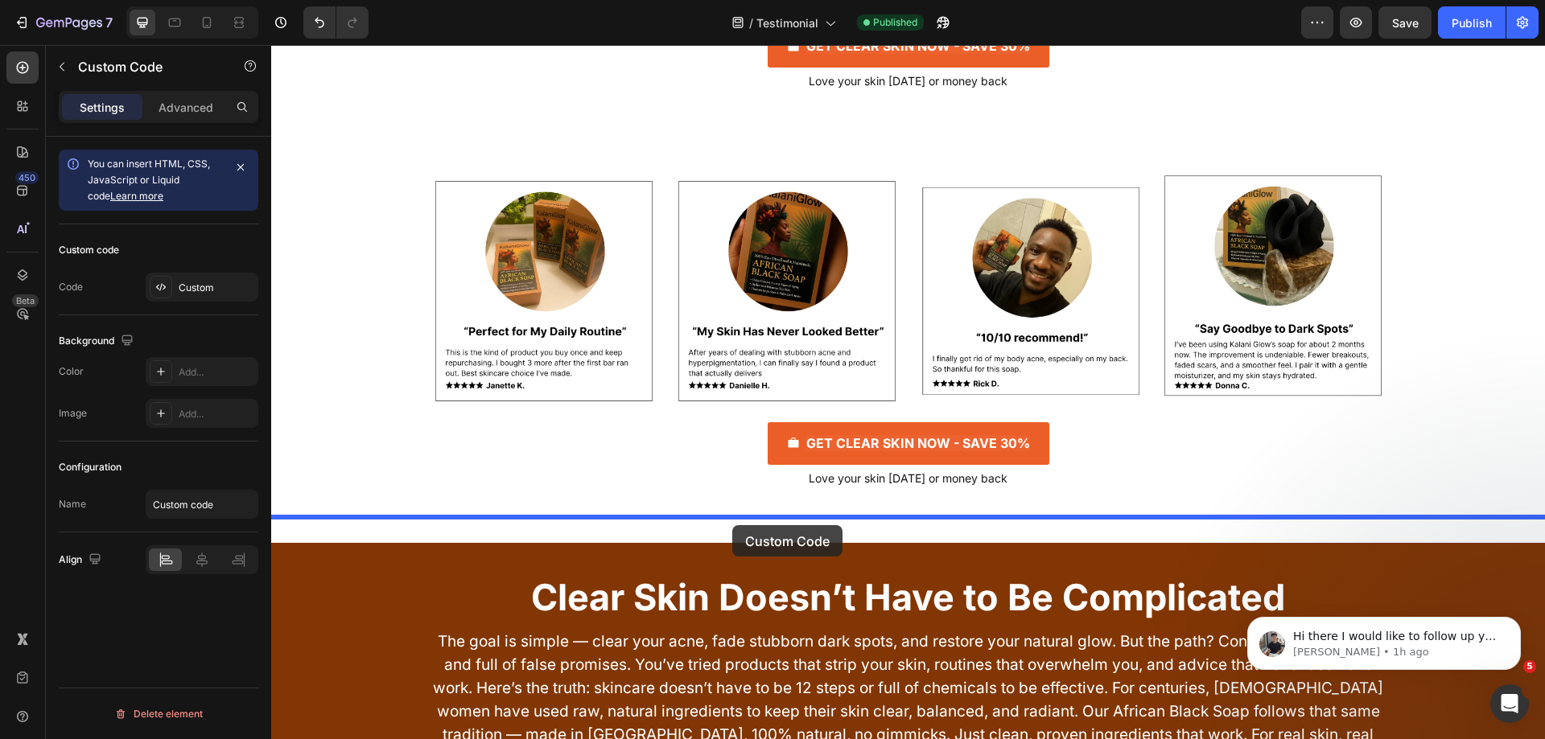
drag, startPoint x: 665, startPoint y: 244, endPoint x: 732, endPoint y: 525, distance: 289.4
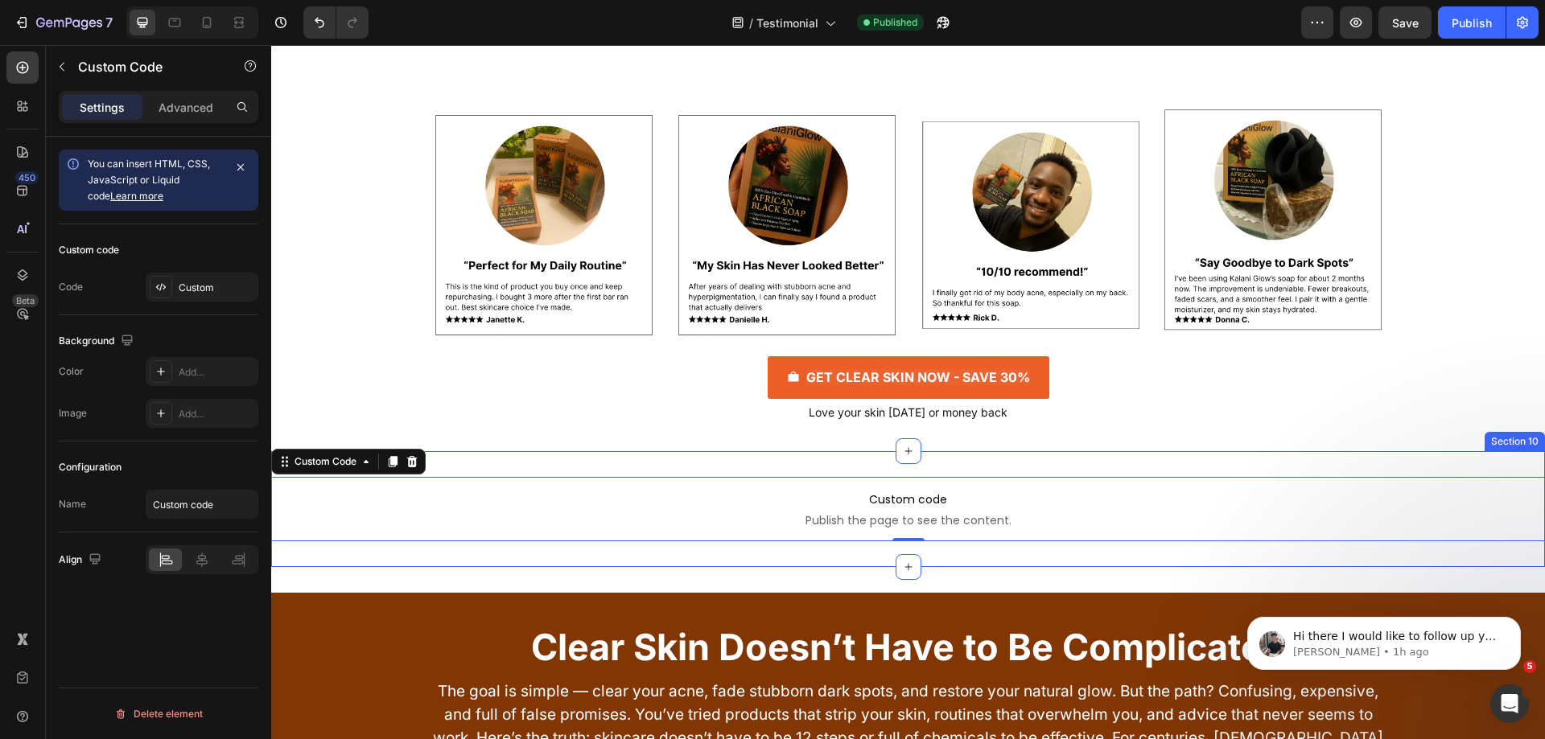
scroll to position [7642, 0]
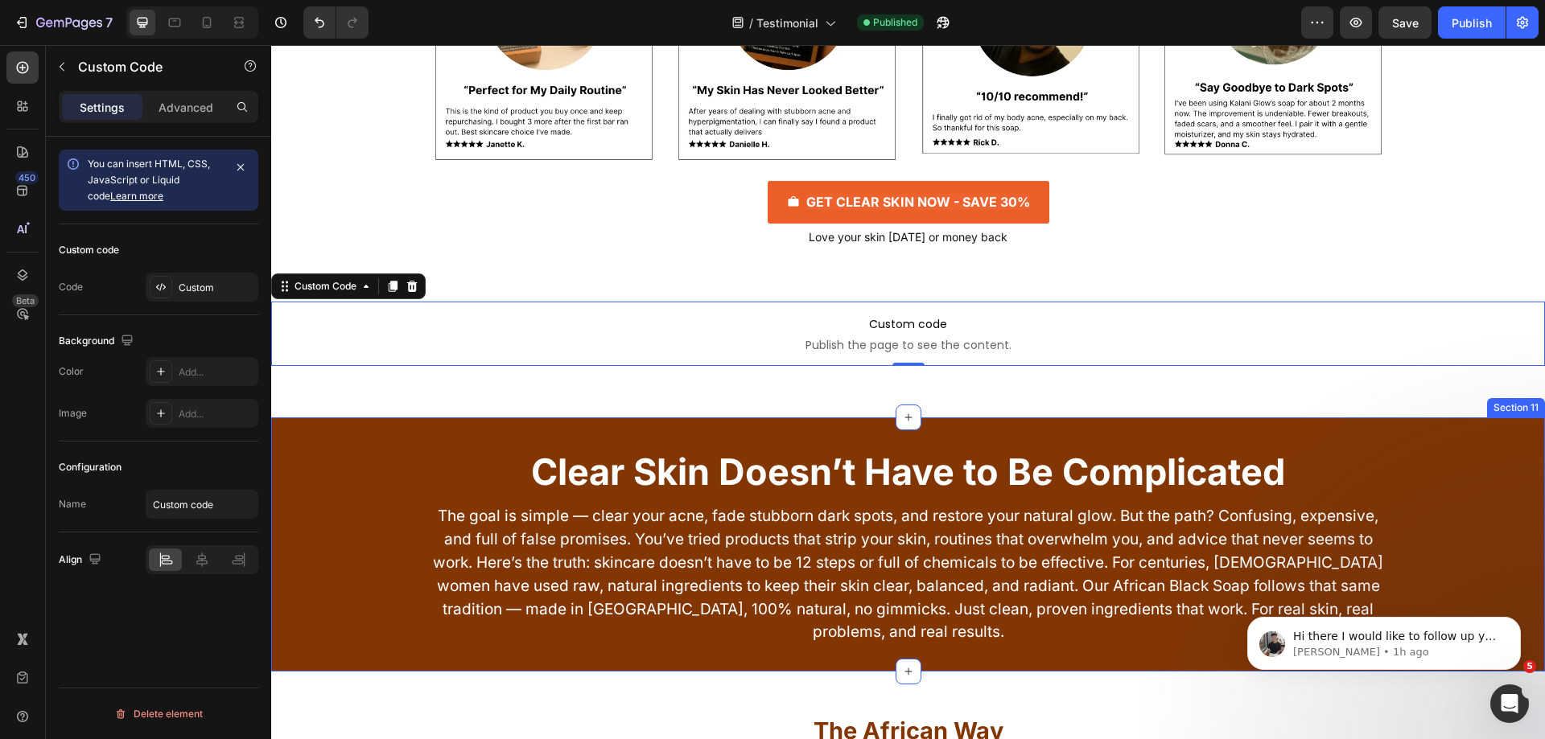
click at [364, 444] on div "Clear Skin Doesn’t Have to Be Complicated Heading The goal is simple — clear yo…" at bounding box center [907, 544] width 1273 height 203
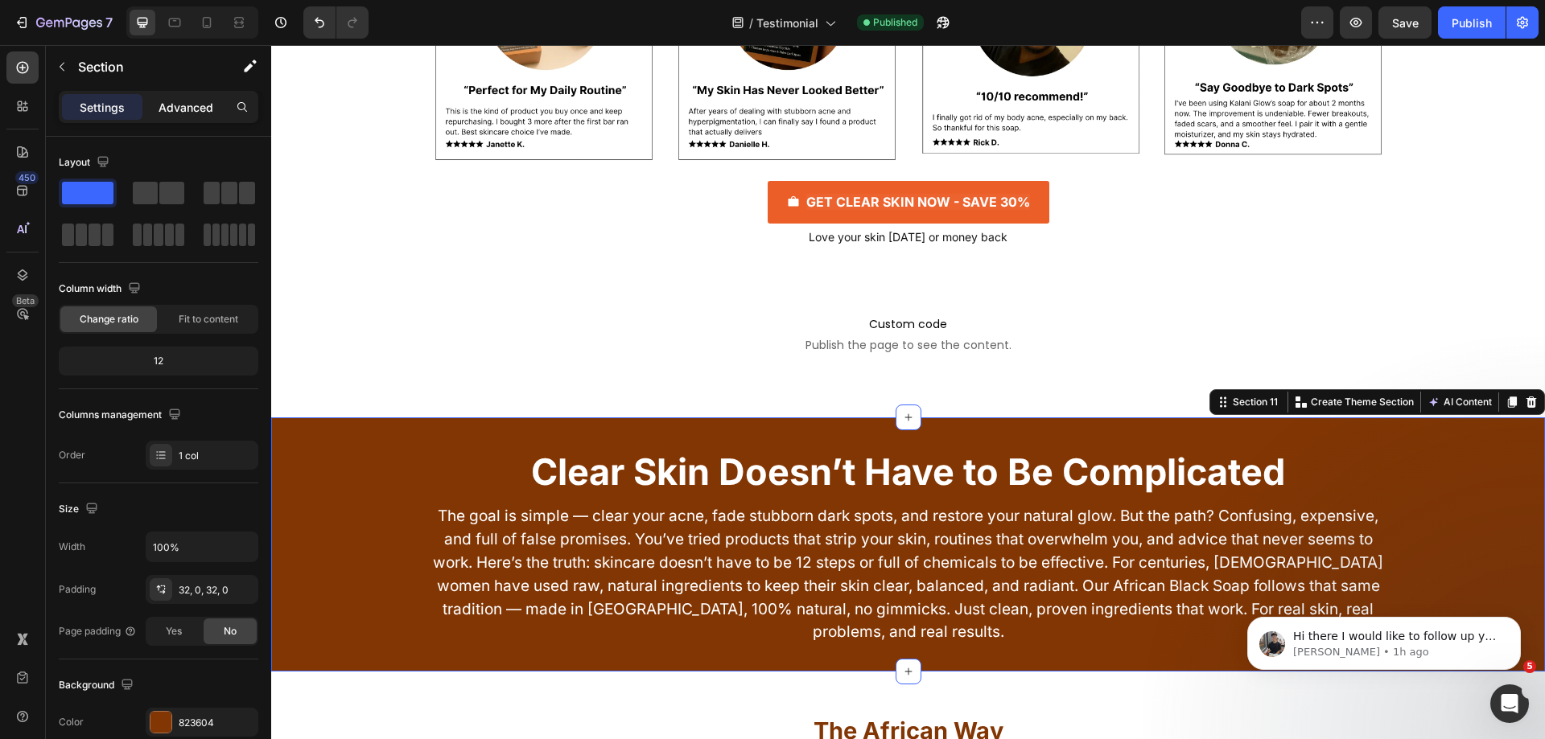
click at [196, 97] on div "Advanced" at bounding box center [186, 107] width 80 height 26
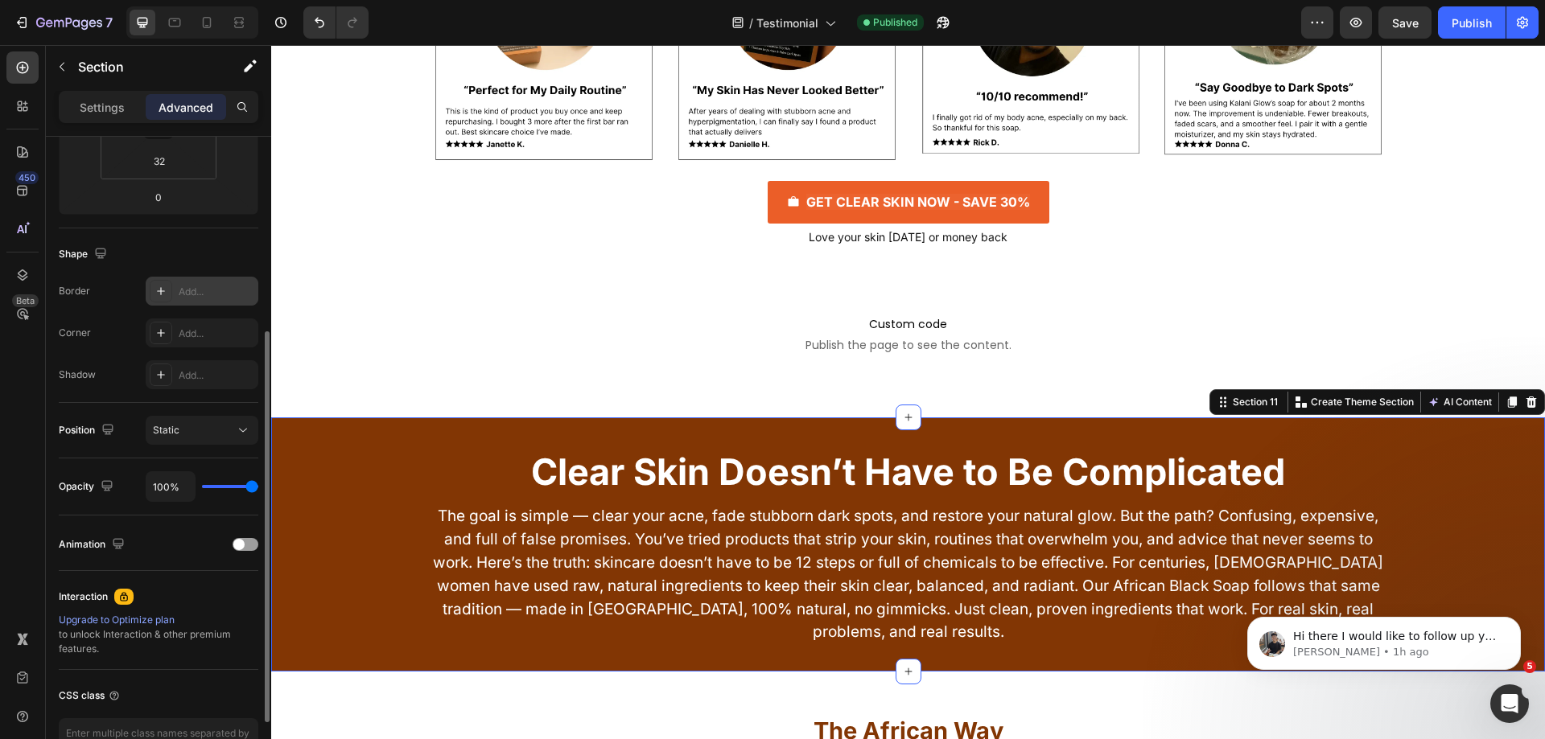
scroll to position [425, 0]
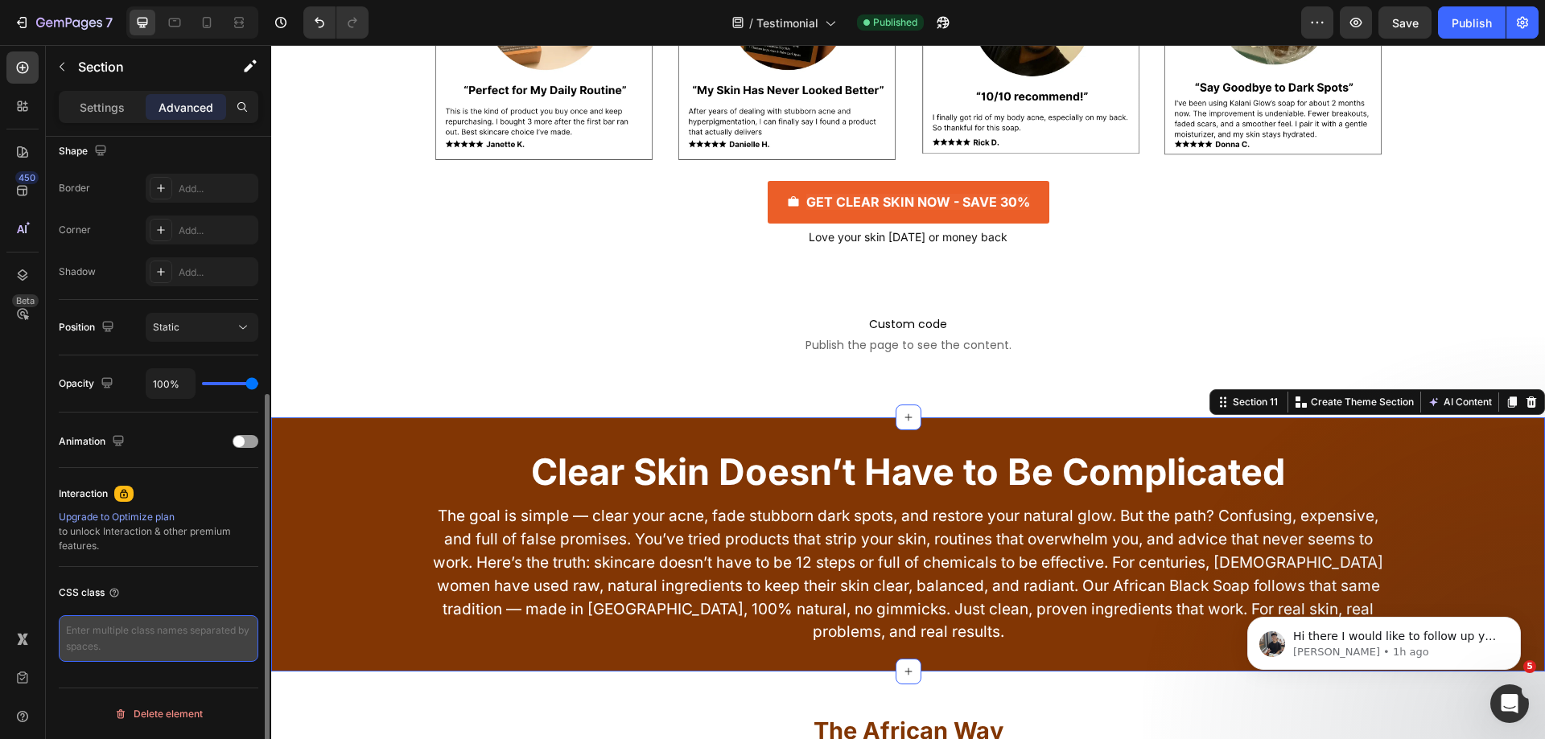
click at [169, 631] on textarea at bounding box center [159, 638] width 200 height 47
type textarea "rich-text-sec"
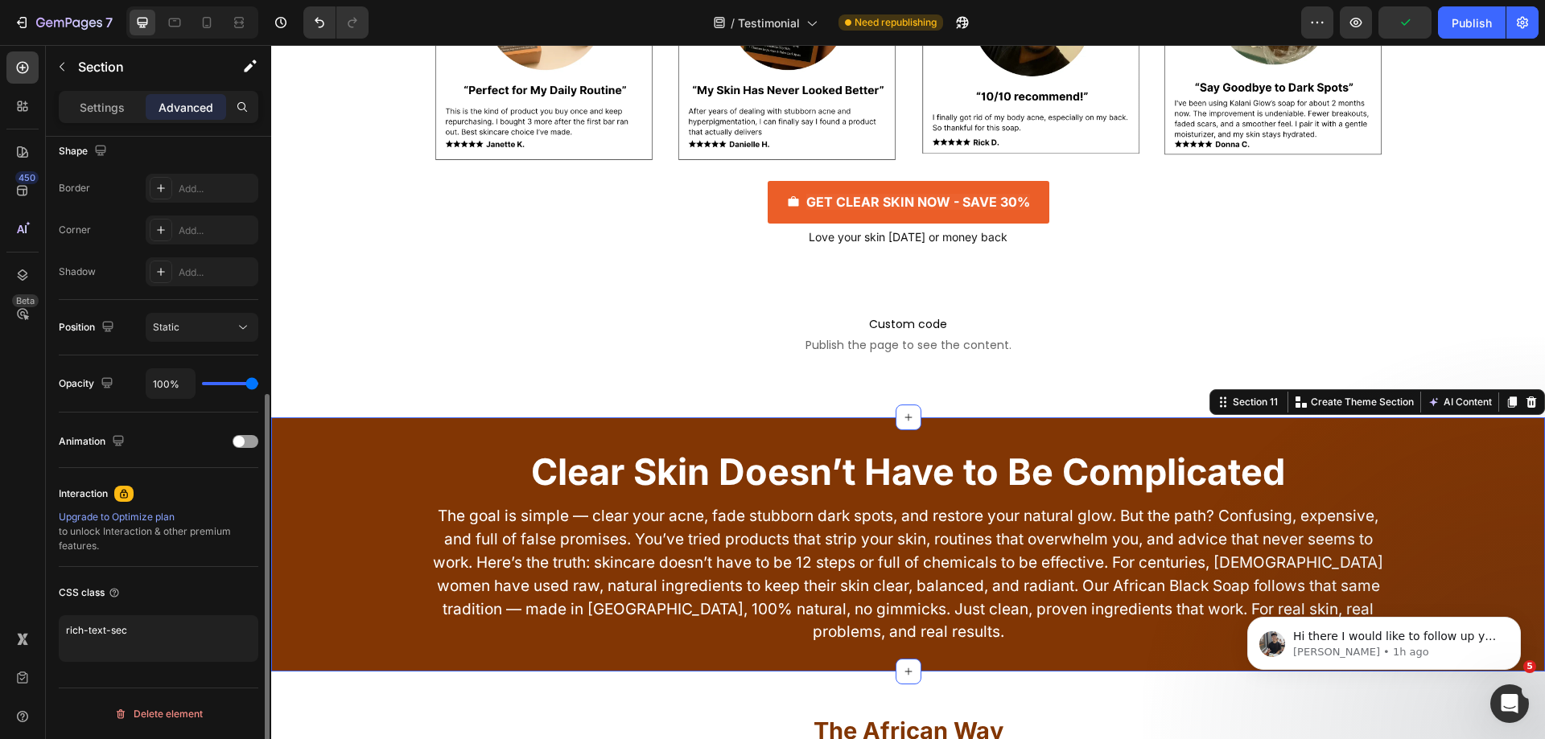
click at [201, 586] on div "CSS class" at bounding box center [159, 593] width 200 height 26
click at [1469, 19] on div "Publish" at bounding box center [1471, 22] width 40 height 17
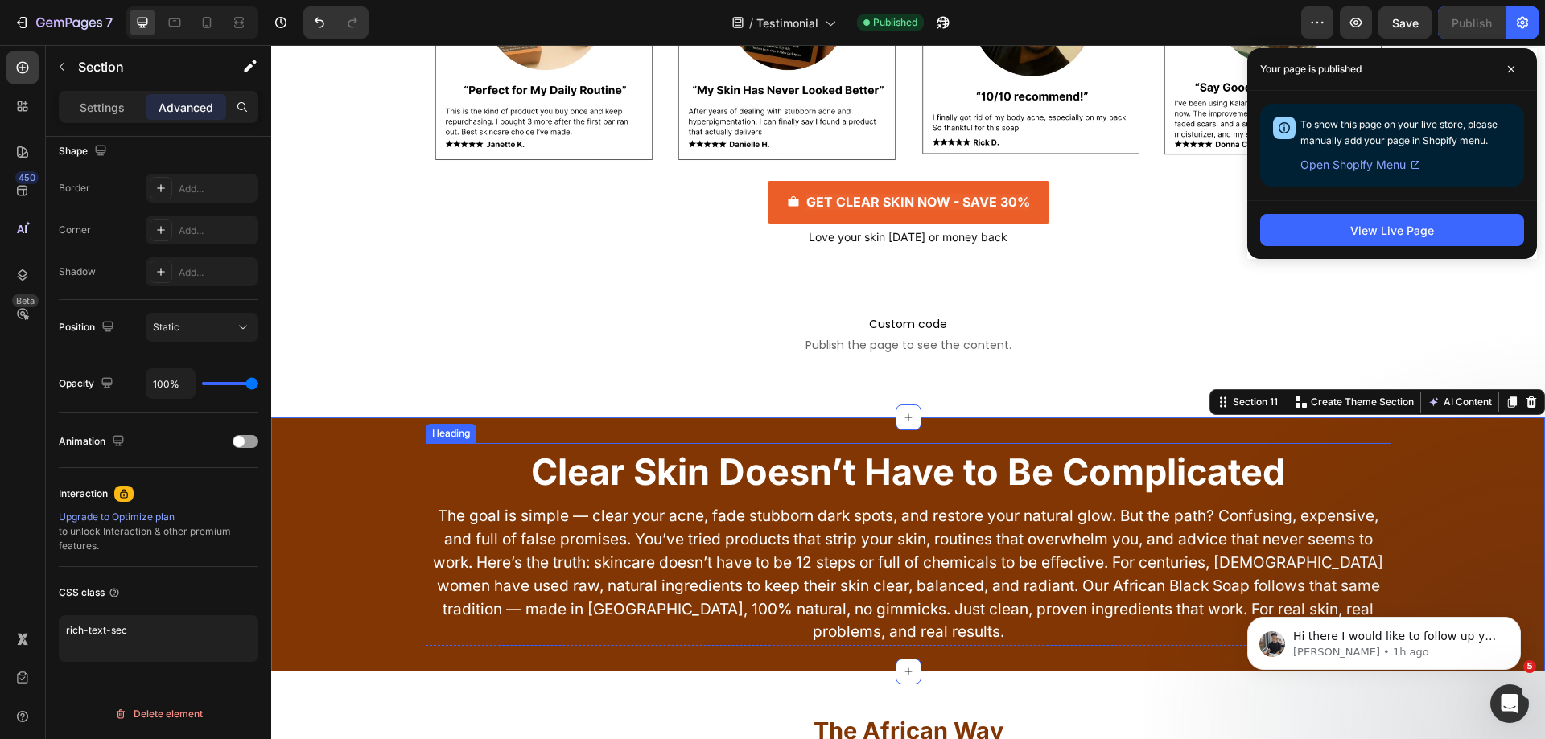
click at [474, 451] on h2 "Clear Skin Doesn’t Have to Be Complicated" at bounding box center [908, 471] width 965 height 56
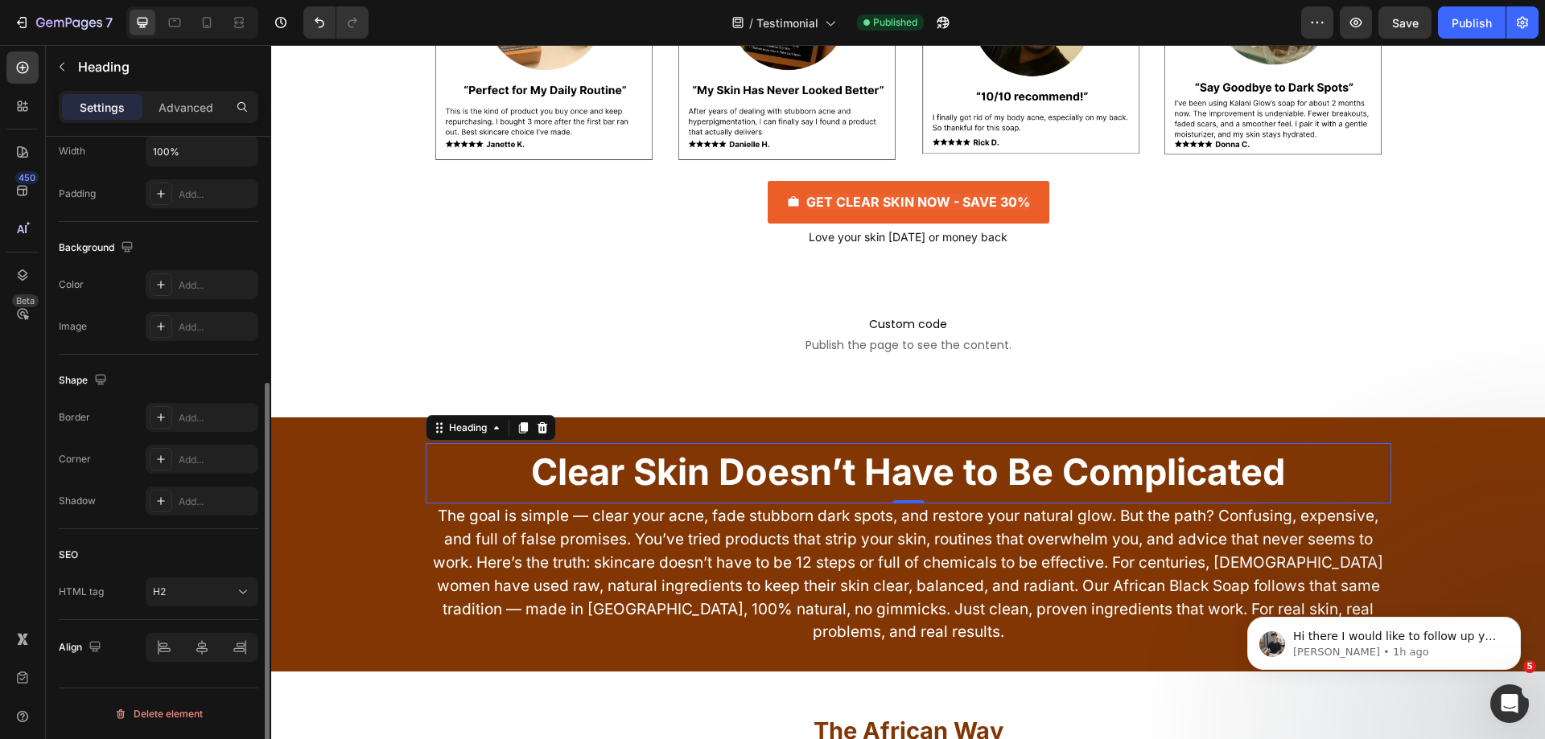
scroll to position [0, 0]
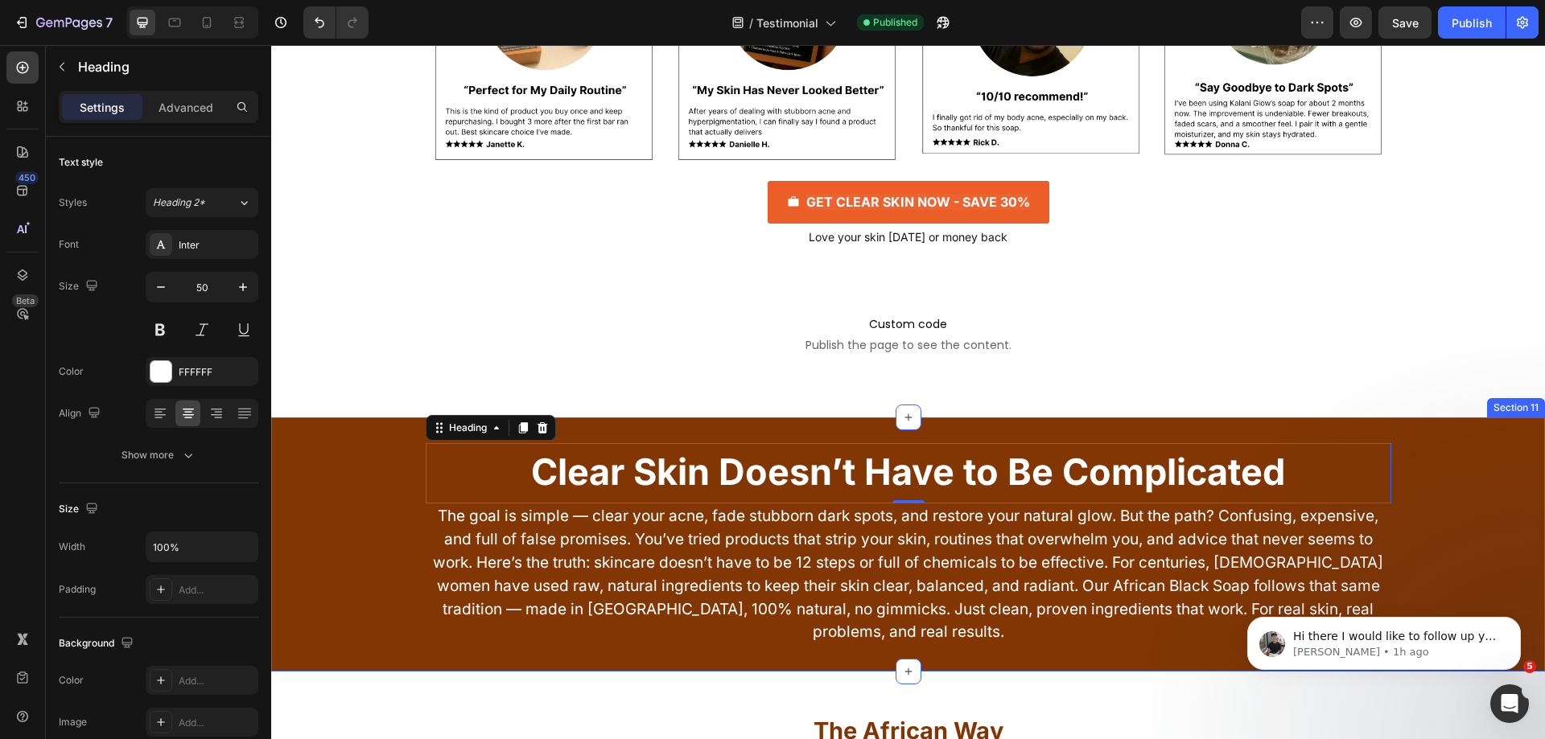
click at [664, 433] on div "Clear Skin Doesn’t Have to Be Complicated Heading 0 The goal is simple — clear …" at bounding box center [907, 545] width 1273 height 254
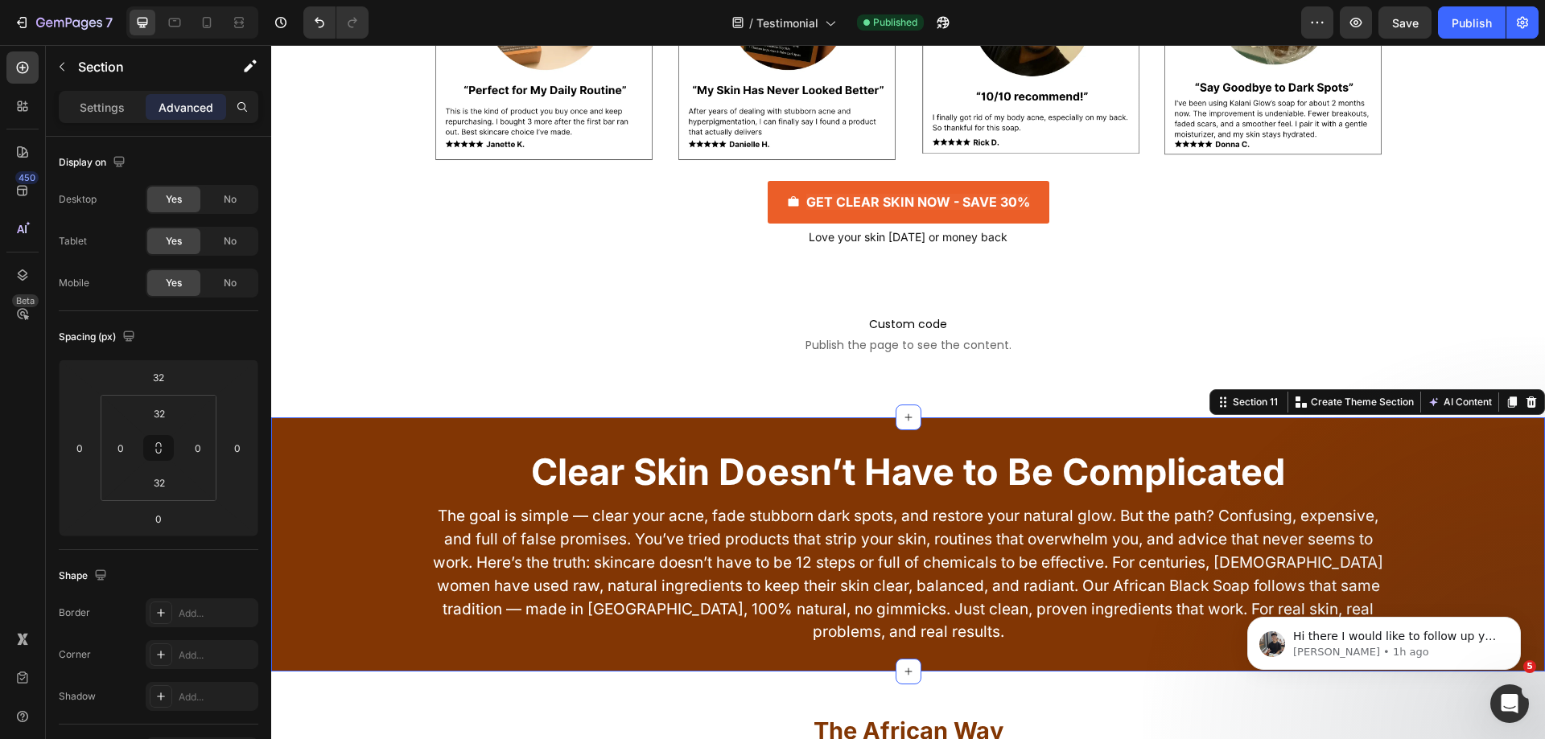
click at [647, 442] on div "Clear Skin Doesn’t Have to Be Complicated Heading The goal is simple — clear yo…" at bounding box center [907, 545] width 1273 height 254
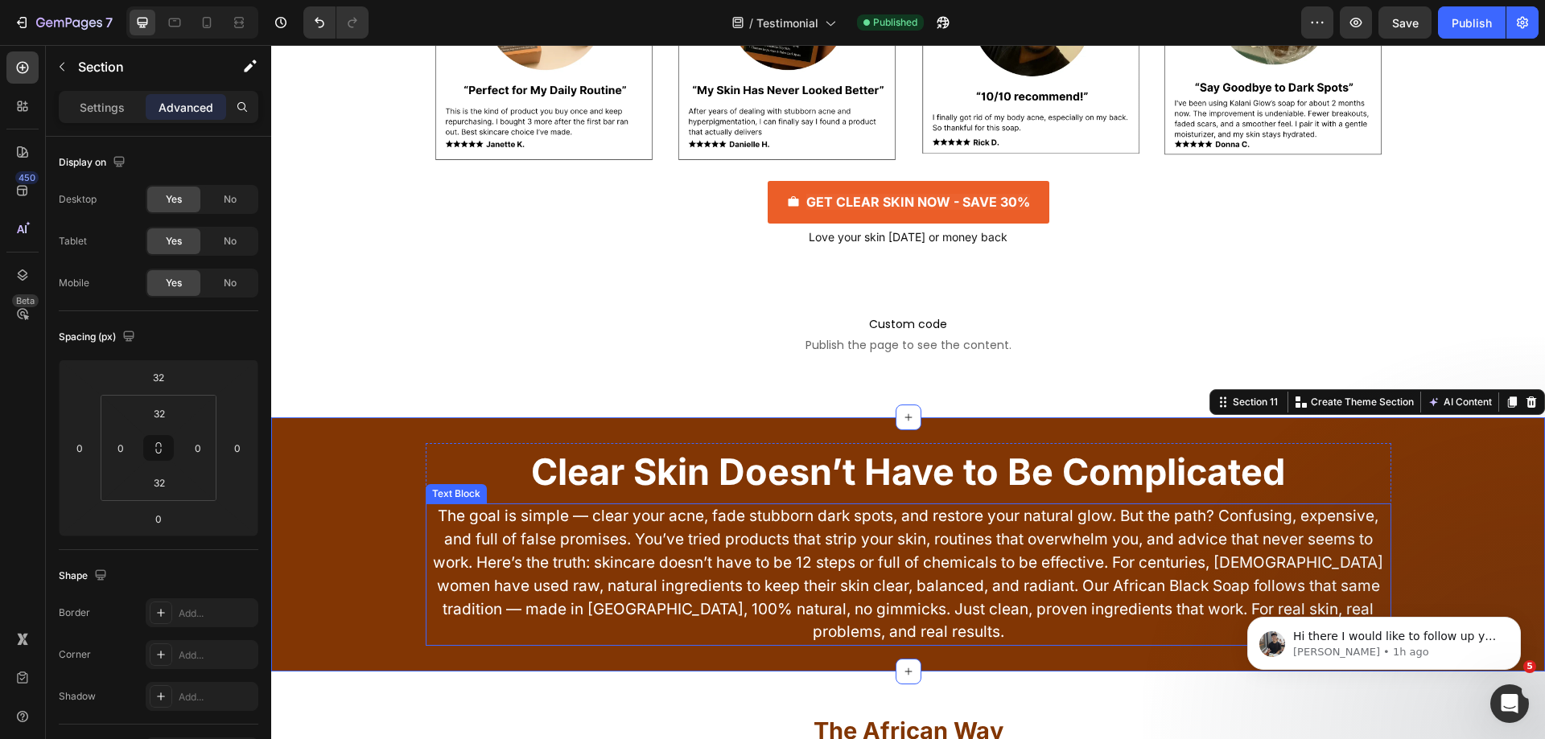
click at [427, 527] on p "The goal is simple — clear your acne, fade stubborn dark spots, and restore you…" at bounding box center [908, 574] width 962 height 139
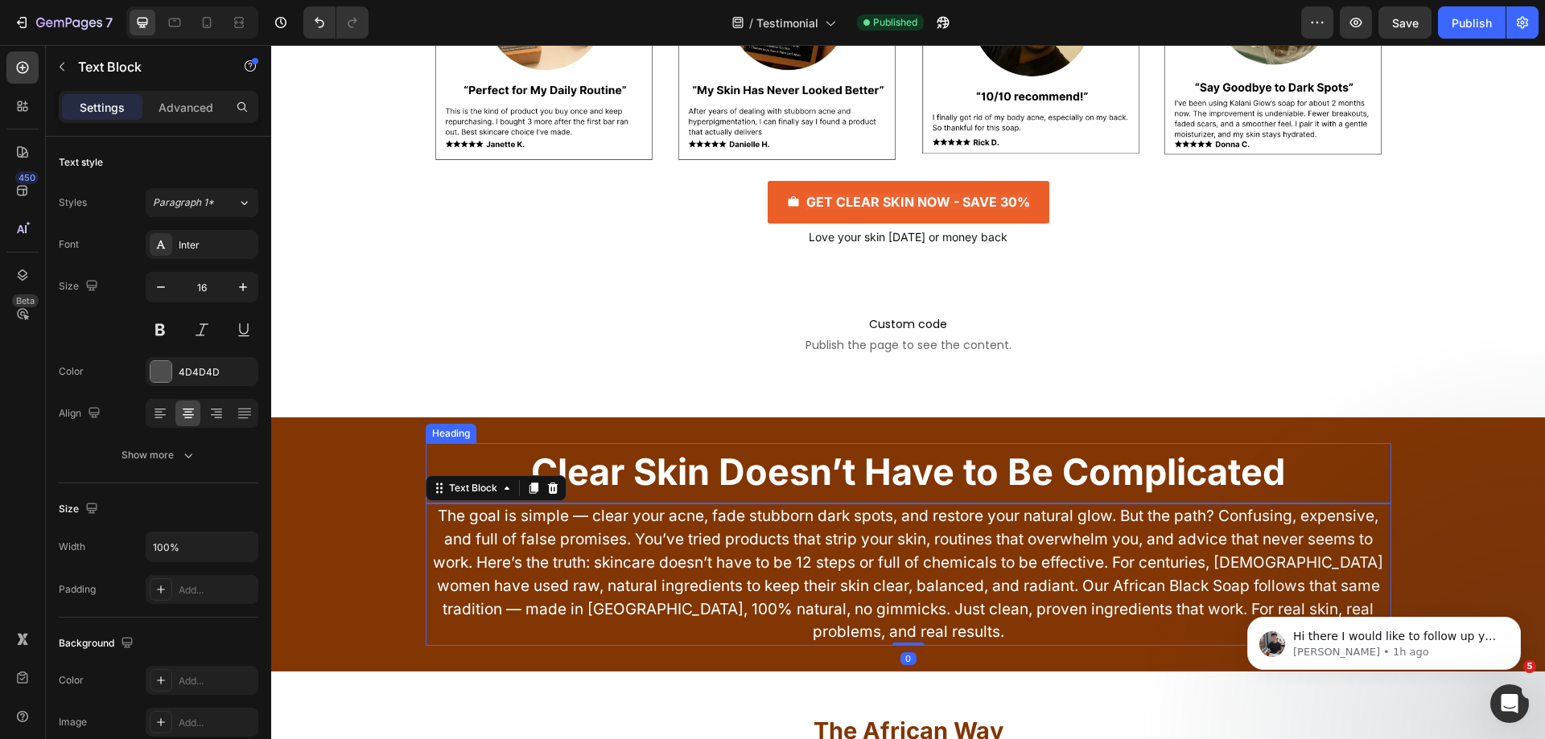
click at [426, 453] on h2 "Clear Skin Doesn’t Have to Be Complicated" at bounding box center [908, 471] width 965 height 56
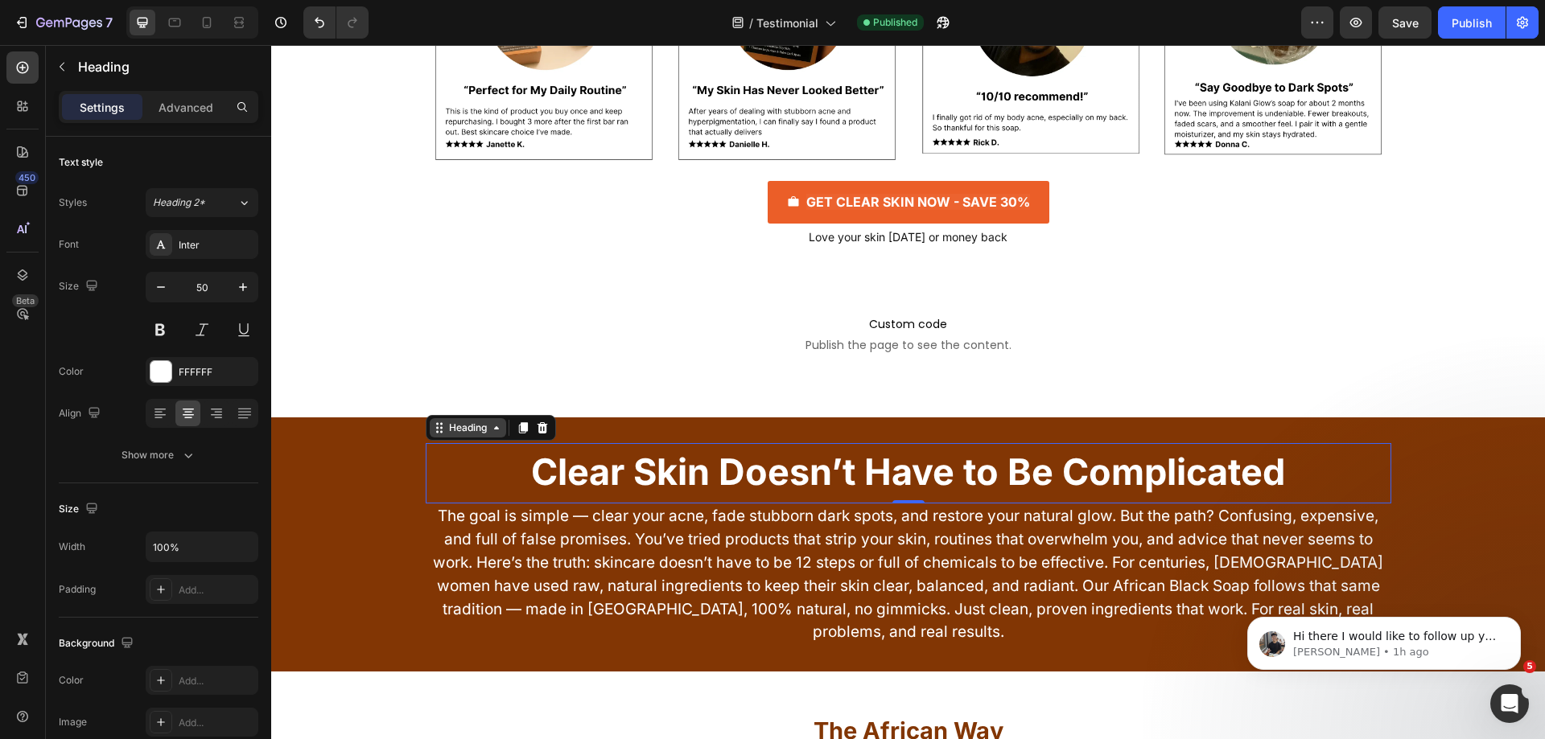
click at [490, 426] on icon at bounding box center [496, 428] width 13 height 13
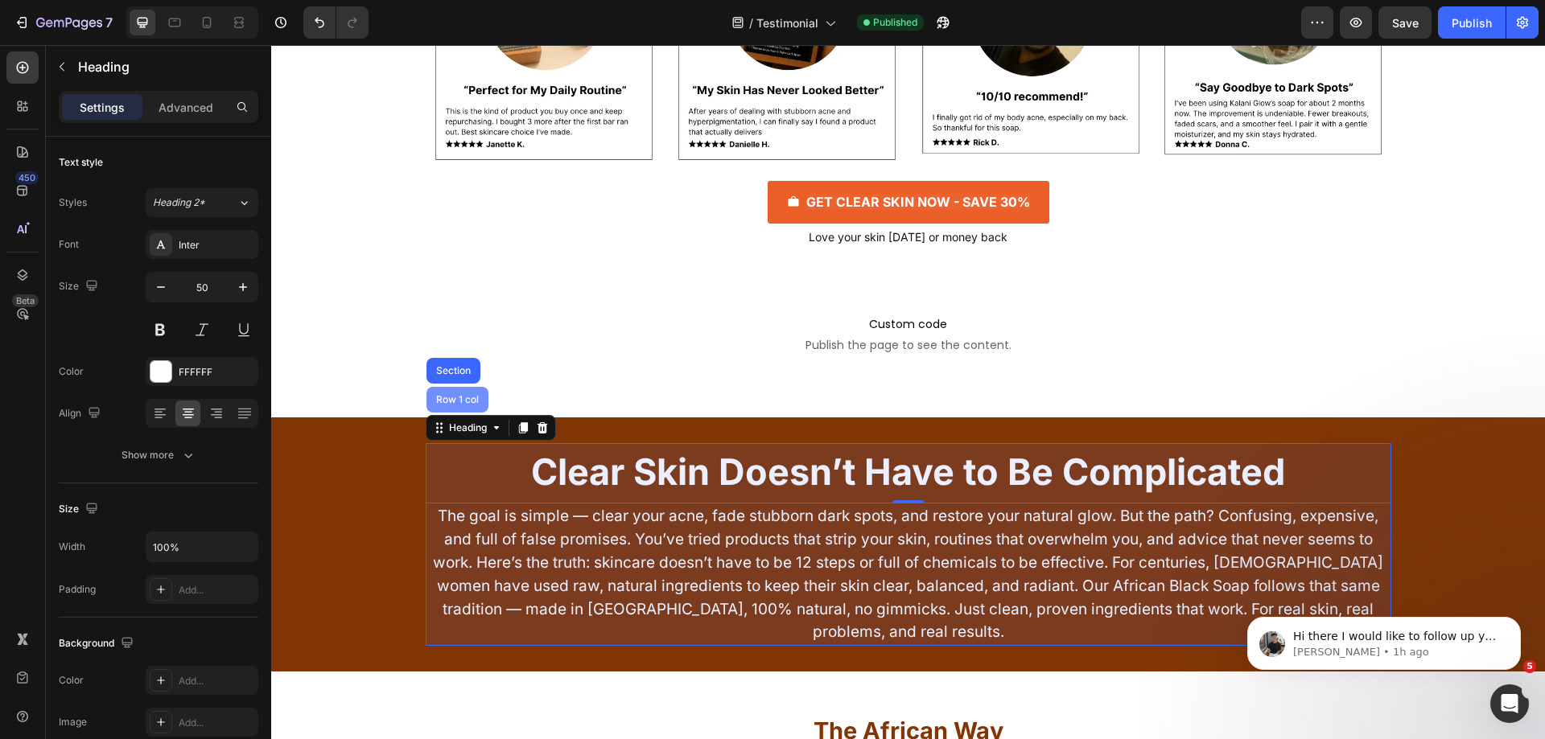
click at [455, 396] on div "Row 1 col" at bounding box center [457, 400] width 49 height 10
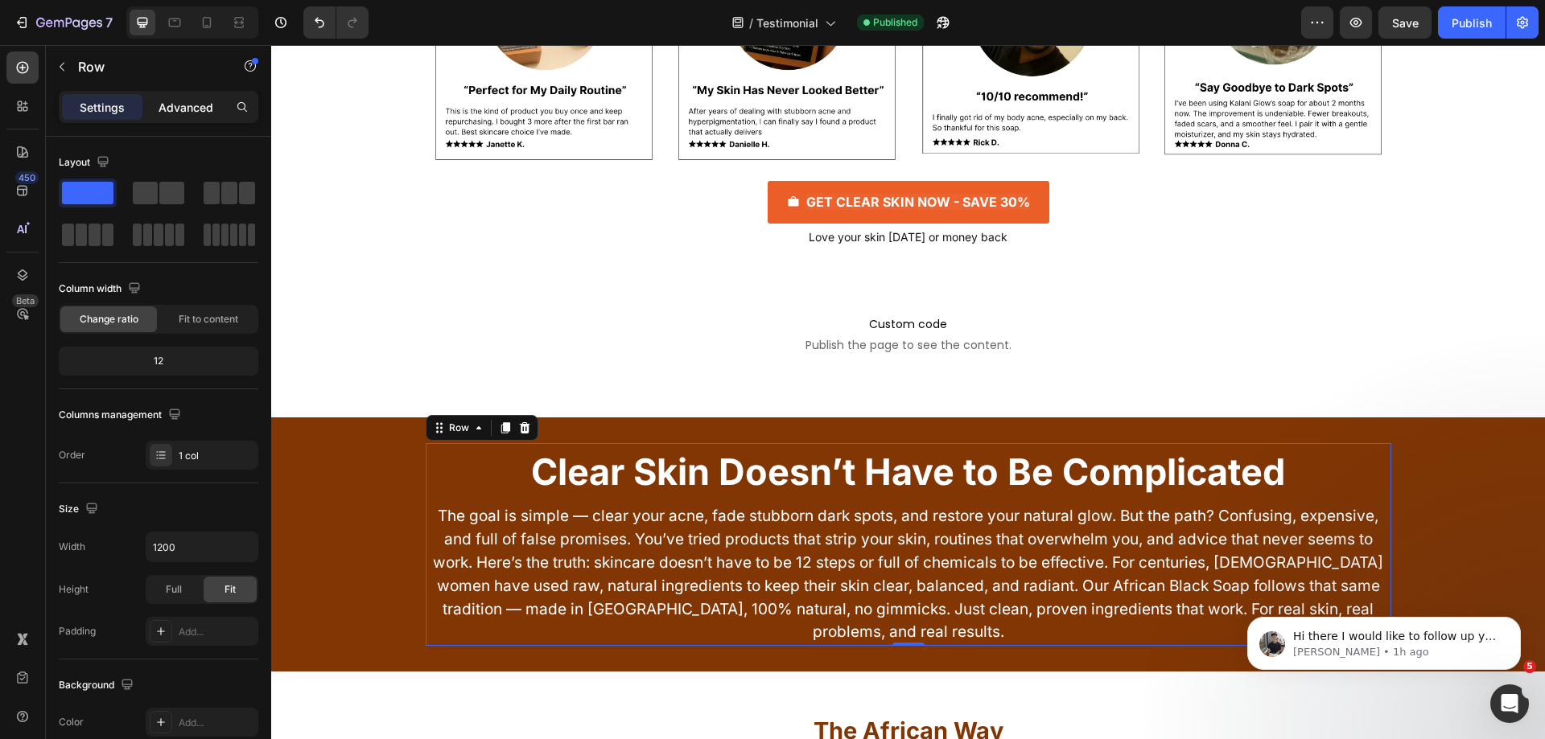
click at [195, 110] on p "Advanced" at bounding box center [185, 107] width 55 height 17
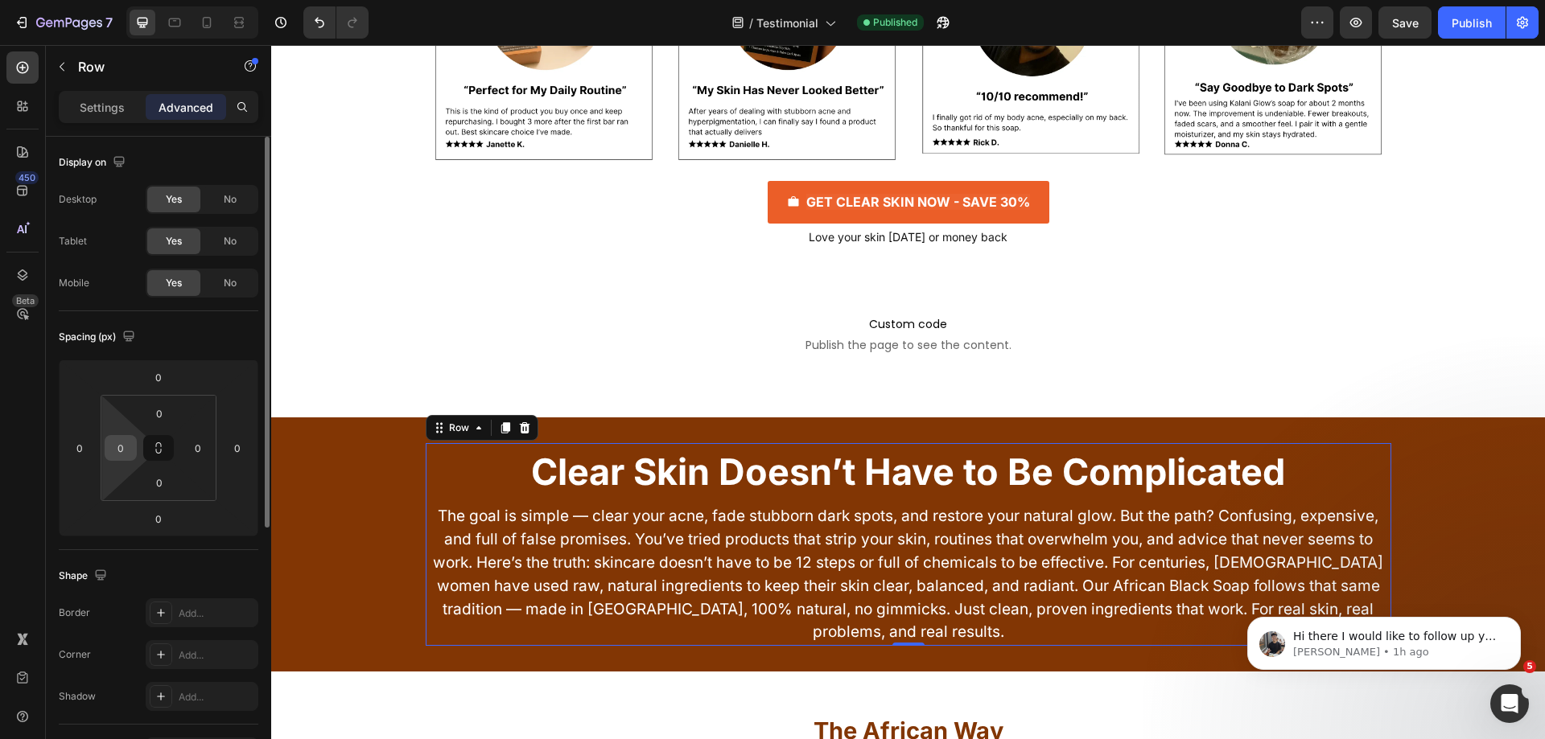
click at [120, 455] on input "0" at bounding box center [121, 448] width 24 height 24
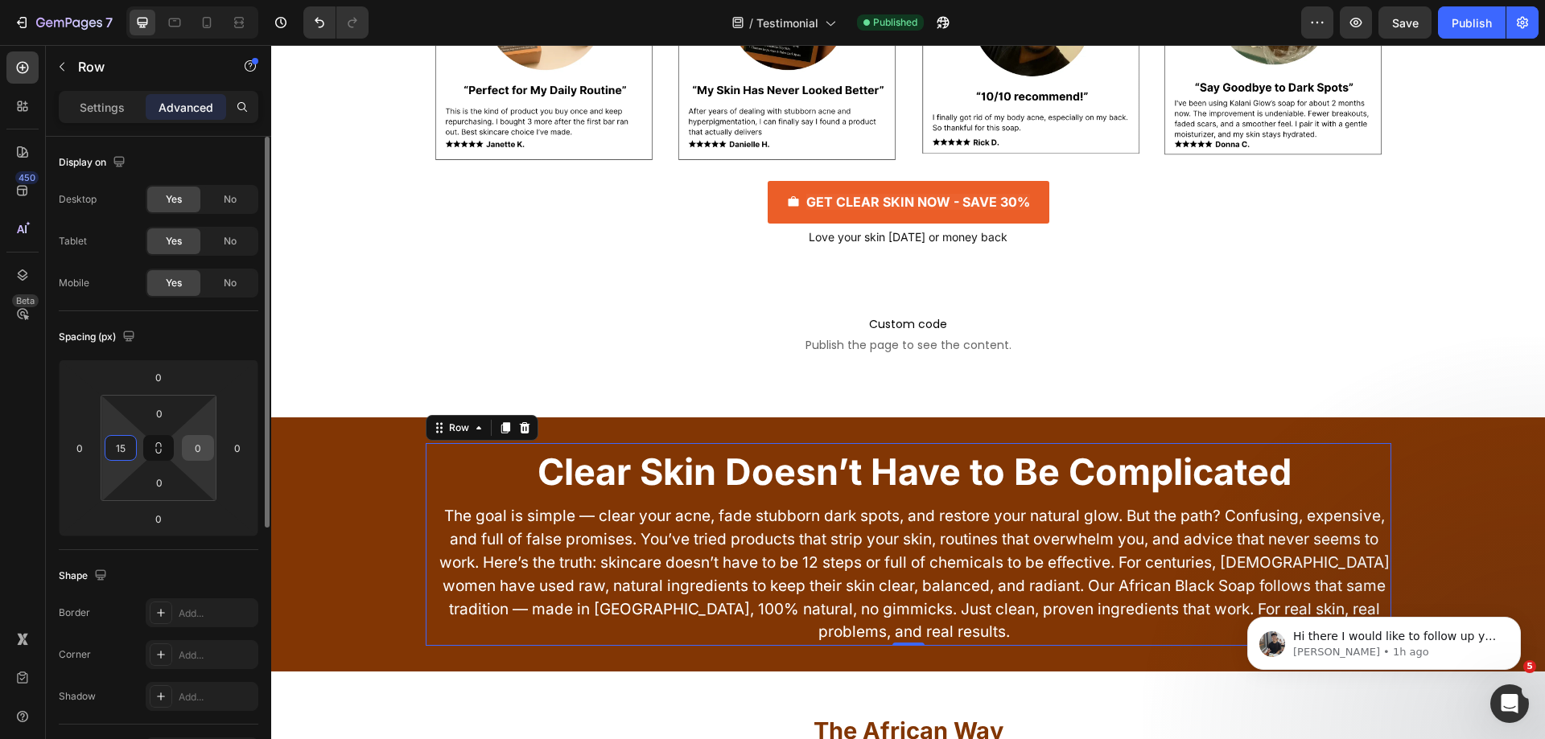
type input "15"
click at [208, 446] on input "0" at bounding box center [198, 448] width 24 height 24
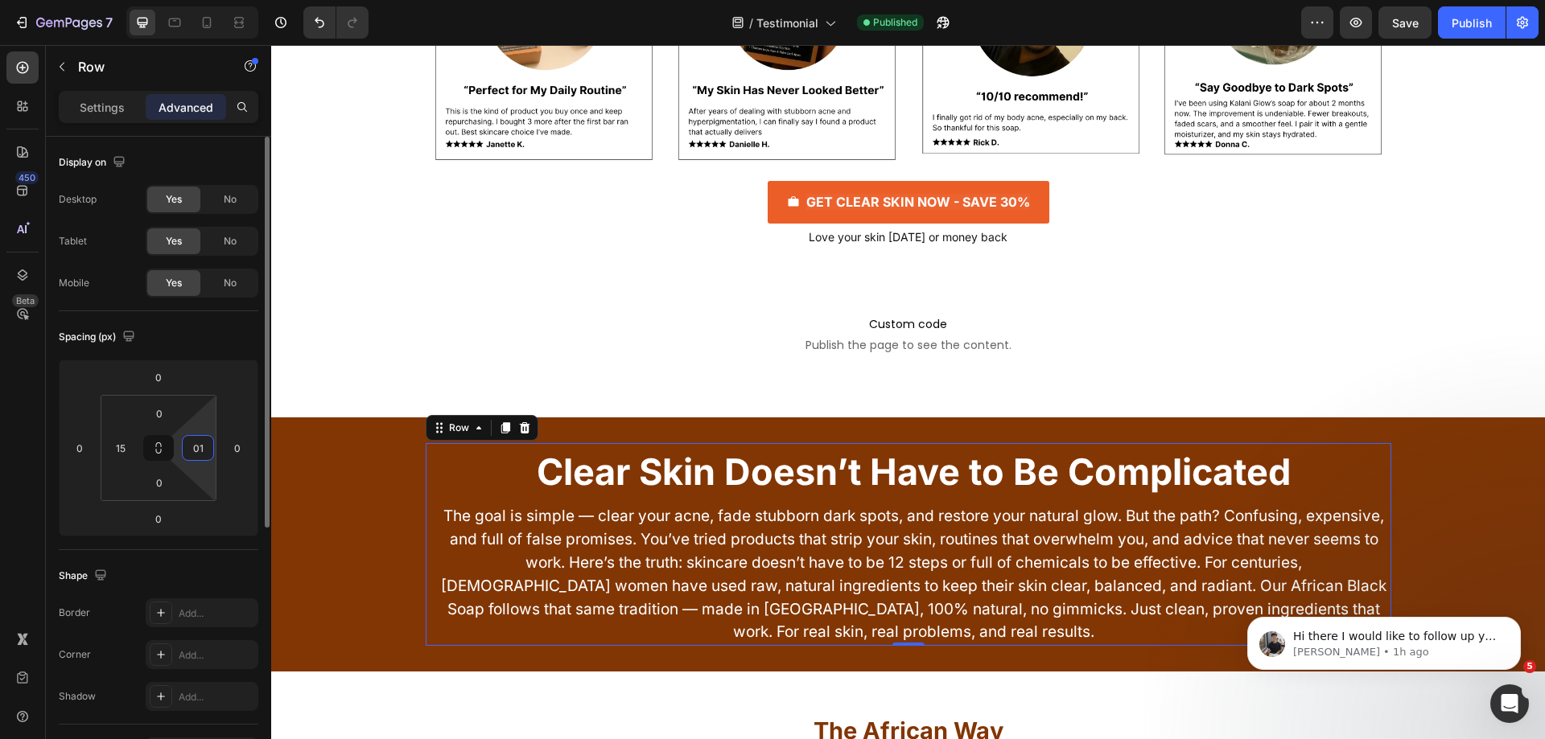
type input "5"
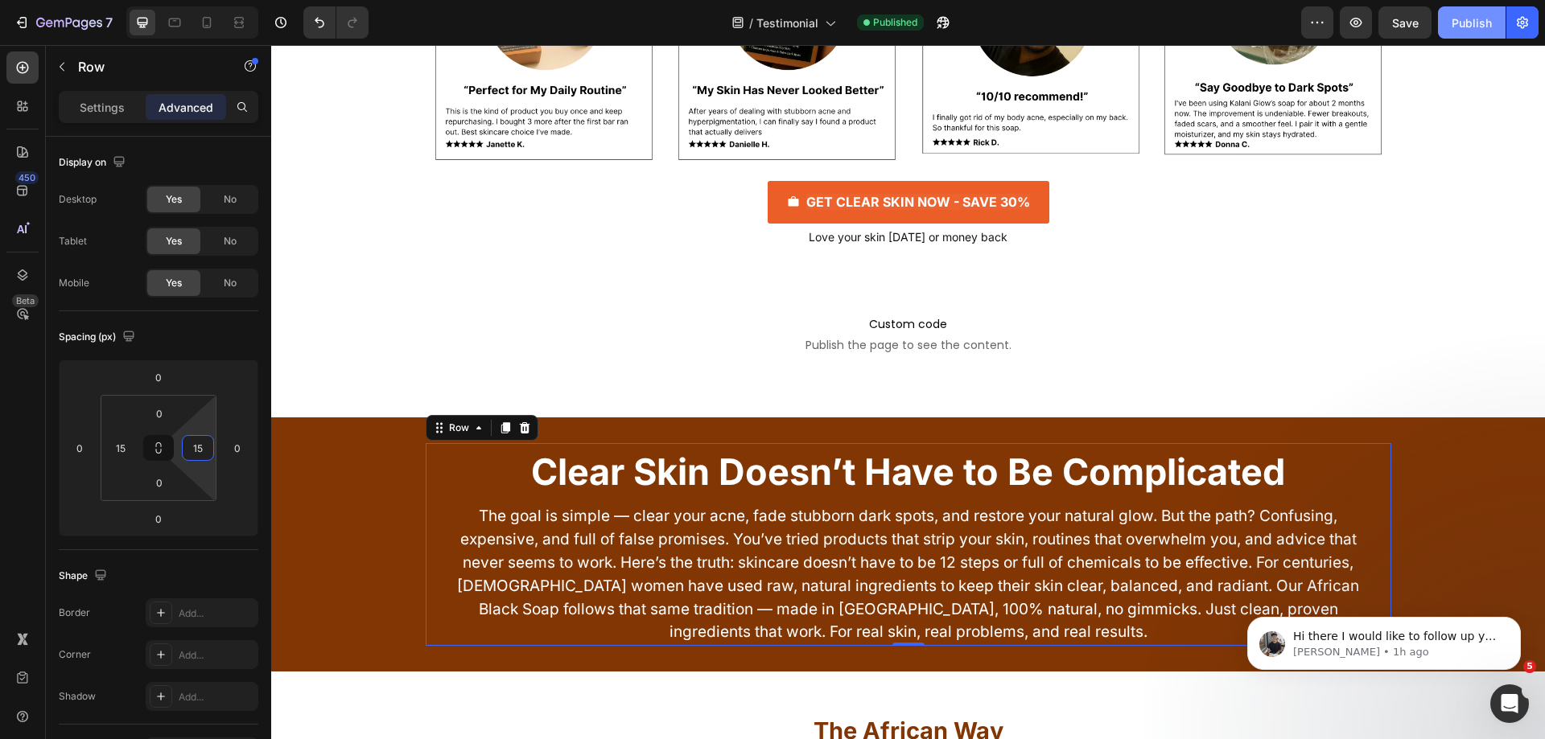
type input "15"
click at [1471, 20] on div "Publish" at bounding box center [1471, 22] width 40 height 17
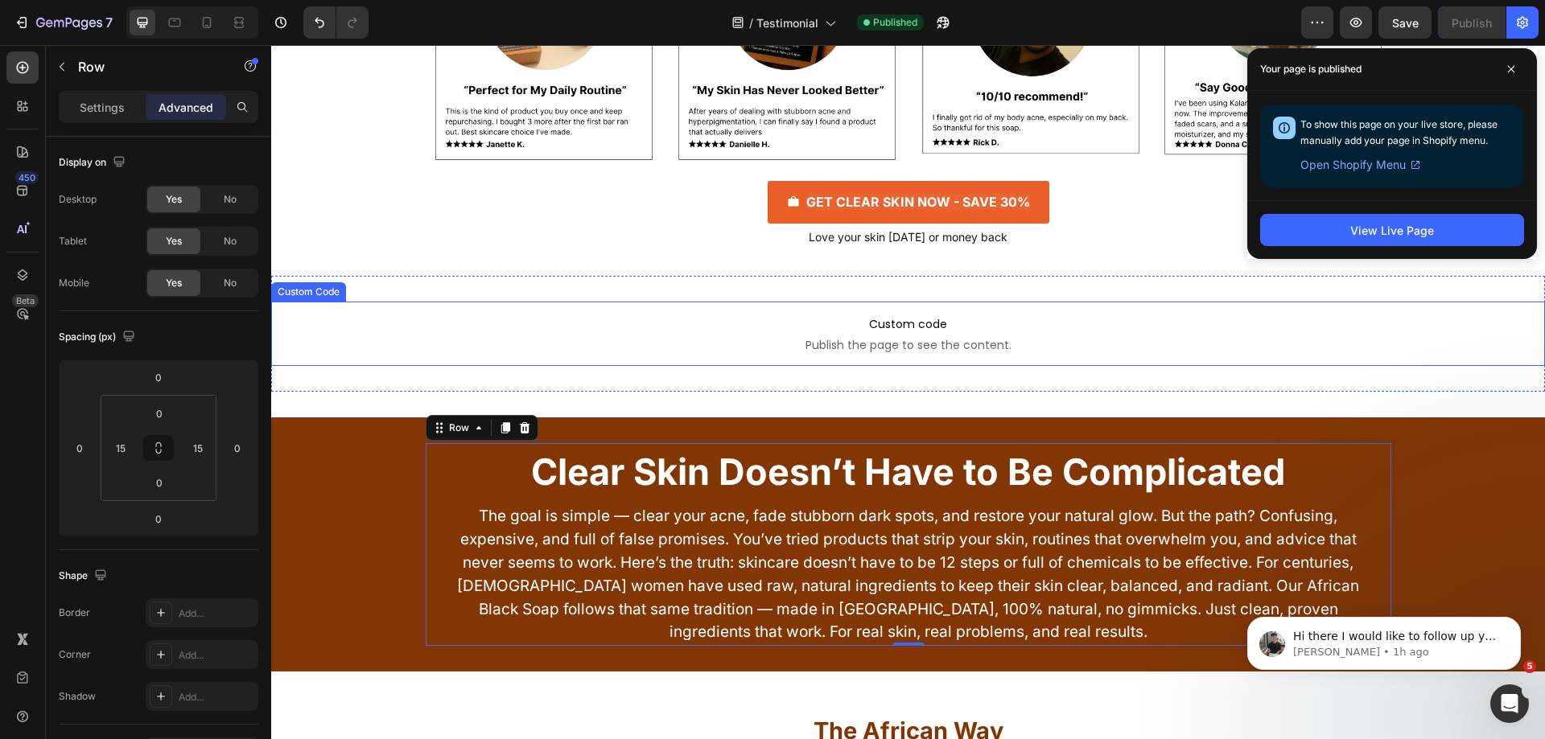
click at [677, 326] on span "Custom code" at bounding box center [907, 324] width 1273 height 19
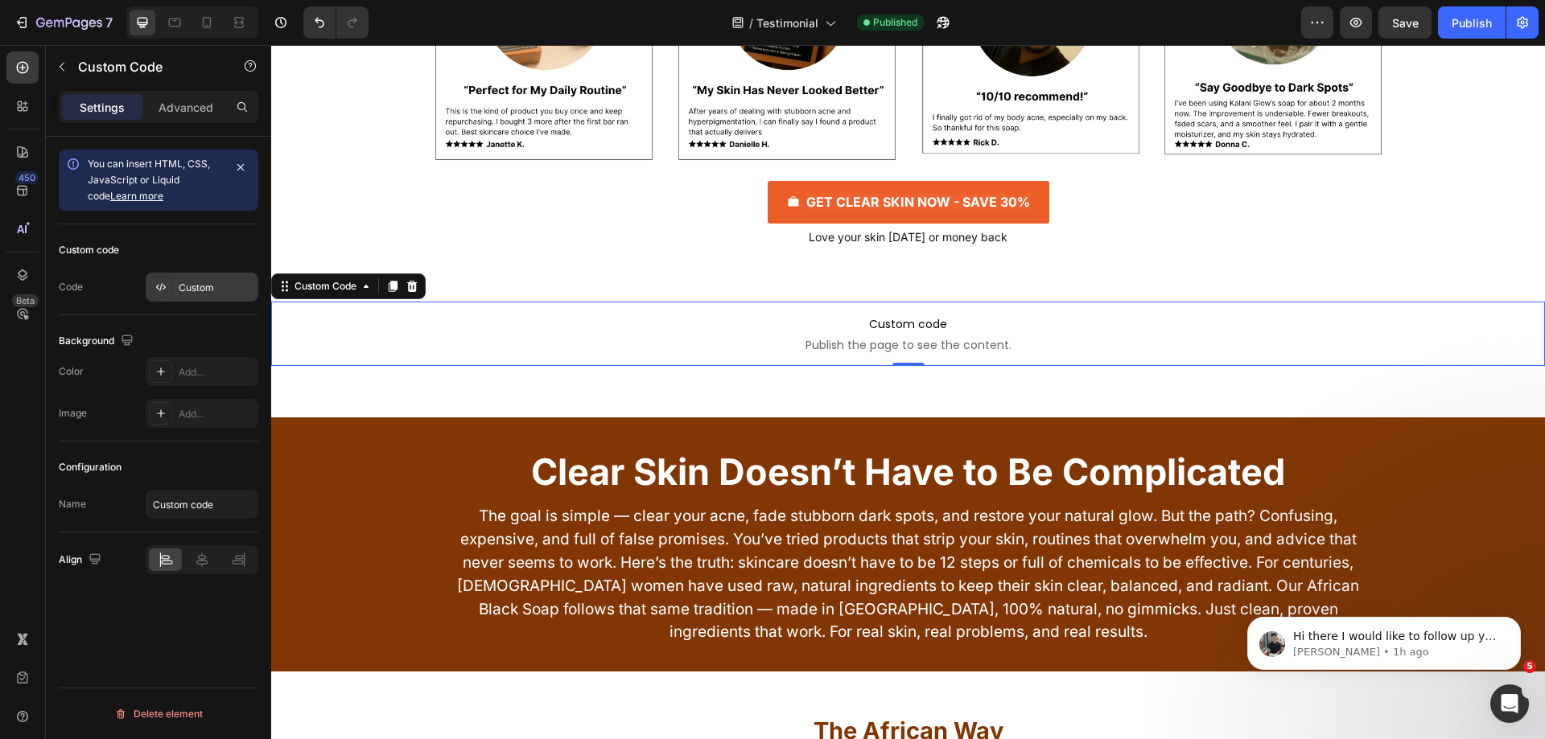
click at [186, 284] on div "Custom" at bounding box center [217, 288] width 76 height 14
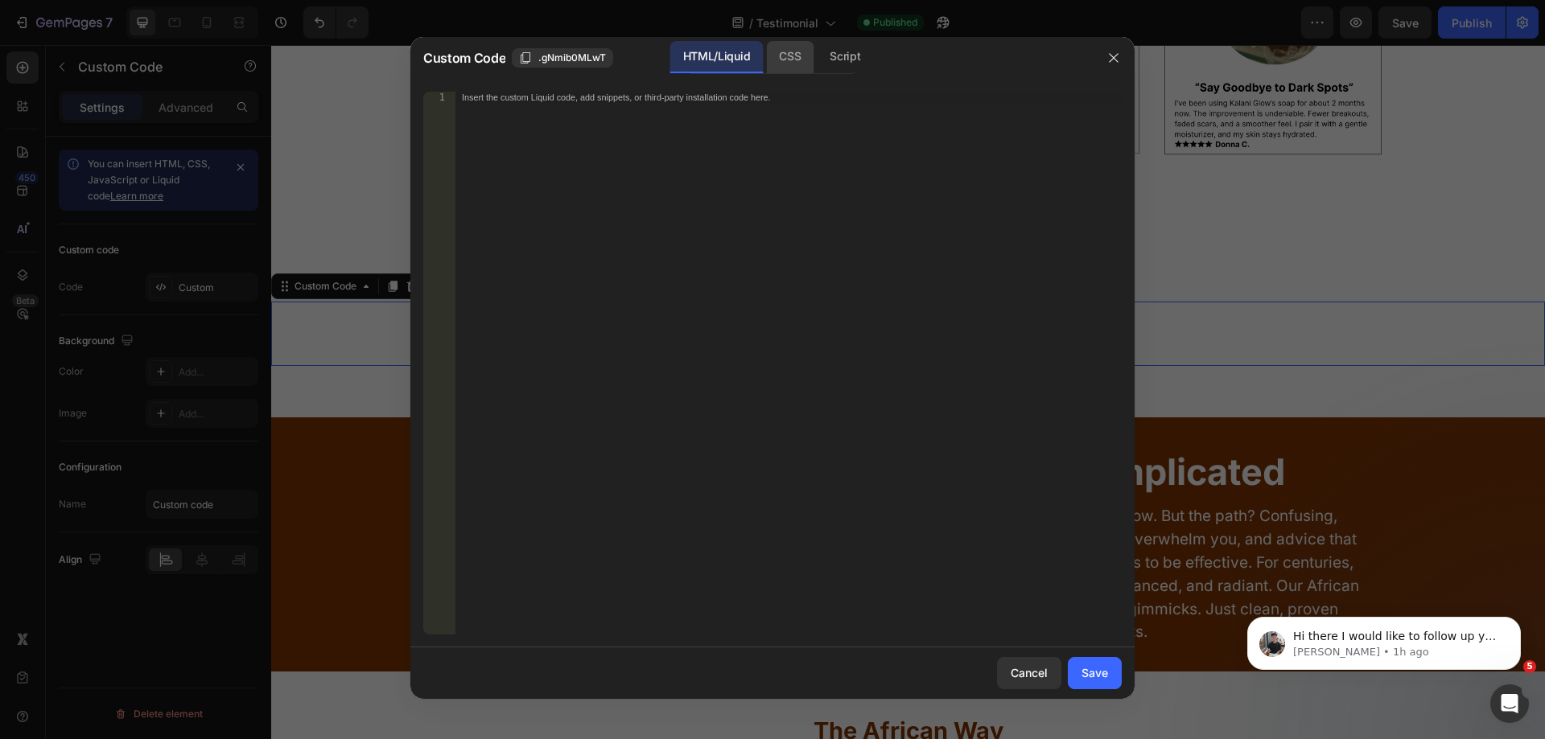
click at [817, 51] on div "CSS" at bounding box center [845, 57] width 56 height 32
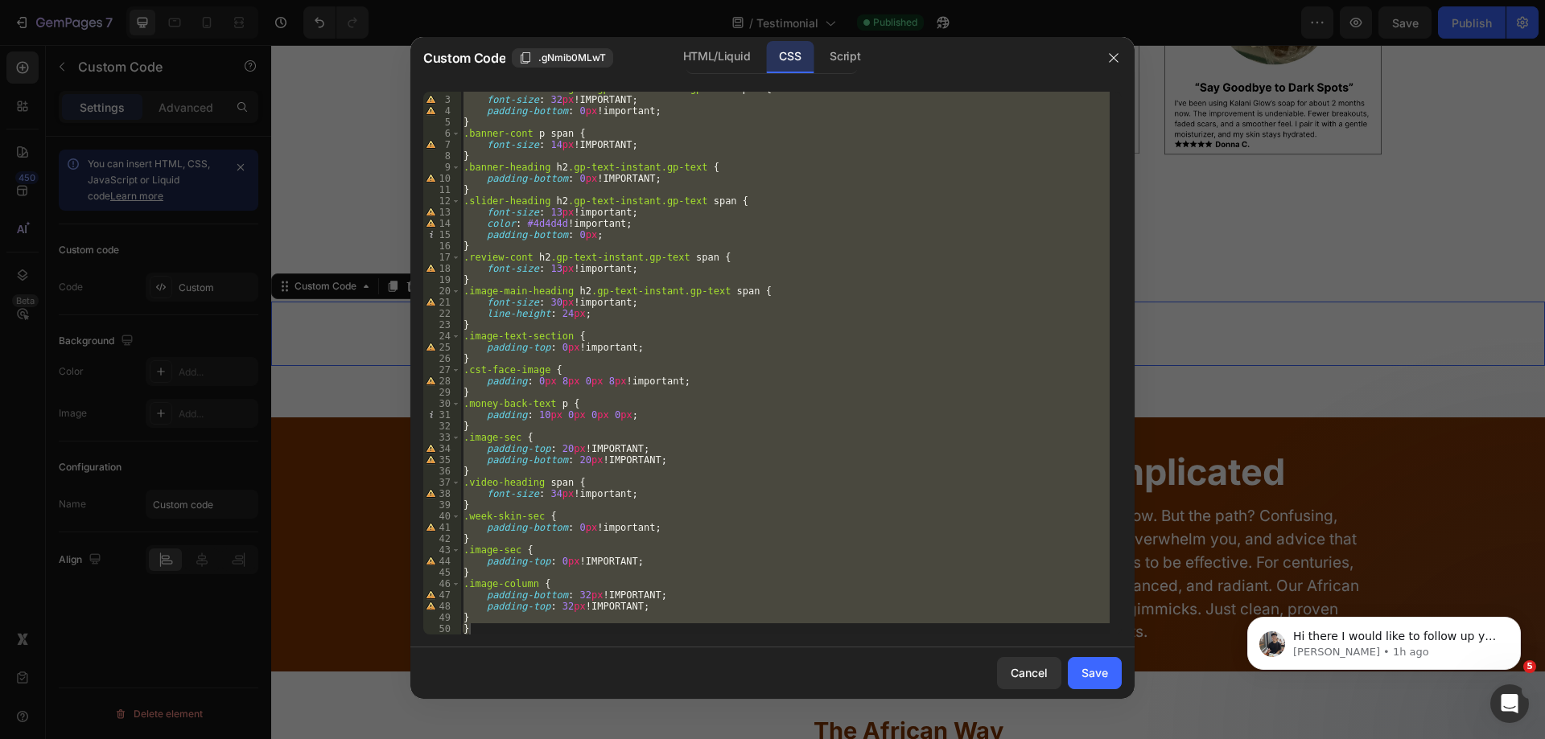
scroll to position [20, 0]
click at [493, 617] on div ".banner-heading h2 .gp-text-instant.gp-text span { font-size : 32 px !IMPORTANT…" at bounding box center [784, 363] width 649 height 543
type textarea "}"
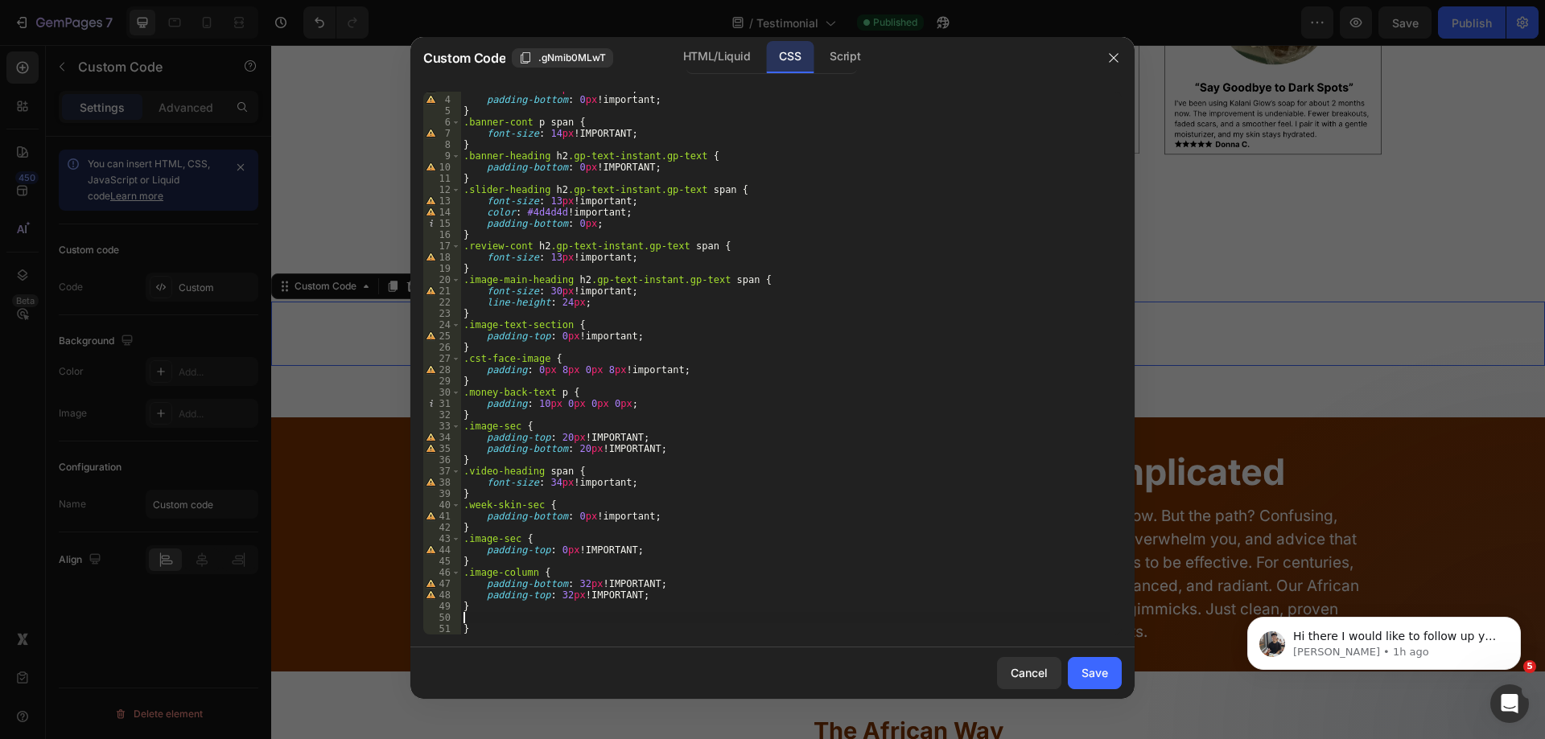
paste textarea "}"
type textarea "}"
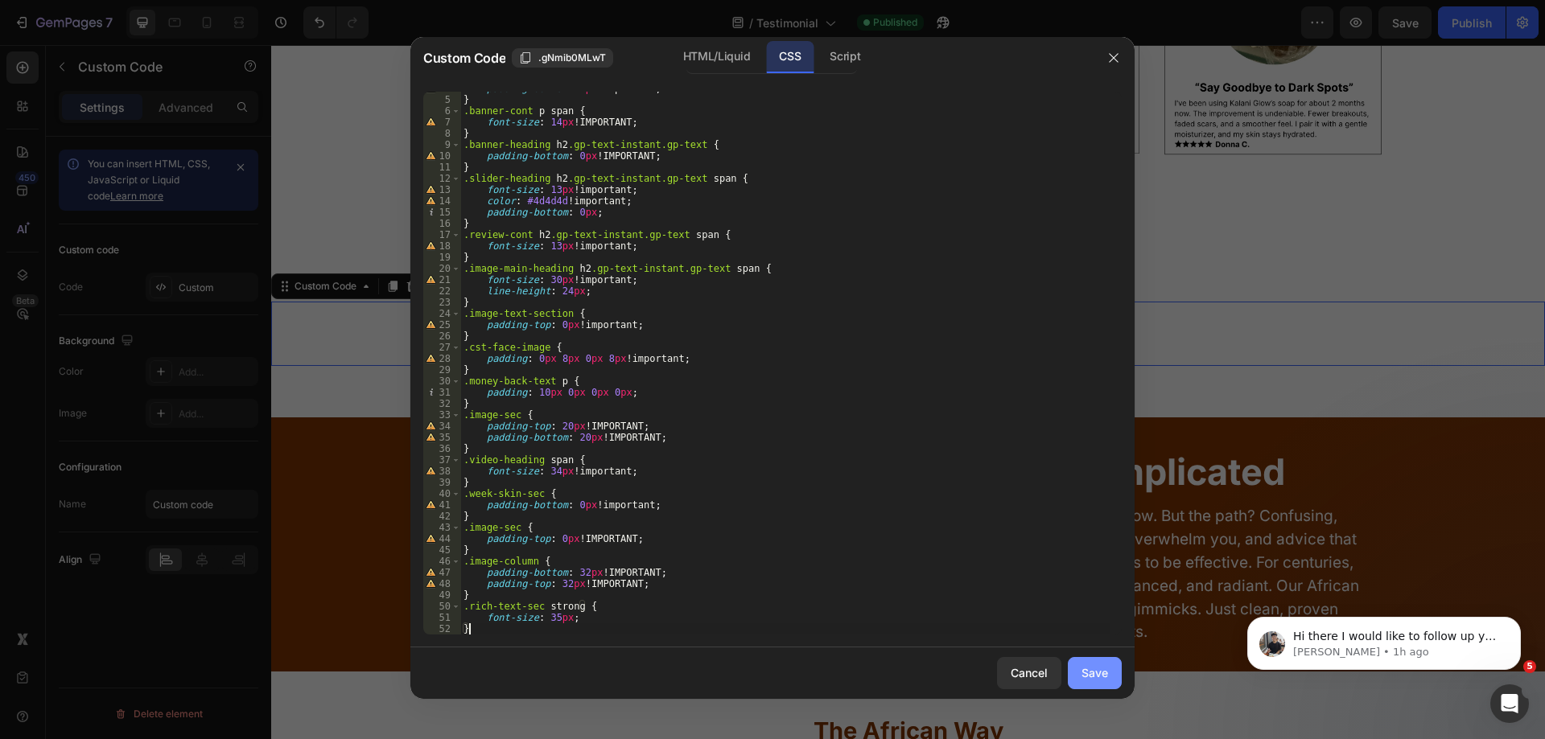
click at [1086, 673] on div "Save" at bounding box center [1094, 672] width 27 height 17
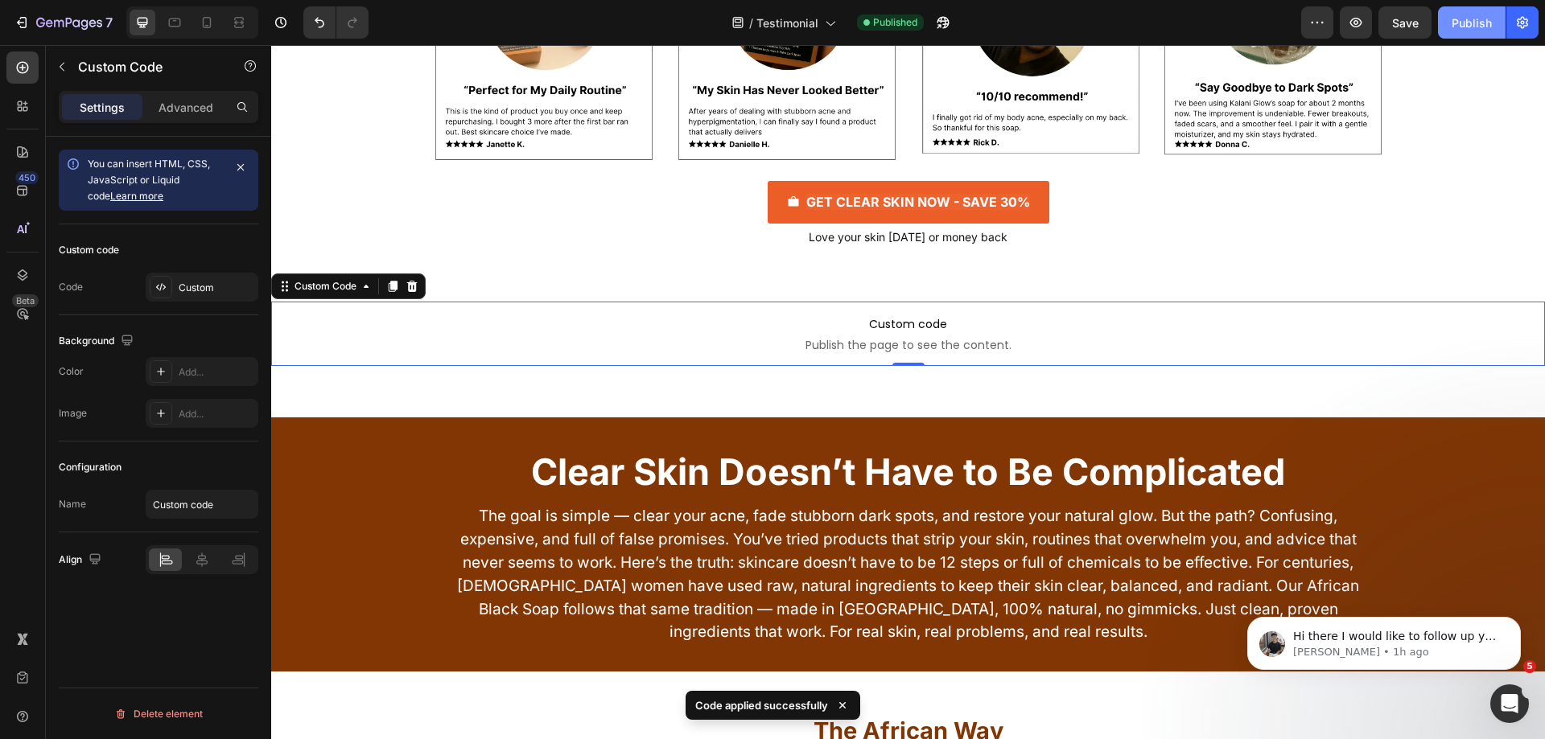
click at [1466, 23] on div "Publish" at bounding box center [1471, 22] width 40 height 17
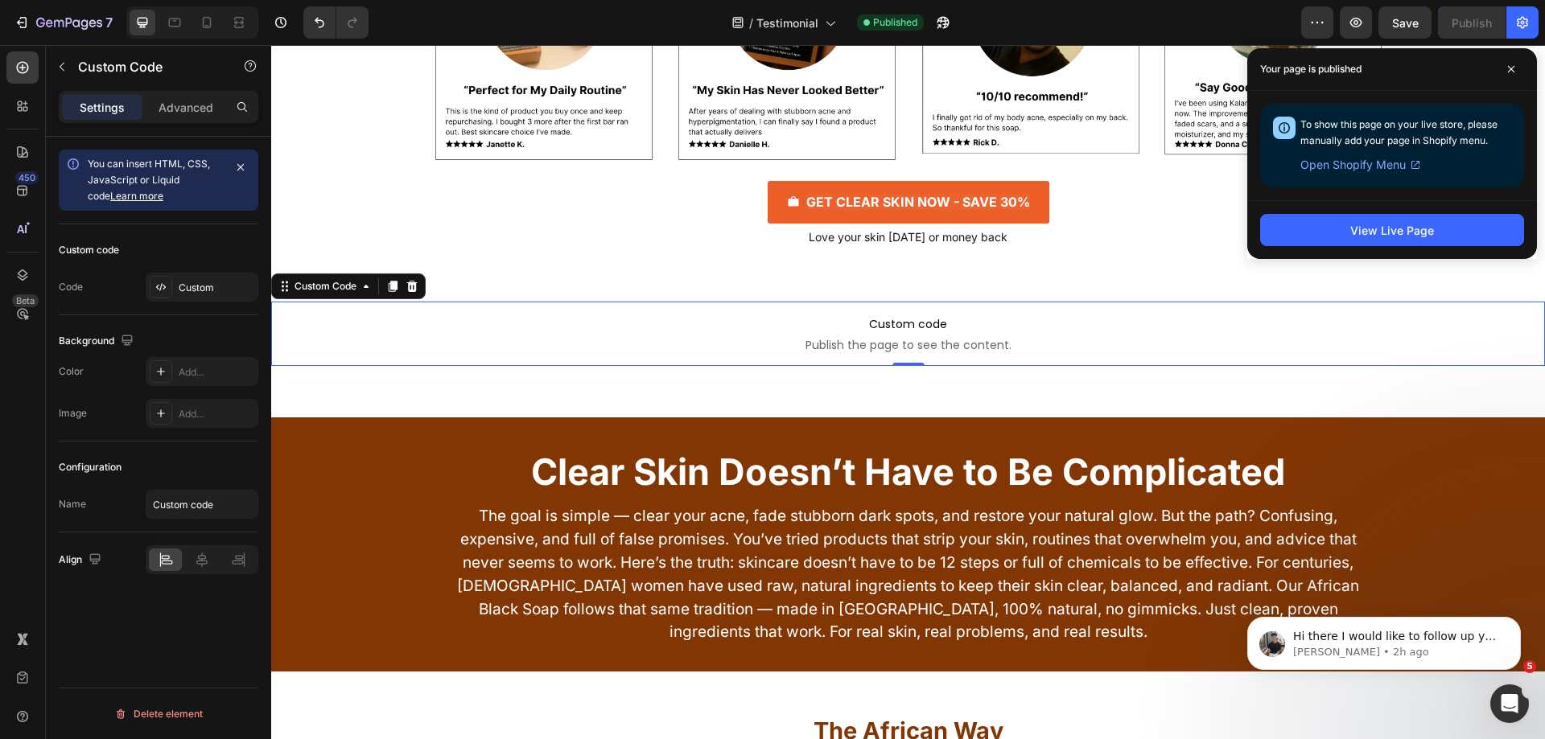
click at [641, 332] on span "Custom code" at bounding box center [907, 324] width 1273 height 19
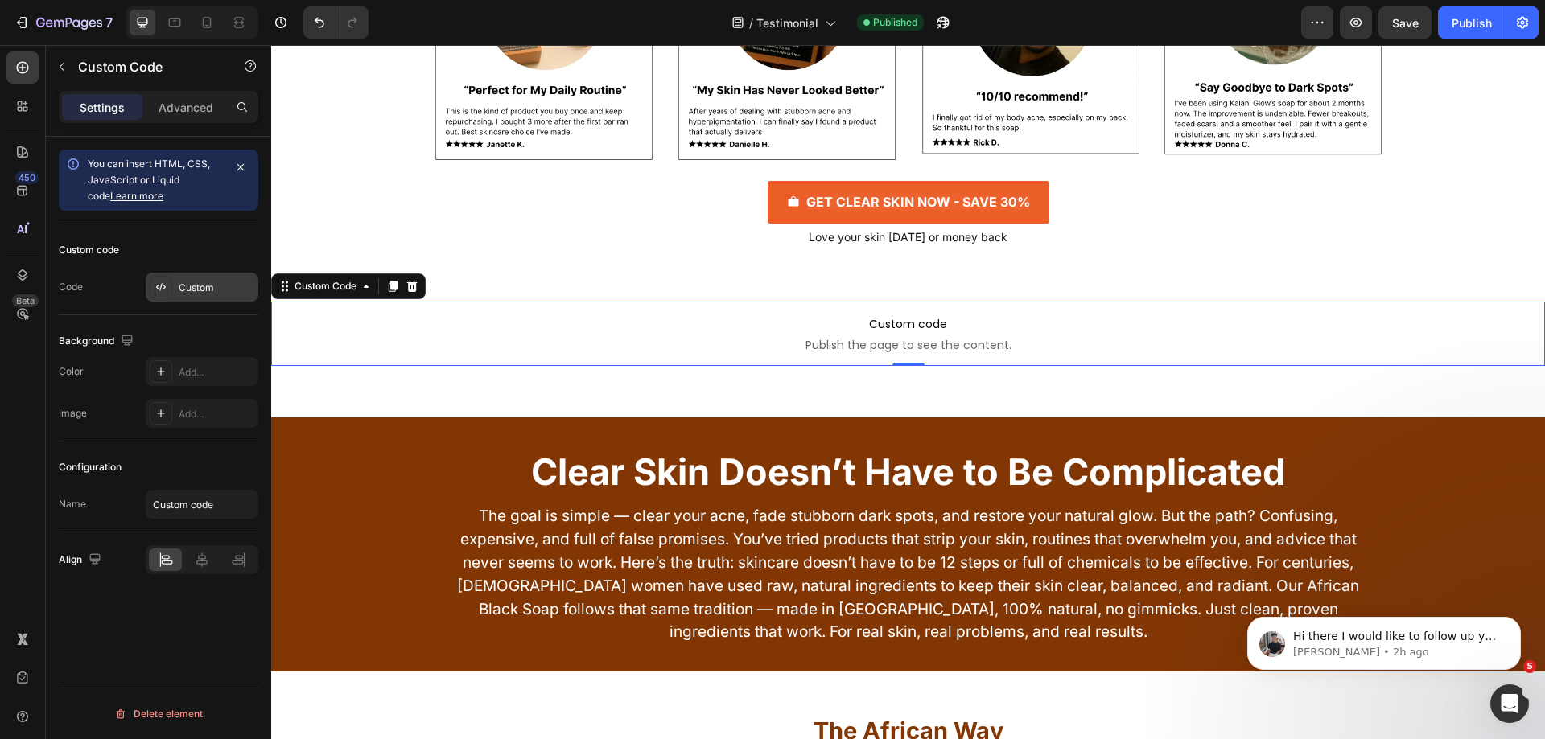
click at [189, 285] on div "Custom" at bounding box center [217, 288] width 76 height 14
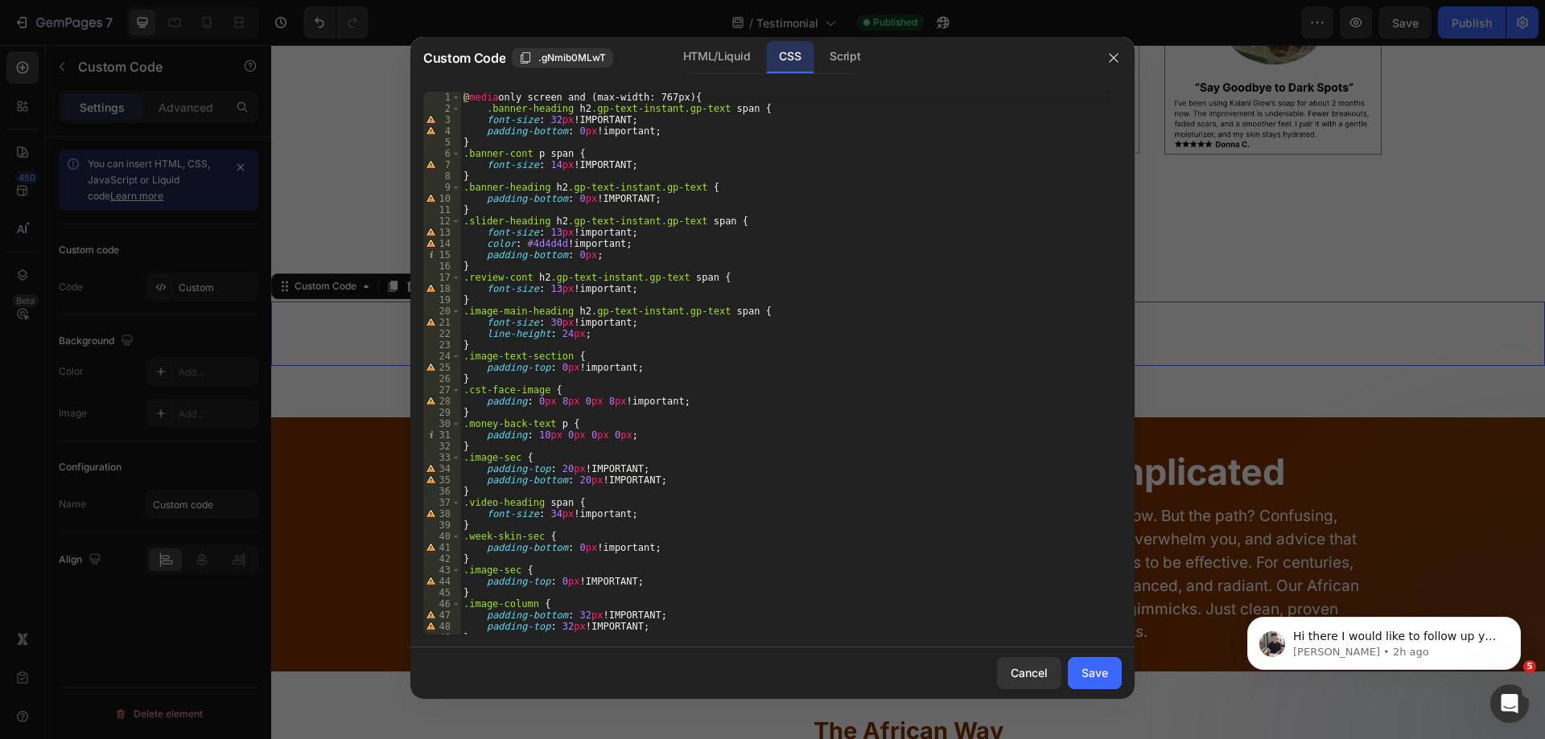
scroll to position [54, 0]
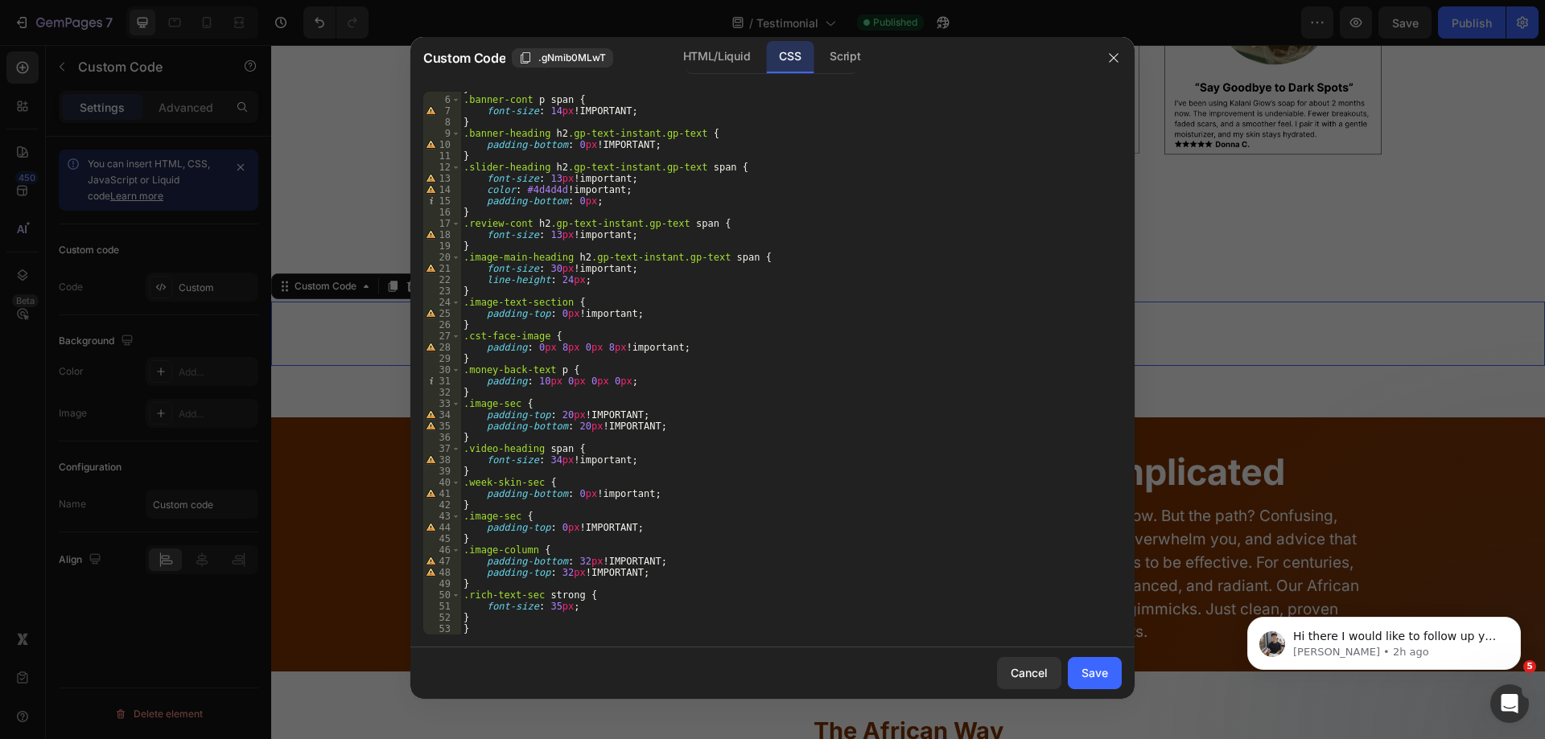
type textarea "}"
click at [488, 622] on div "} .banner-cont p span { font-size : 14 px !IMPORTANT ; } .banner-heading h2 .gp…" at bounding box center [784, 366] width 649 height 566
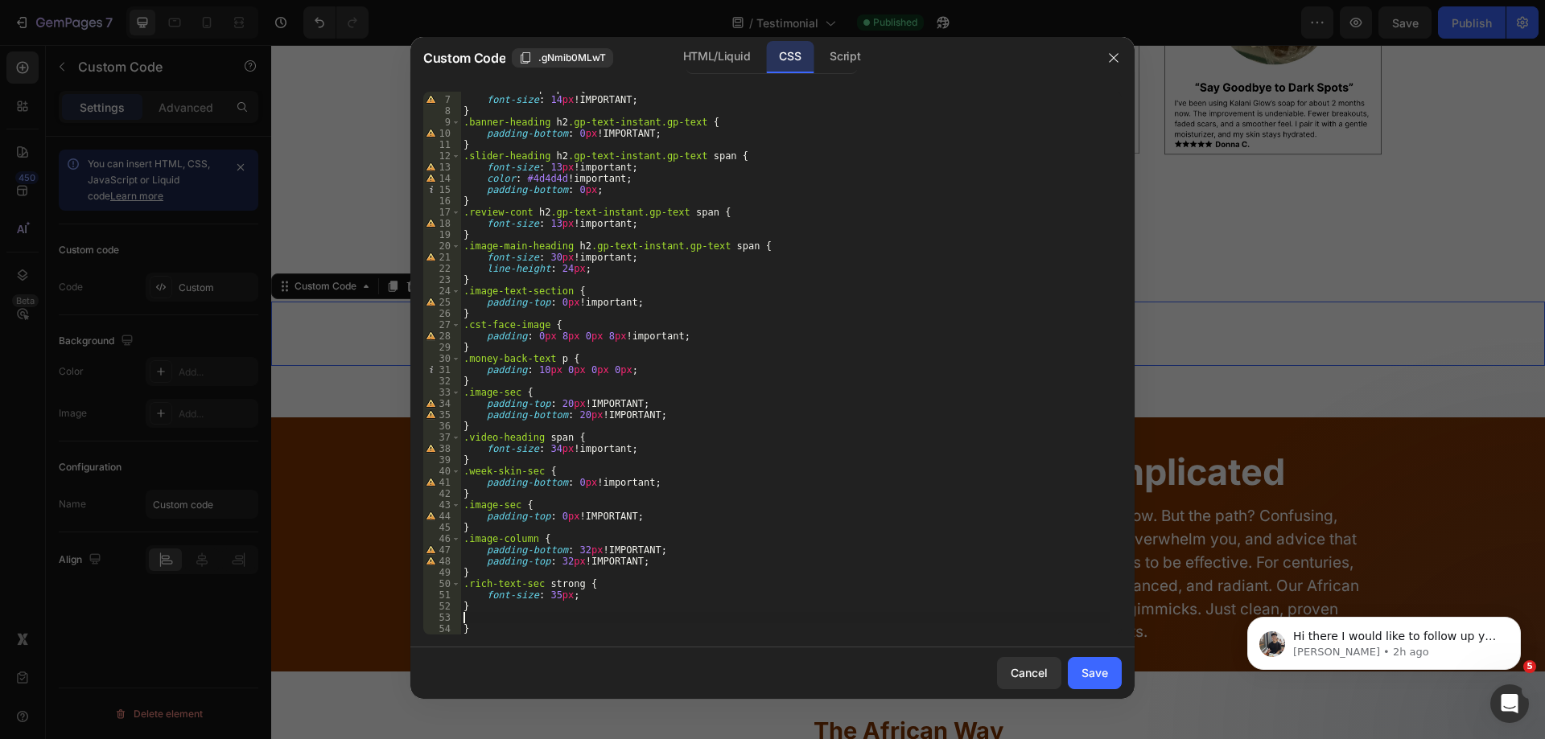
paste textarea "}"
type textarea "}"
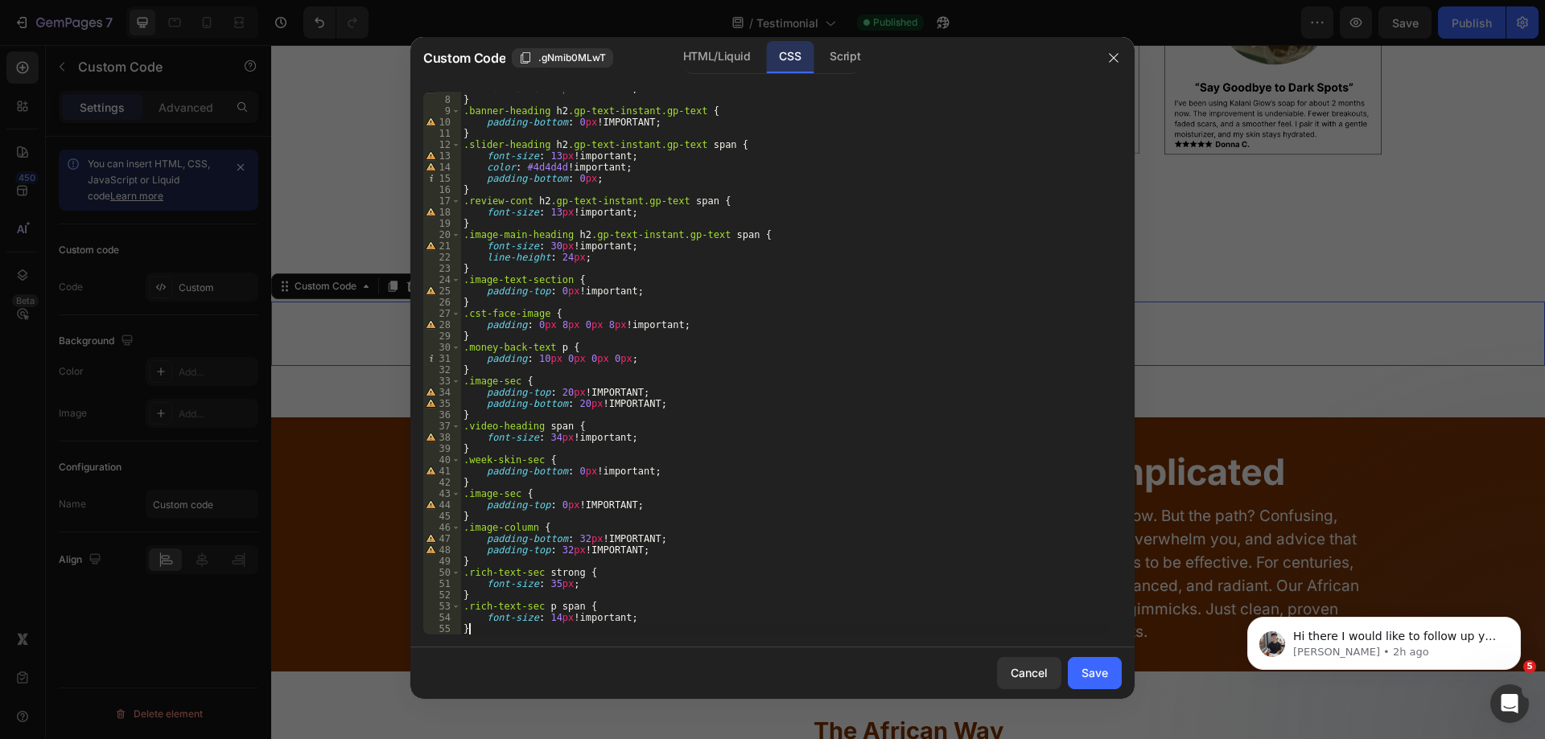
scroll to position [76, 0]
click at [1100, 675] on div "Save" at bounding box center [1094, 672] width 27 height 17
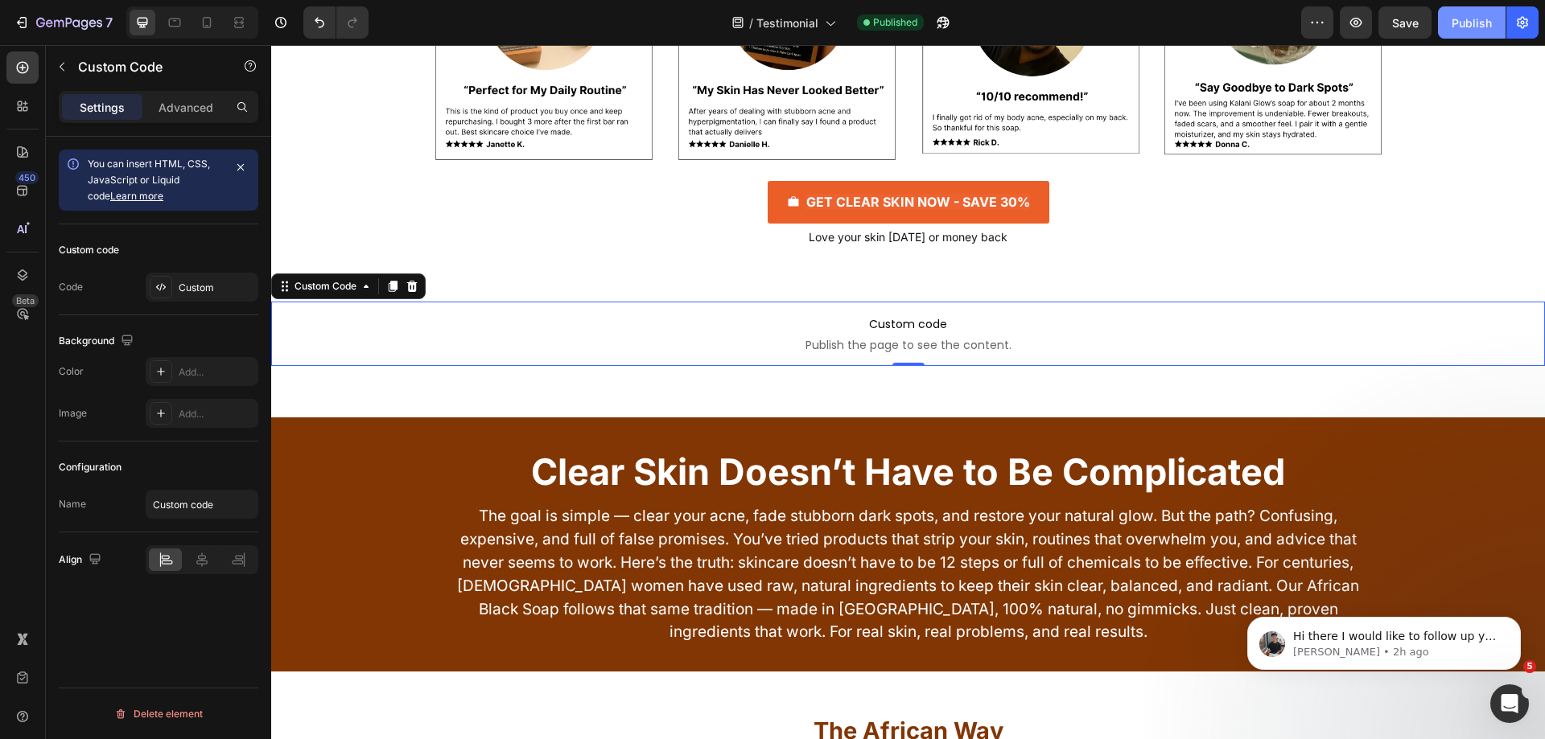
click at [1462, 9] on button "Publish" at bounding box center [1472, 22] width 68 height 32
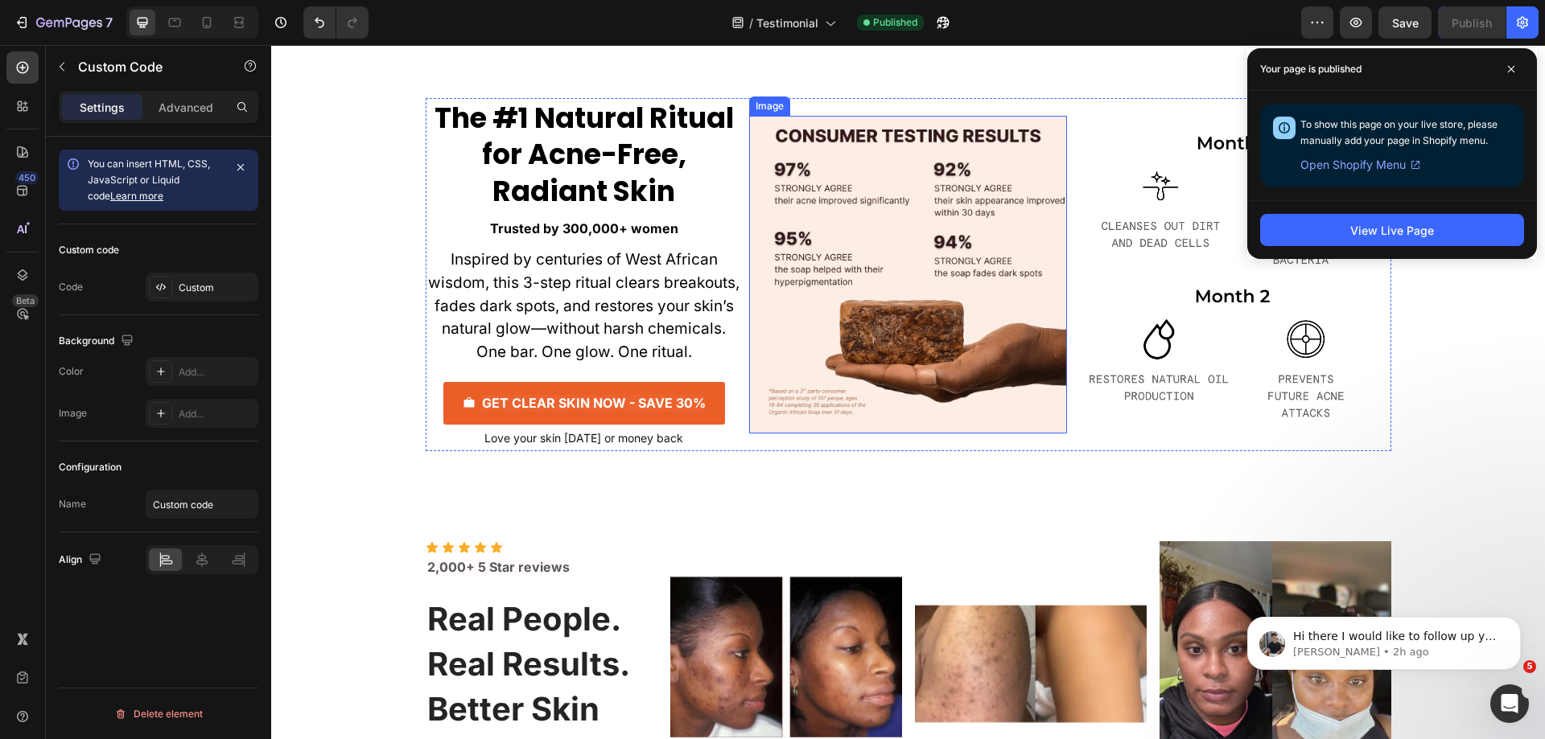
scroll to position [8527, 0]
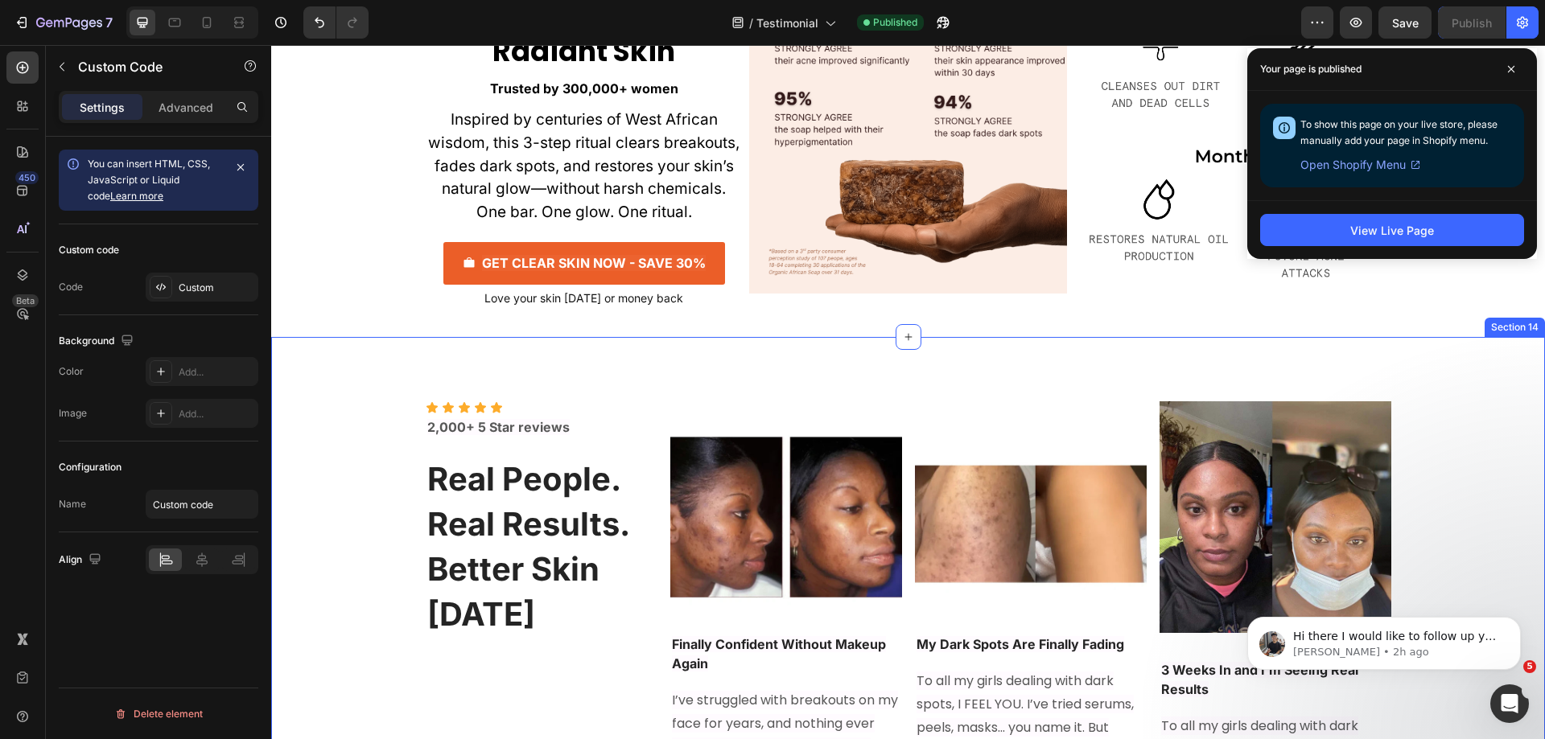
click at [878, 370] on div "Icon Icon Icon Icon Icon Icon List 2,000+ 5 Star reviews Text Block Real People…" at bounding box center [907, 694] width 1273 height 715
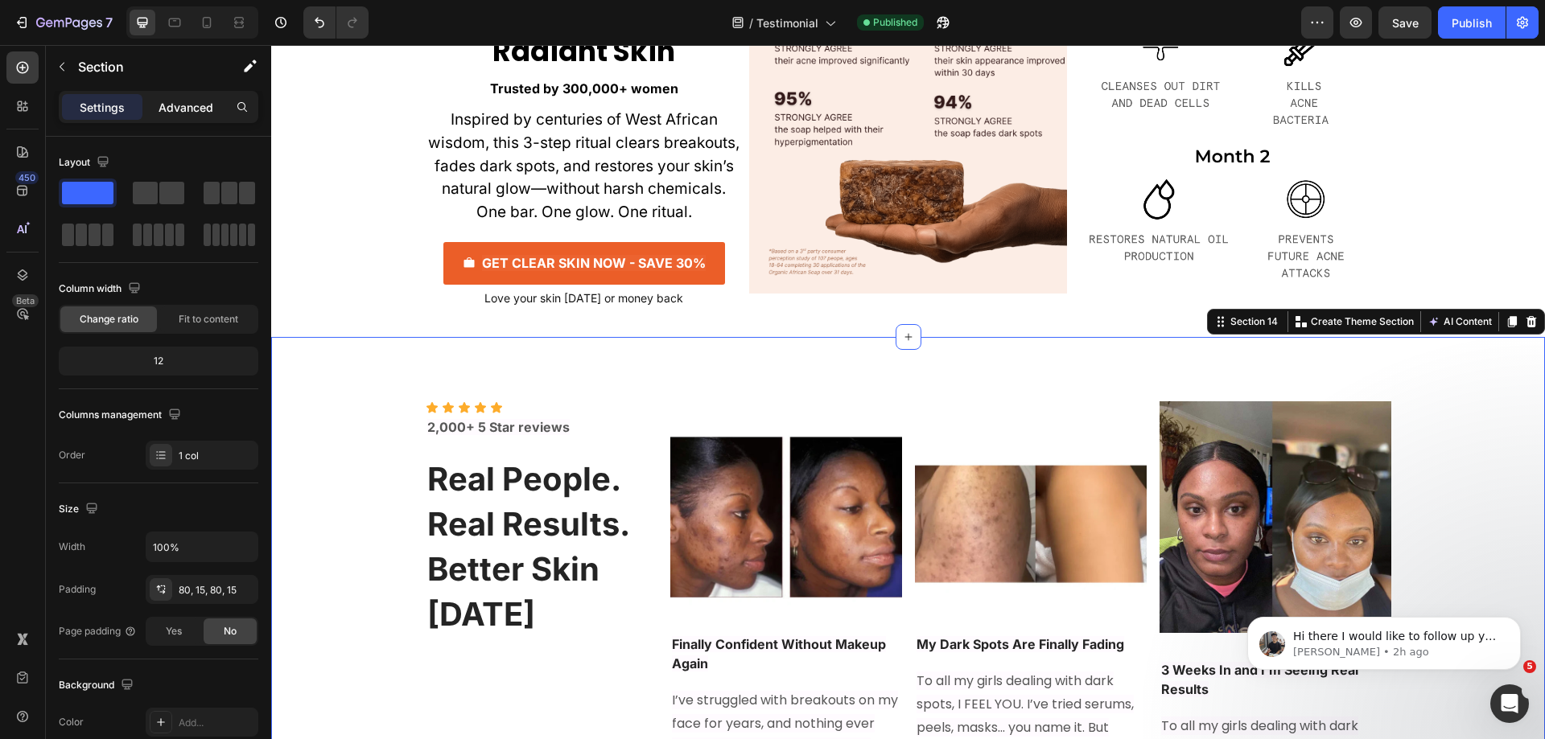
click at [188, 101] on p "Advanced" at bounding box center [185, 107] width 55 height 17
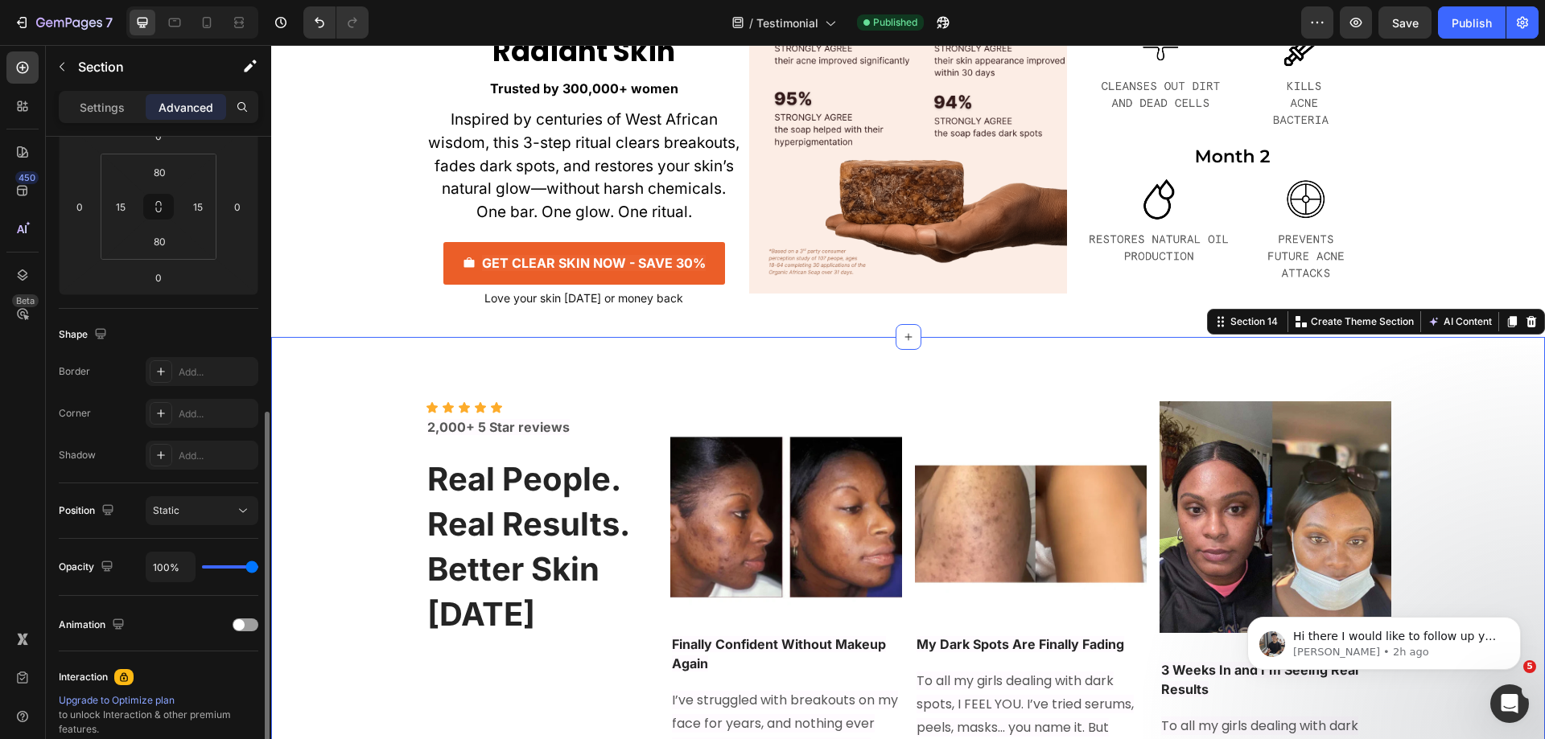
scroll to position [425, 0]
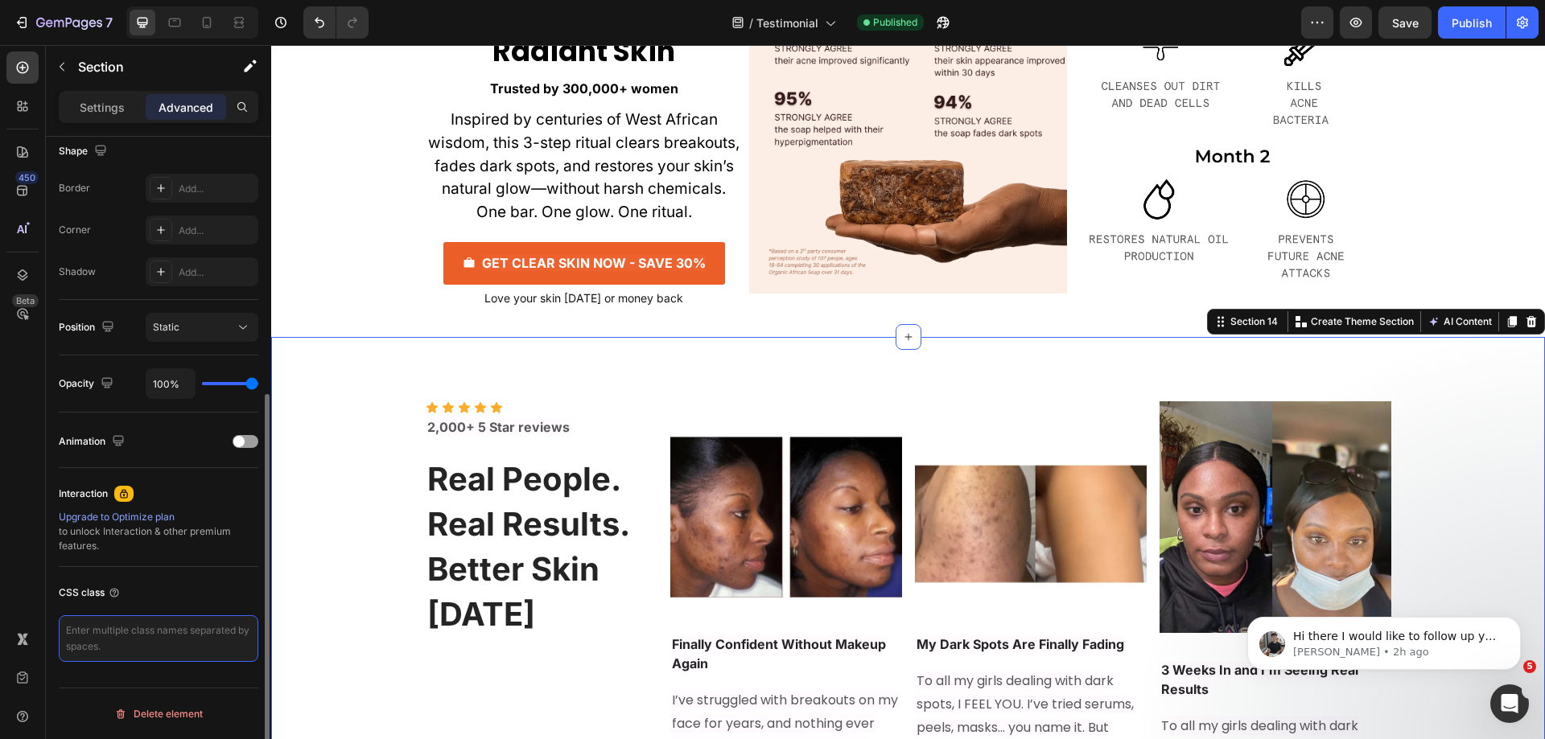
click at [153, 638] on textarea at bounding box center [159, 638] width 200 height 47
click at [203, 591] on div "CSS class" at bounding box center [159, 593] width 200 height 26
drag, startPoint x: 154, startPoint y: 631, endPoint x: 39, endPoint y: 636, distance: 114.4
click at [39, 636] on div "450 Beta Sections(18) Elements(83) Section Element Hero Section Product Detail …" at bounding box center [135, 392] width 271 height 694
type textarea "review-section"
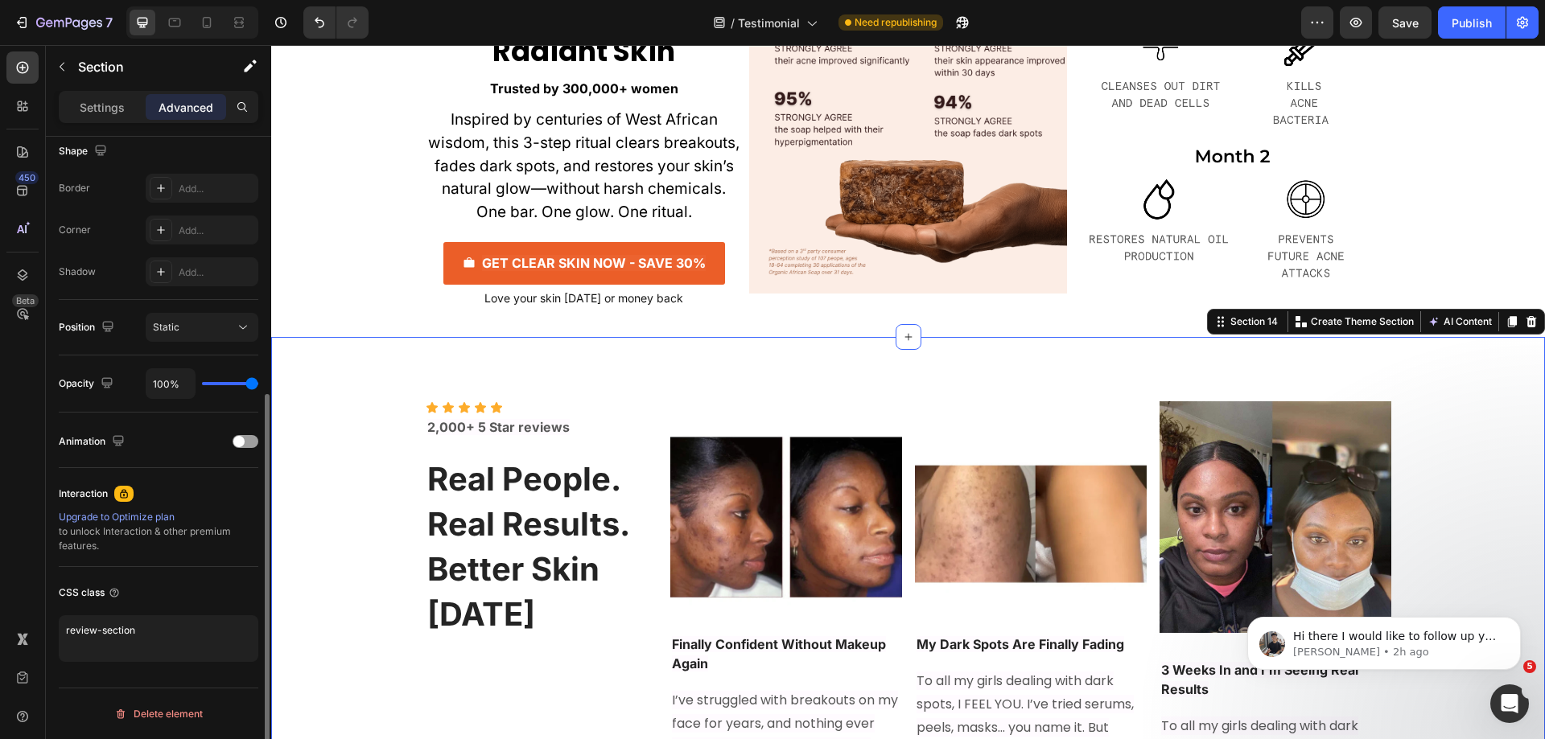
drag, startPoint x: 175, startPoint y: 570, endPoint x: 171, endPoint y: 583, distance: 13.5
click at [175, 572] on div "CSS class review-section" at bounding box center [159, 621] width 200 height 108
click at [1480, 23] on div "Publish" at bounding box center [1471, 22] width 40 height 17
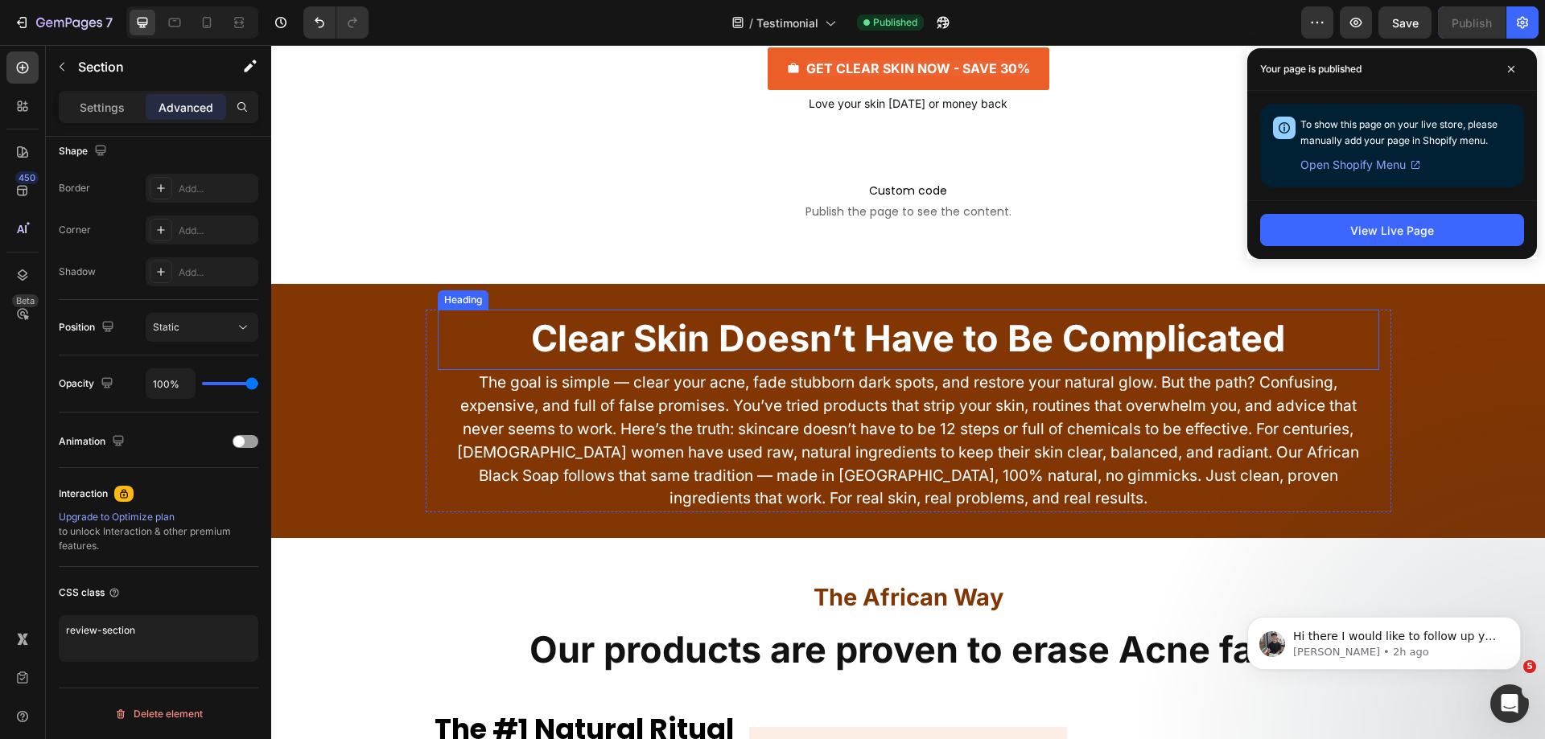
scroll to position [6275, 0]
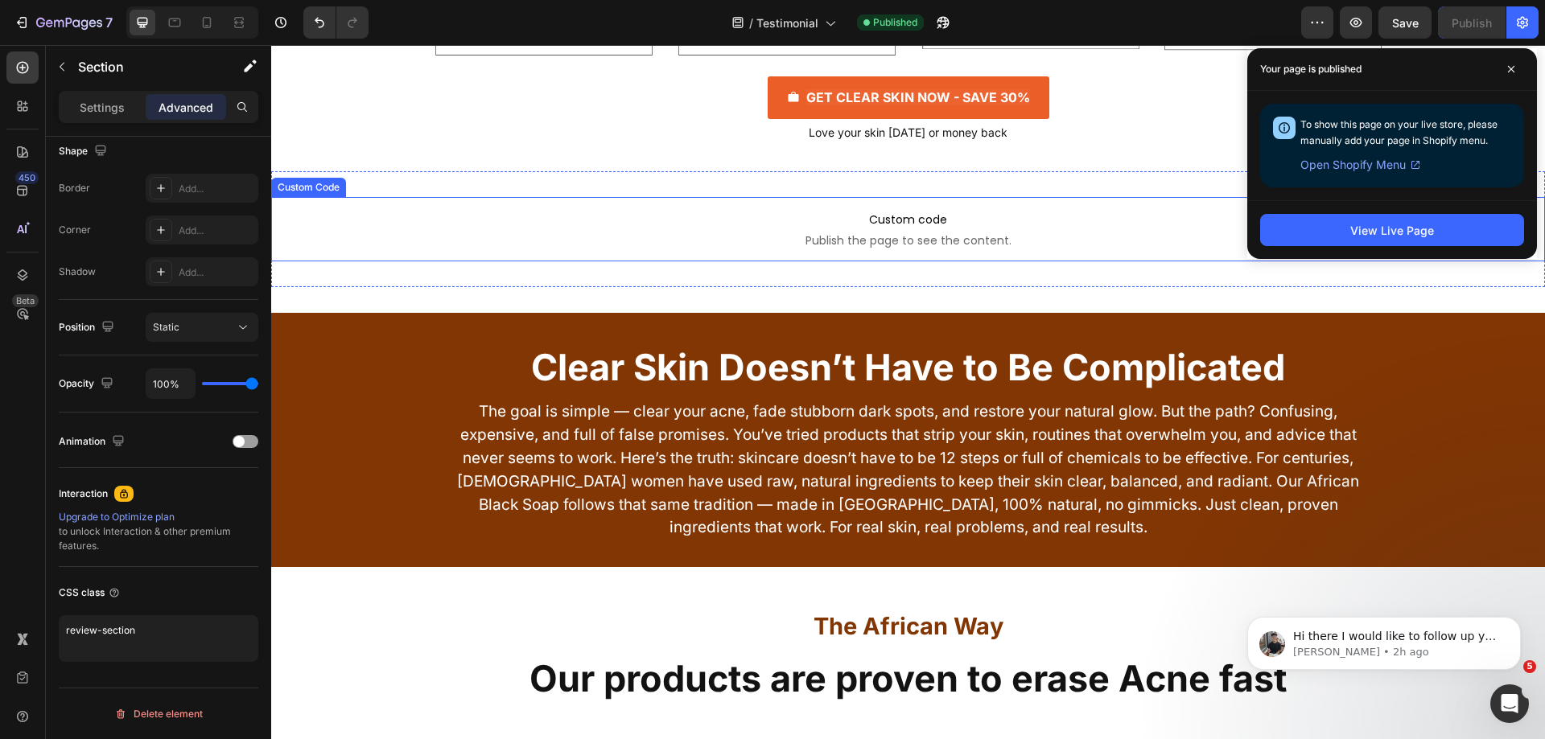
click at [665, 220] on span "Custom code" at bounding box center [907, 219] width 1273 height 19
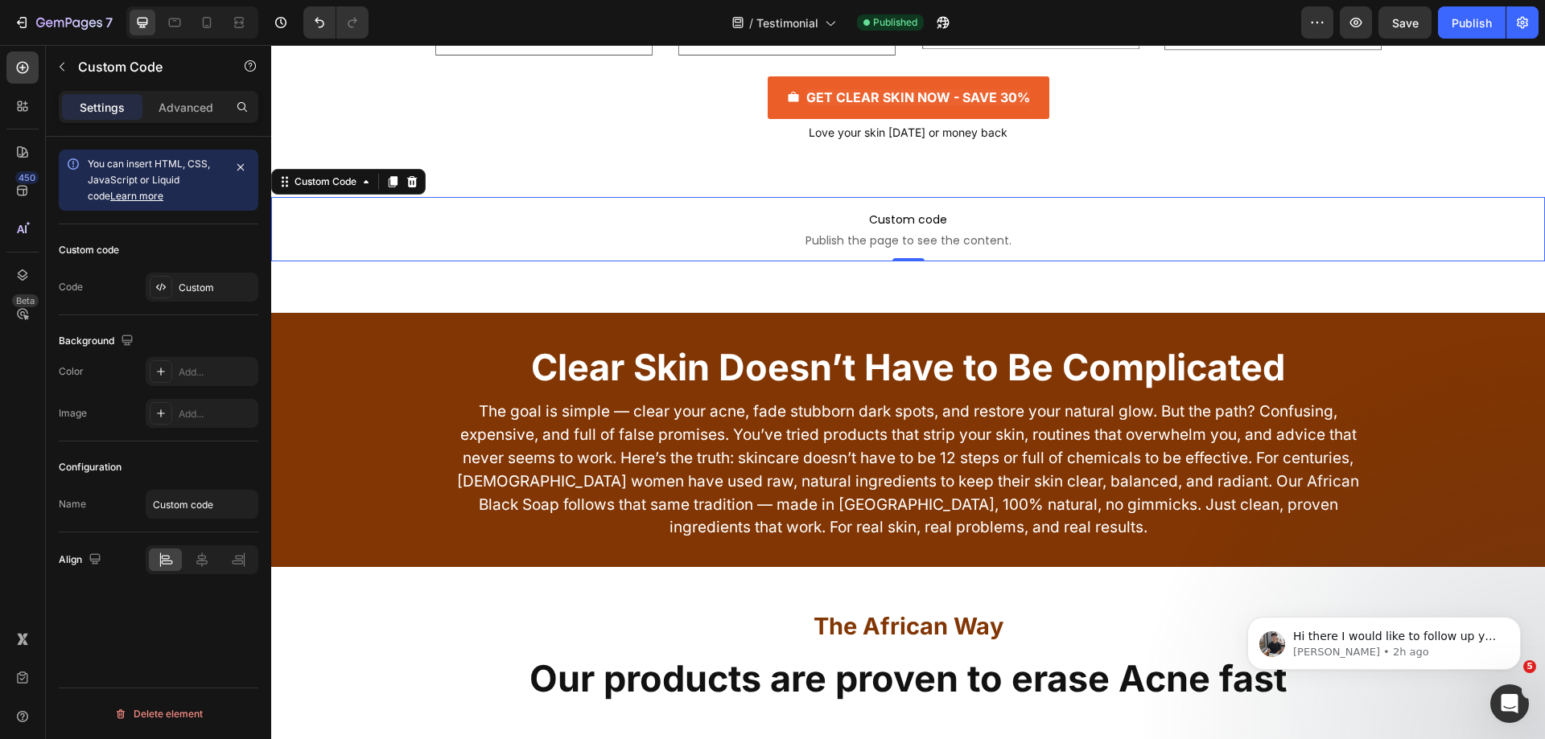
scroll to position [0, 0]
click at [208, 282] on div "Custom" at bounding box center [217, 288] width 76 height 14
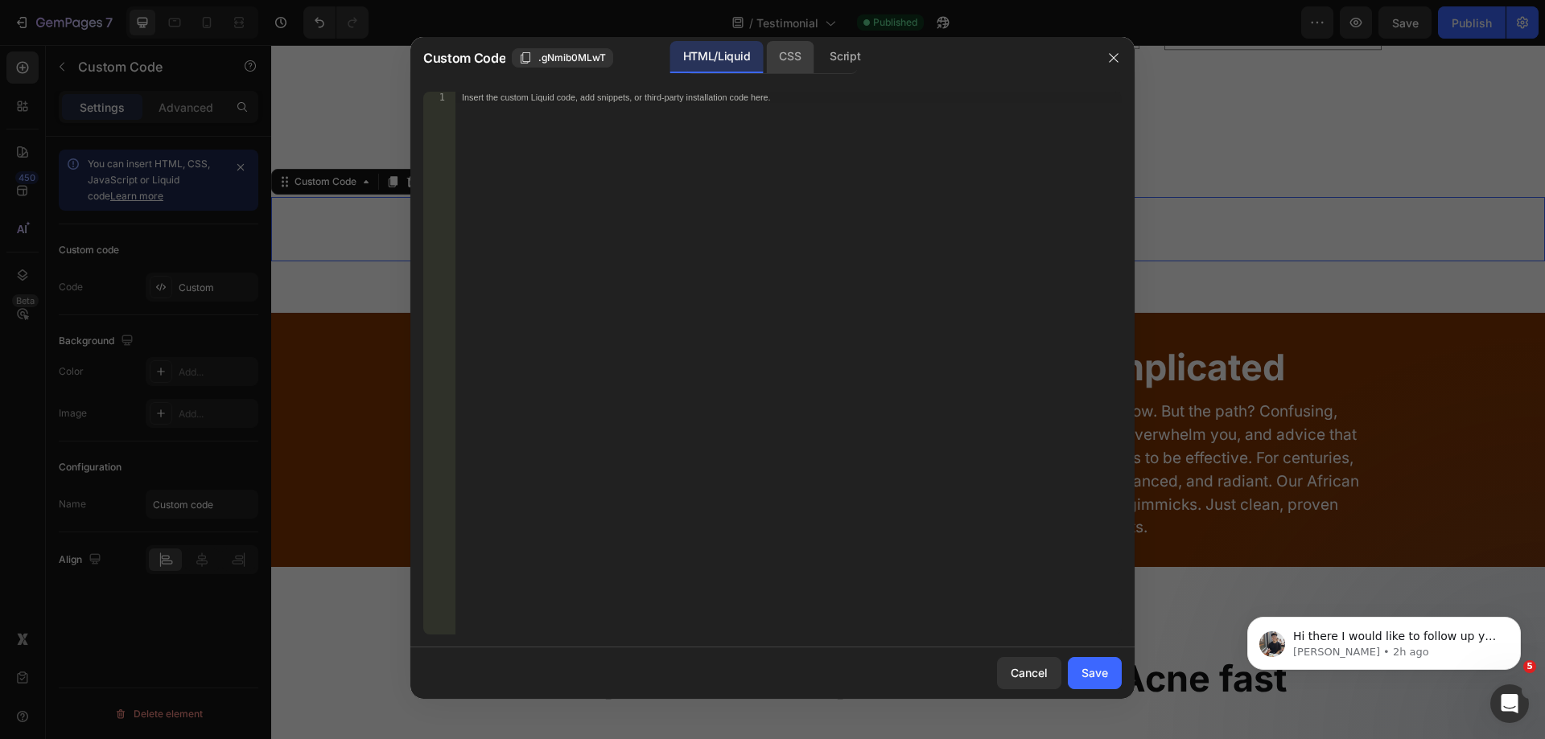
click at [817, 59] on div "CSS" at bounding box center [845, 57] width 56 height 32
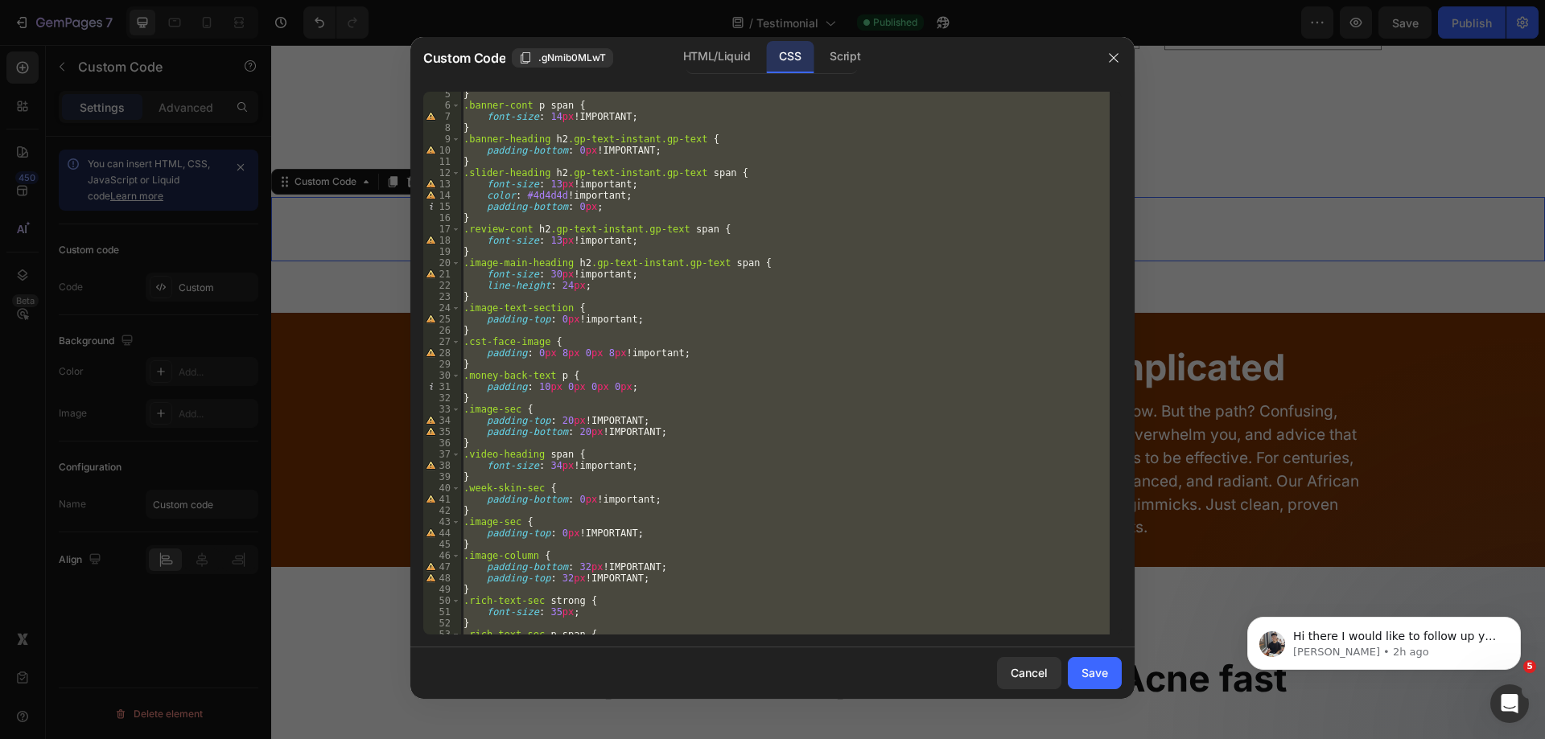
scroll to position [88, 0]
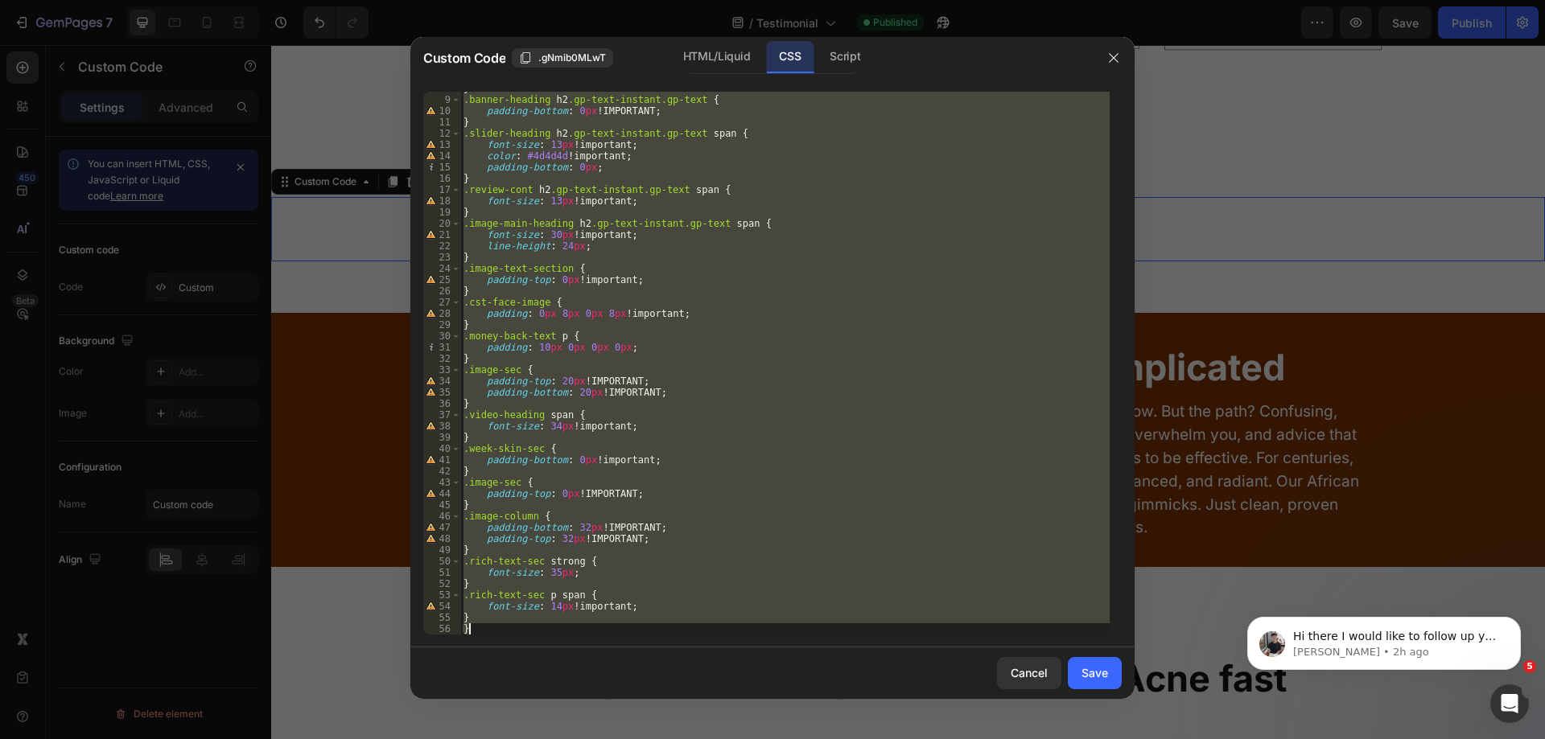
click at [477, 613] on div "} .banner-heading h2 .gp-text-instant.gp-text { padding-bottom : 0 px !IMPORTAN…" at bounding box center [784, 363] width 649 height 543
type textarea "}"
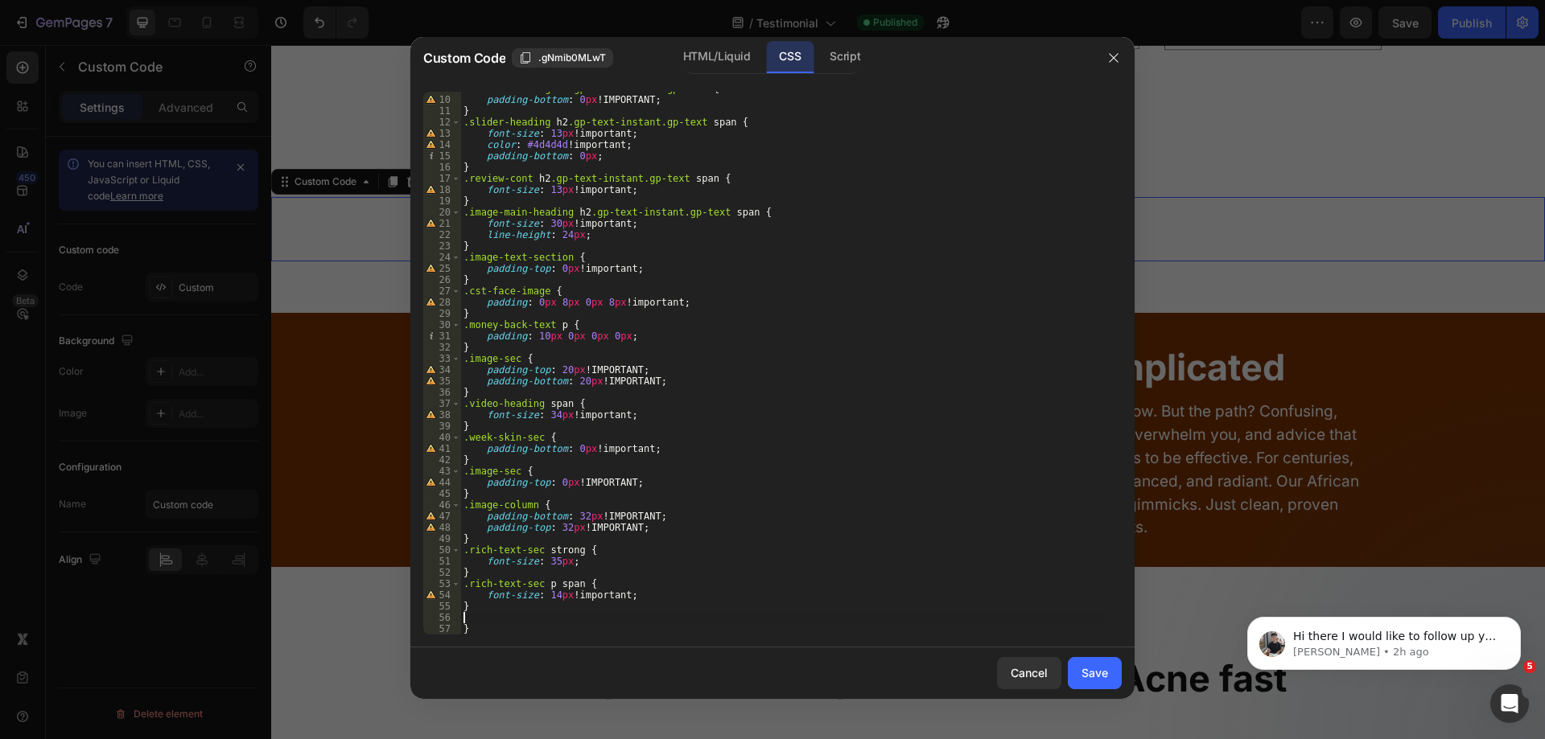
paste textarea "}"
type textarea "}"
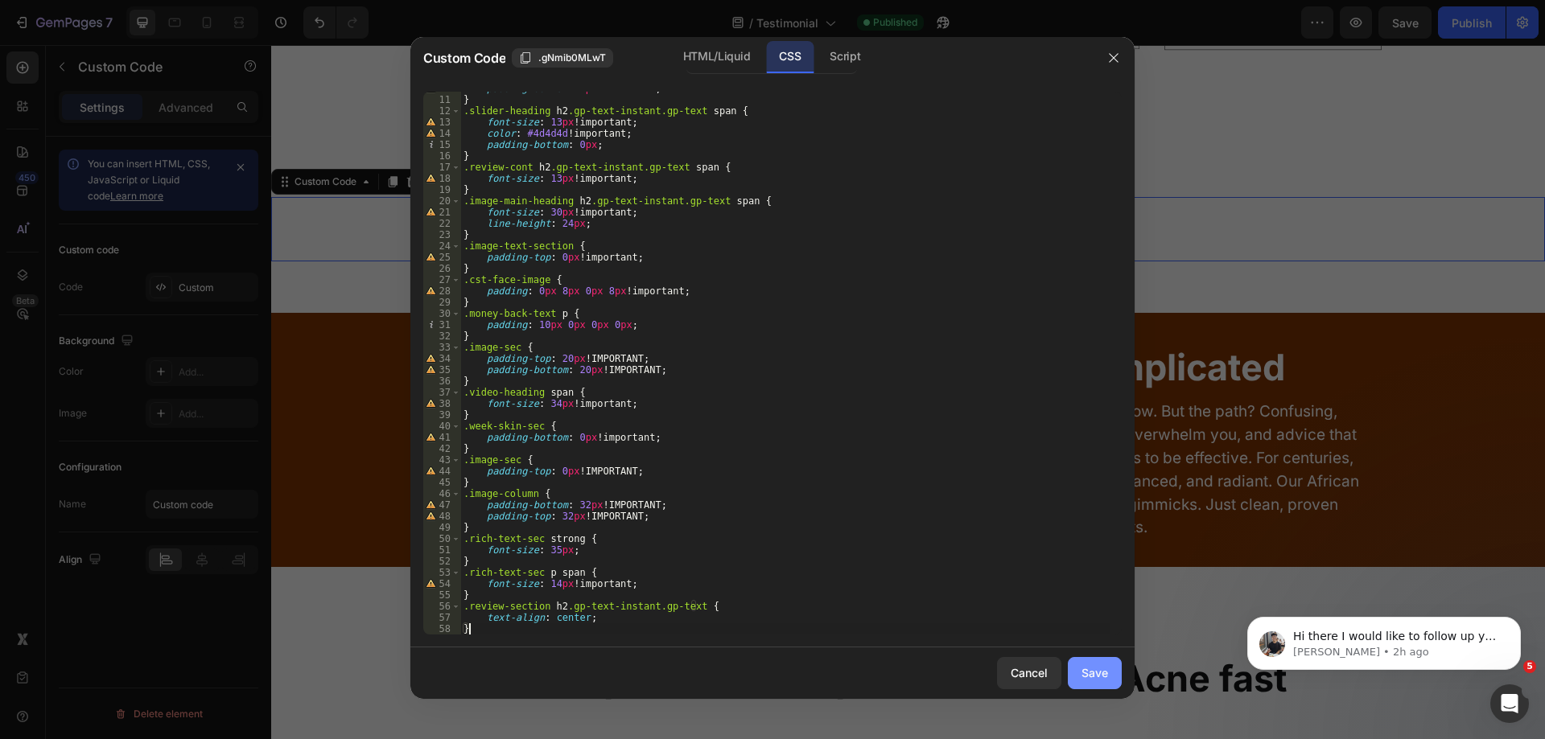
click at [1105, 679] on div "Save" at bounding box center [1094, 672] width 27 height 17
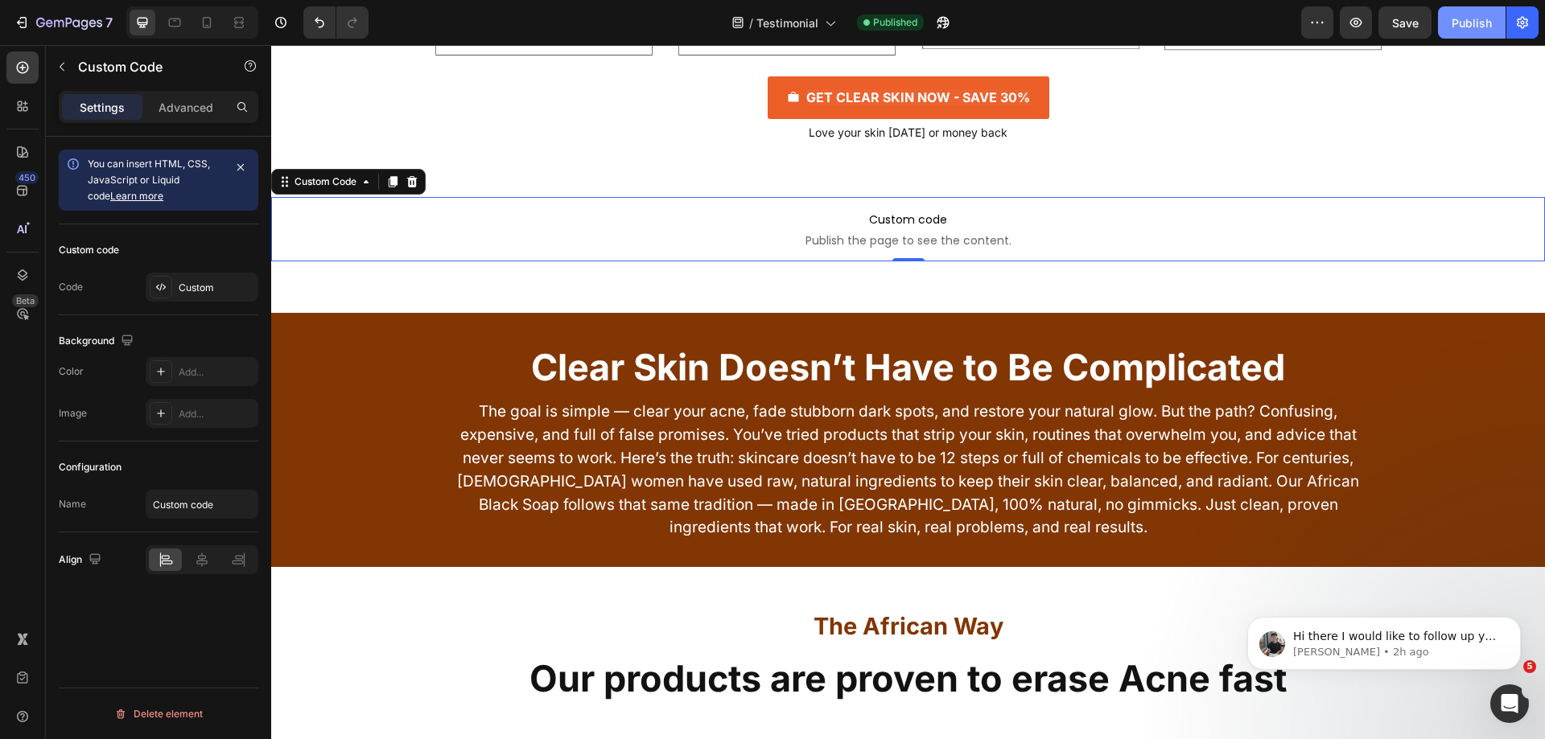
click at [1467, 30] on div "Publish" at bounding box center [1471, 22] width 40 height 17
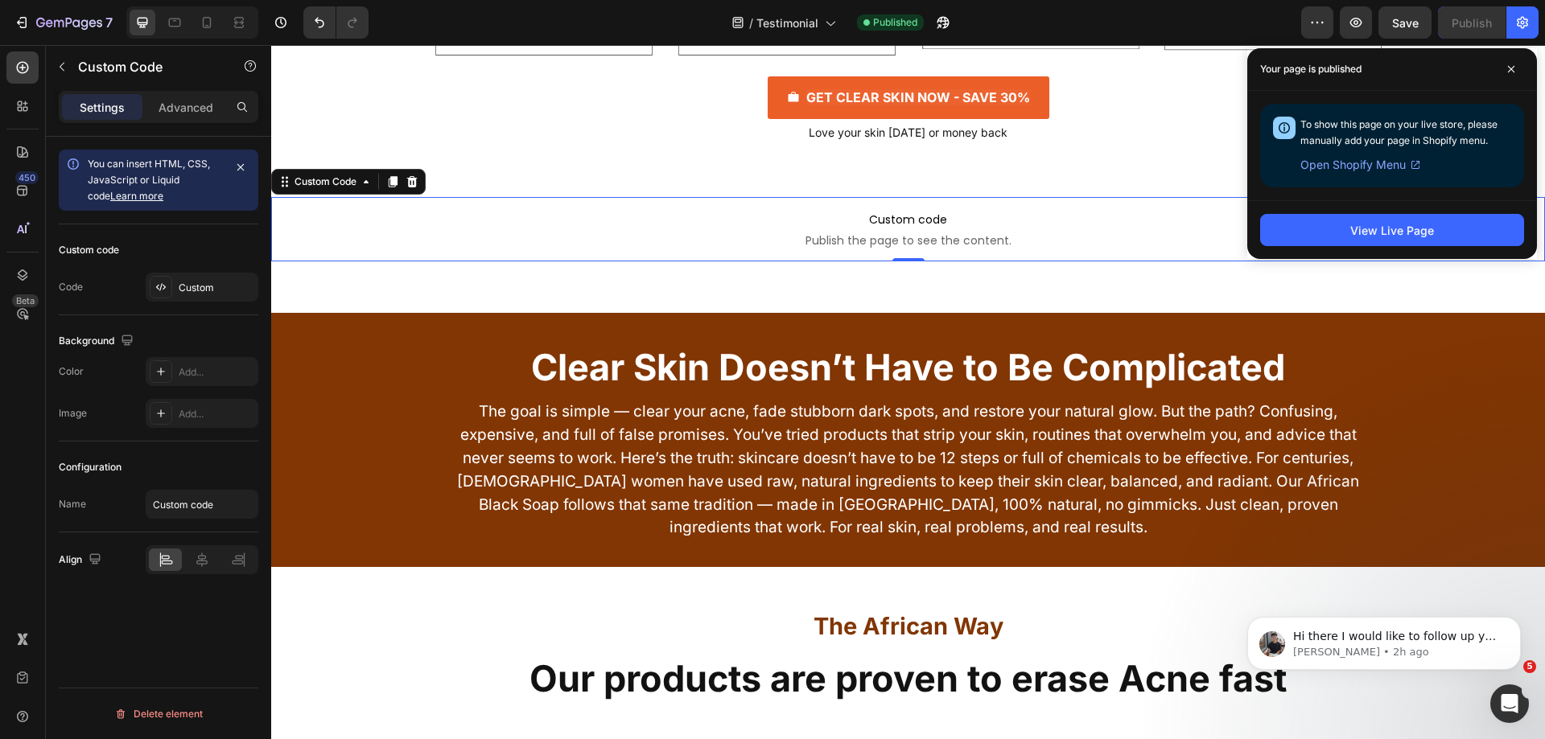
click at [600, 206] on p "Custom code Publish the page to see the content." at bounding box center [907, 229] width 1273 height 64
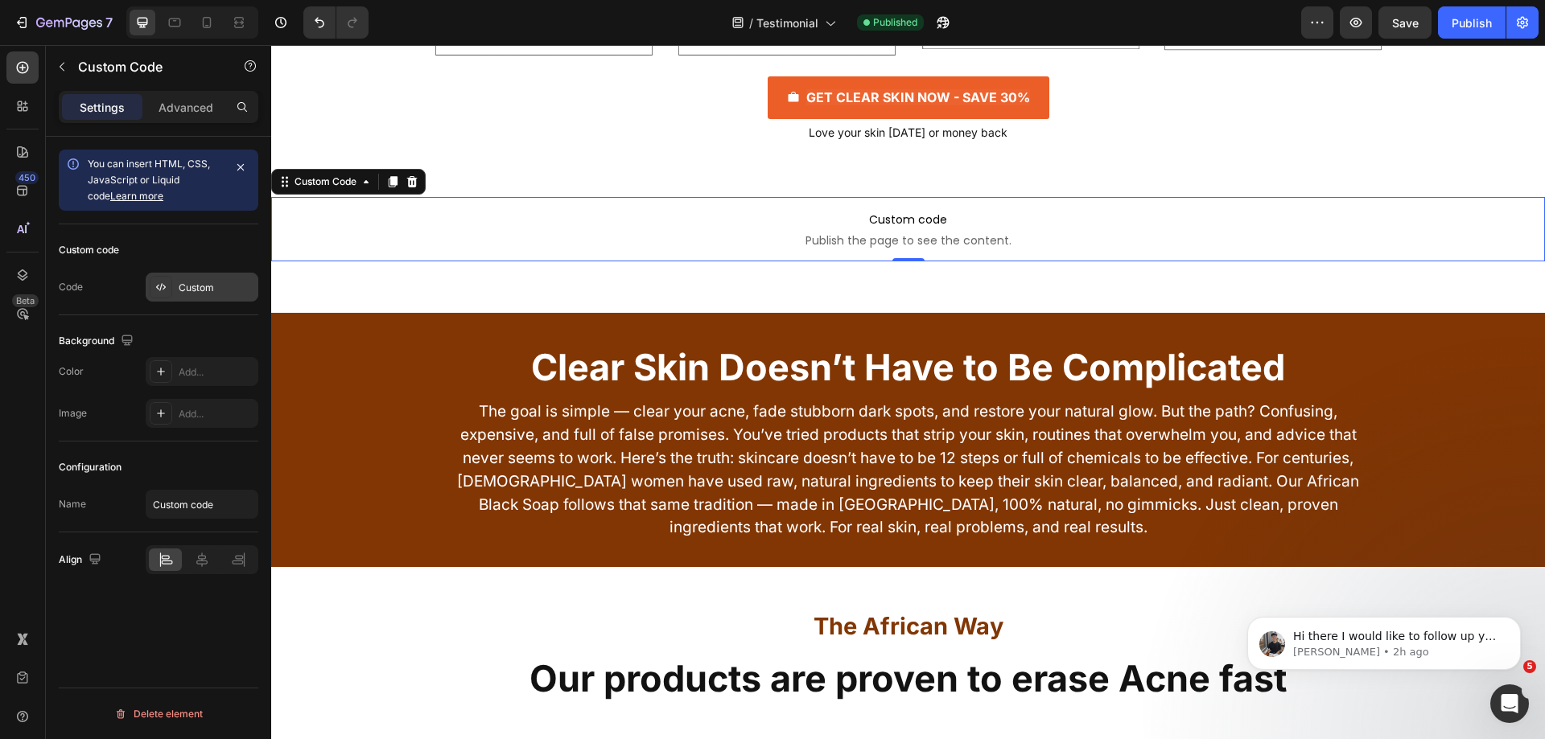
click at [200, 281] on div "Custom" at bounding box center [217, 288] width 76 height 14
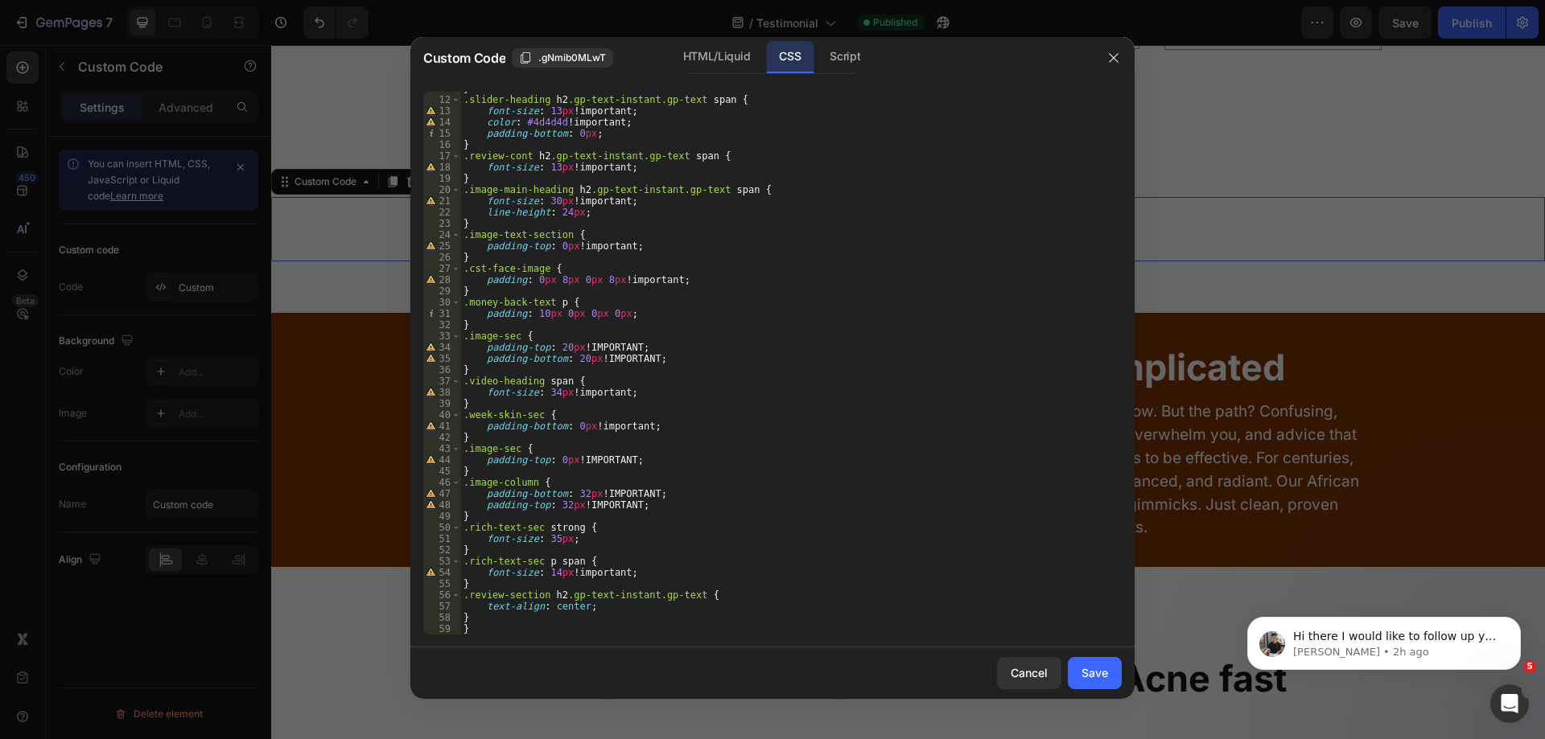
scroll to position [121, 0]
type textarea "}"
click at [485, 615] on div "} .slider-heading h2 .gp-text-instant.gp-text span { font-size : 13 px !importa…" at bounding box center [784, 366] width 649 height 566
paste textarea "}"
type textarea "}"
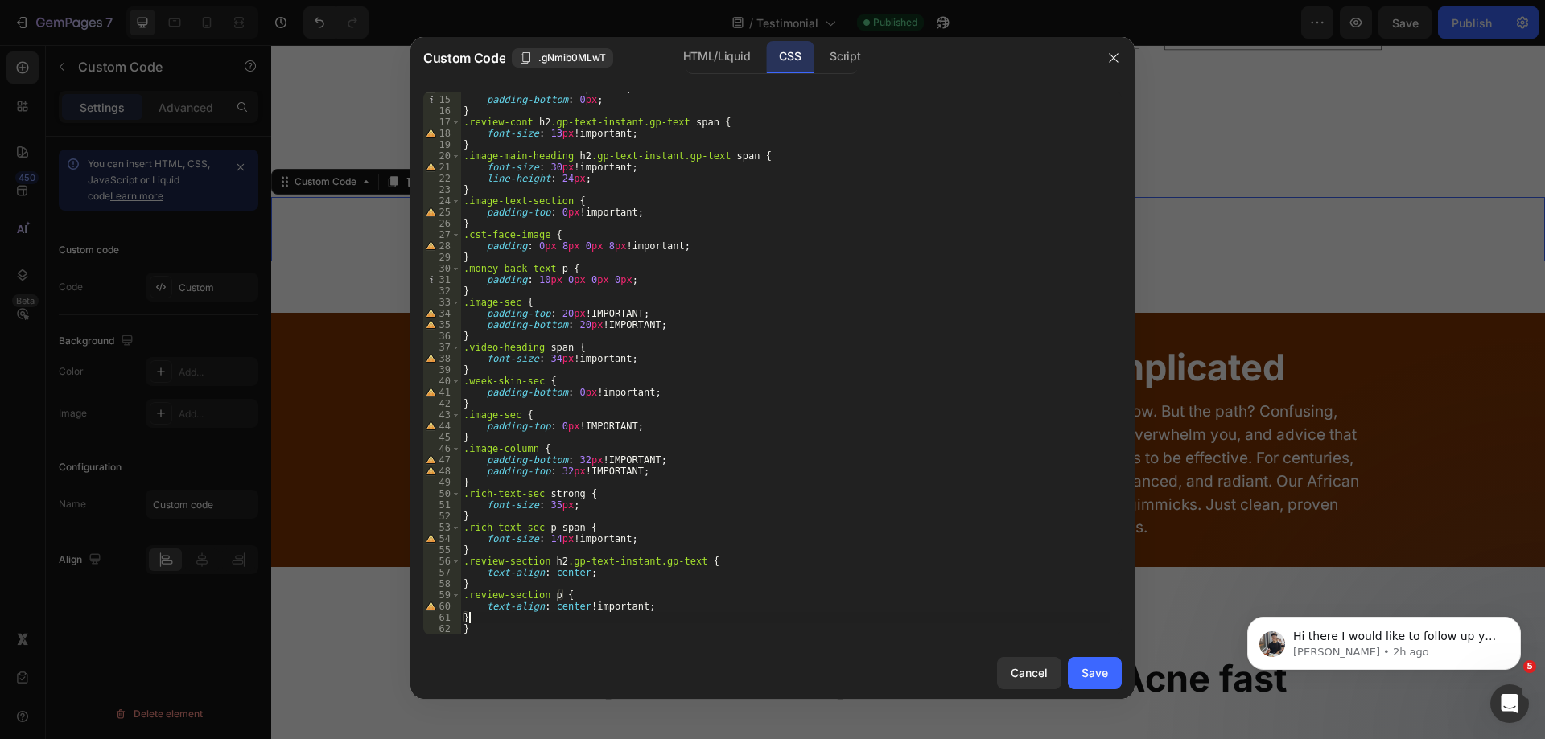
scroll to position [155, 0]
click at [1099, 682] on button "Save" at bounding box center [1094, 673] width 54 height 32
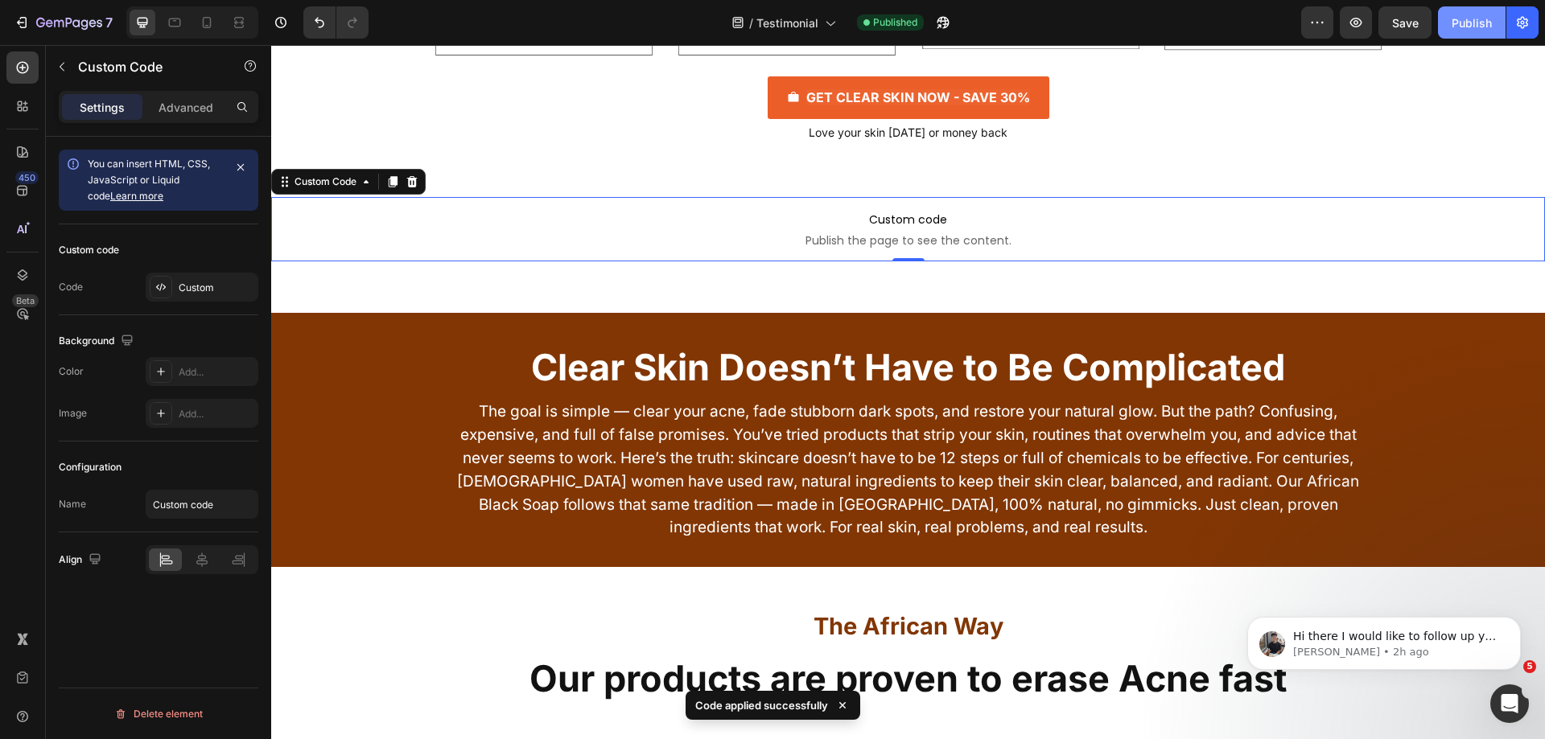
click at [1457, 19] on div "Publish" at bounding box center [1471, 22] width 40 height 17
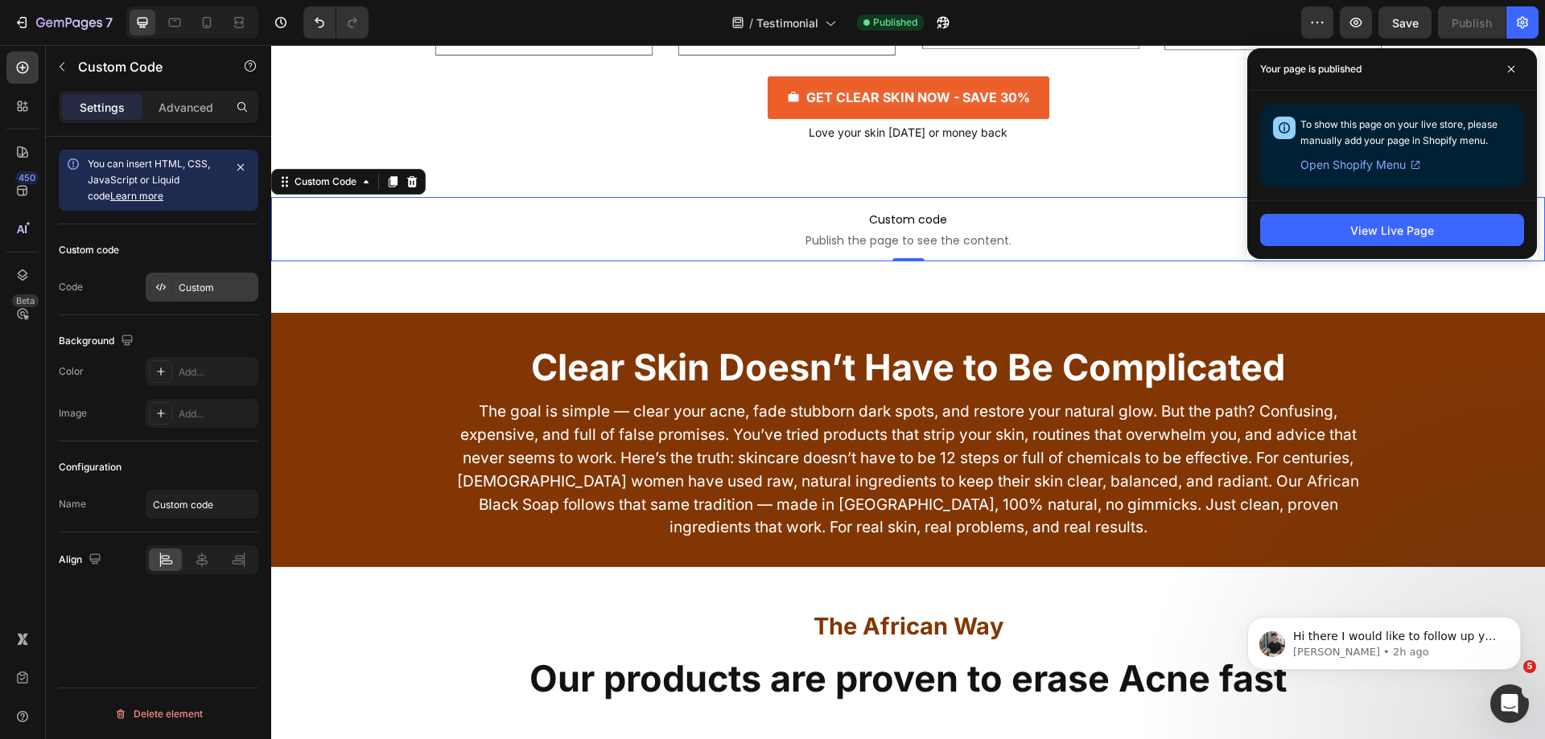
click at [216, 289] on div "Custom" at bounding box center [217, 288] width 76 height 14
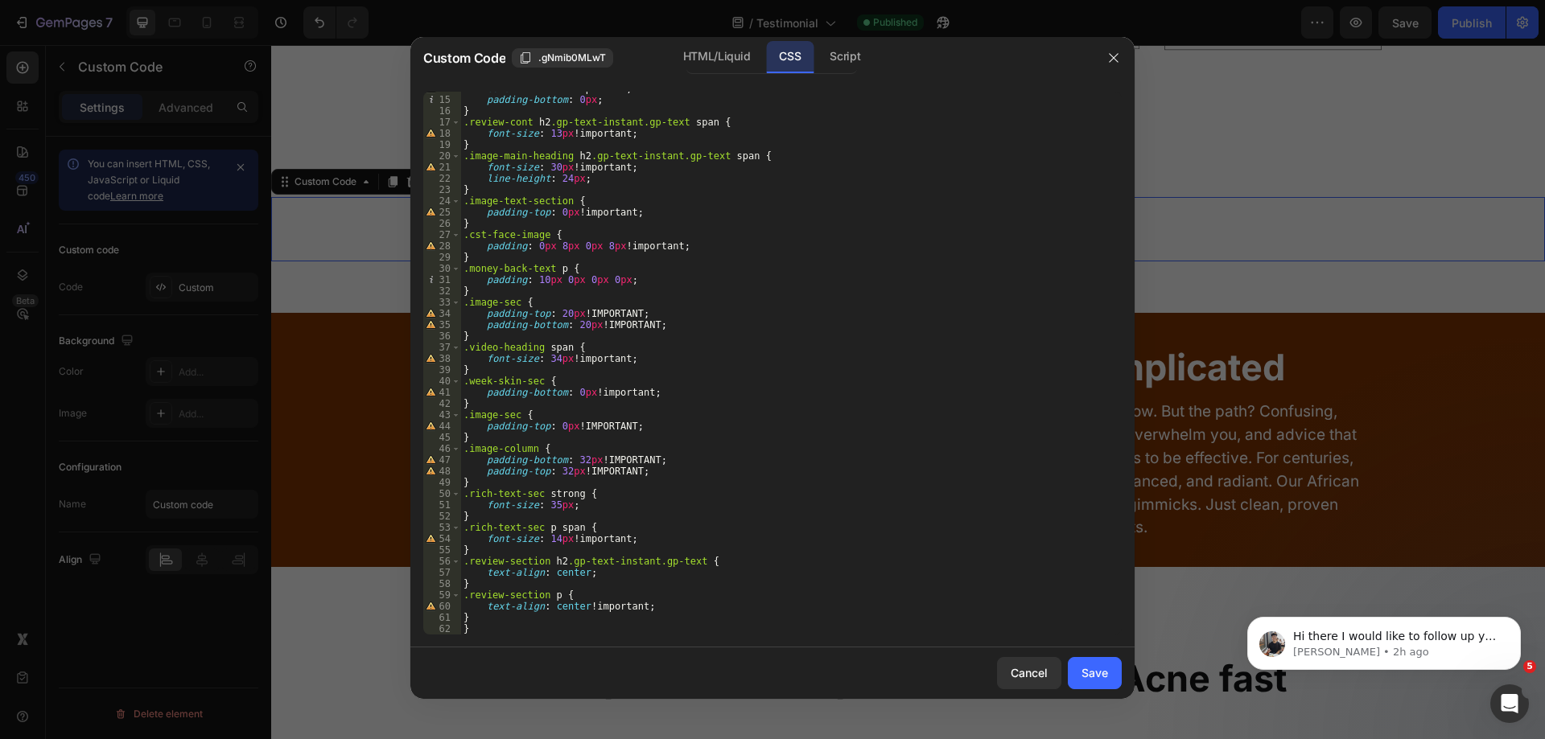
type textarea "}"
click at [473, 619] on div "color : #4d4d4d !important ; padding-bottom : 0 px ; } .review-cont h2 .gp-text…" at bounding box center [784, 366] width 649 height 566
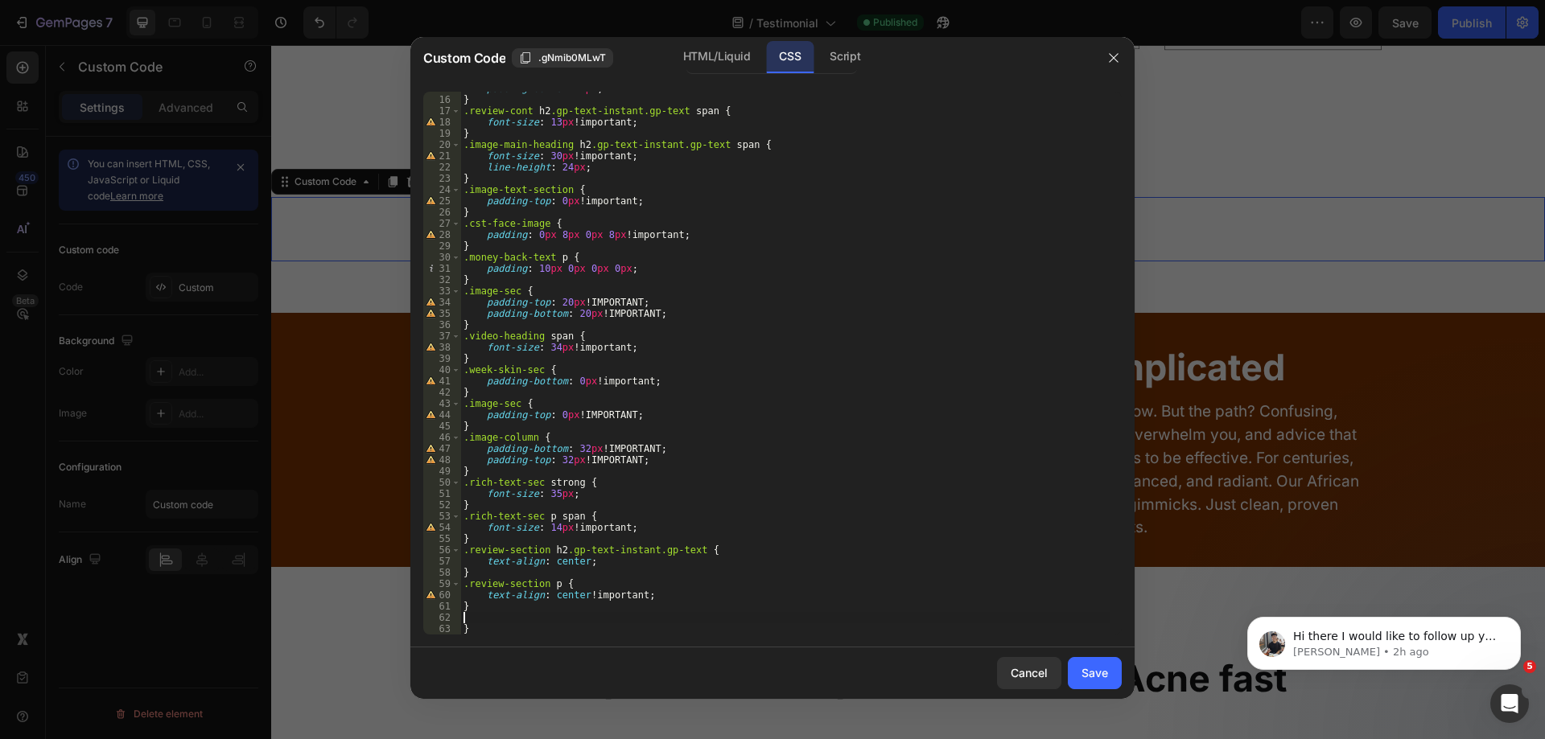
paste textarea "}"
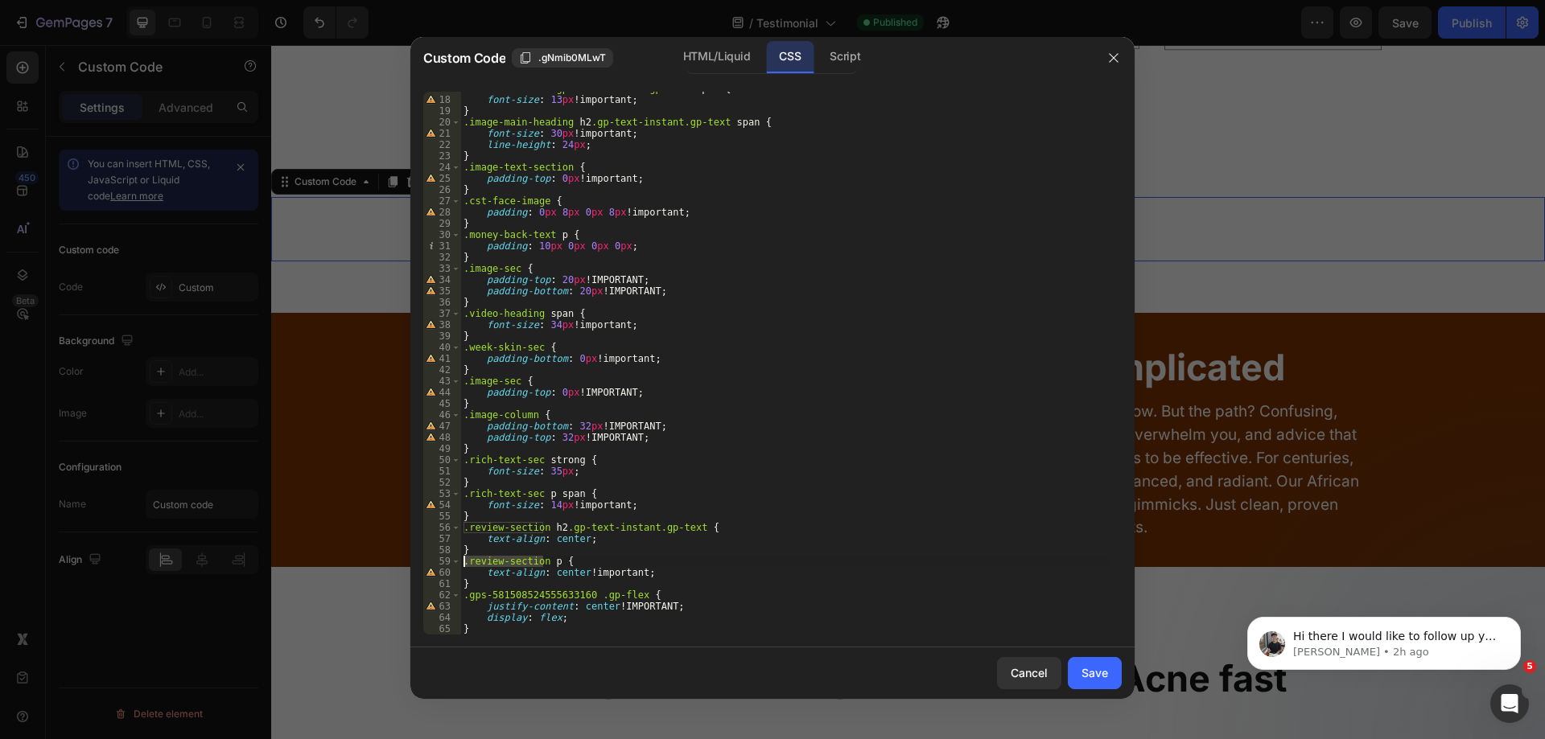
drag, startPoint x: 541, startPoint y: 562, endPoint x: 460, endPoint y: 563, distance: 80.4
click at [460, 563] on div "} 17 18 19 20 21 22 23 24 25 26 27 28 29 30 31 32 33 34 35 36 37 38 39 40 41 42…" at bounding box center [772, 363] width 698 height 543
click at [467, 562] on div ".review-cont h2 .gp-text-instant.gp-text span { font-size : 13 px !important ; …" at bounding box center [784, 363] width 649 height 543
drag, startPoint x: 542, startPoint y: 562, endPoint x: 464, endPoint y: 566, distance: 78.1
click at [464, 566] on div ".review-cont h2 .gp-text-instant.gp-text span { font-size : 13 px !important ; …" at bounding box center [784, 366] width 649 height 566
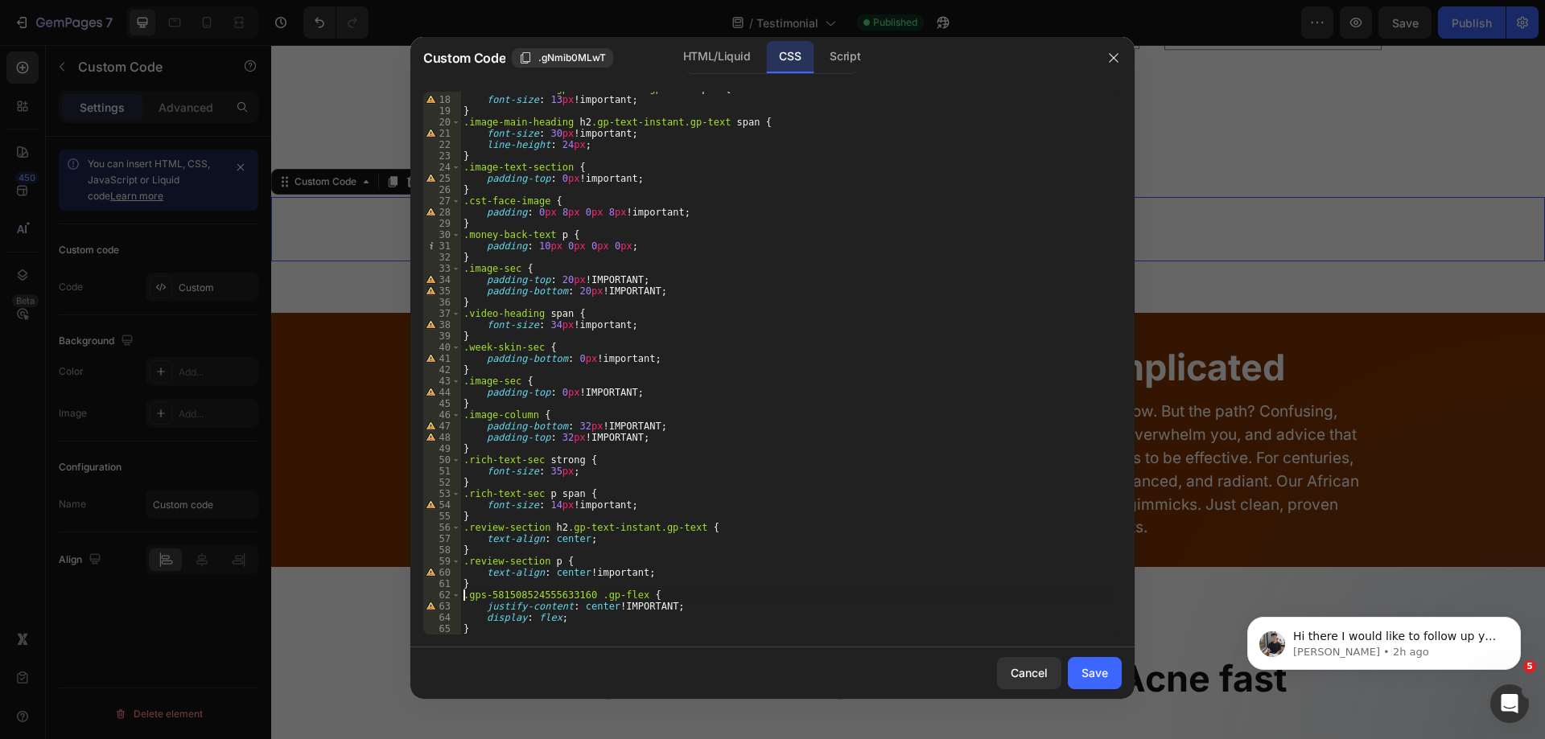
click at [465, 598] on div ".review-cont h2 .gp-text-instant.gp-text span { font-size : 13 px !important ; …" at bounding box center [784, 366] width 649 height 566
paste textarea "review-section."
click at [469, 600] on div ".review-cont h2 .gp-text-instant.gp-text span { font-size : 13 px !important ; …" at bounding box center [784, 366] width 649 height 566
type textarea ".review-section .gps-581508524555633160 .gp-flex {"
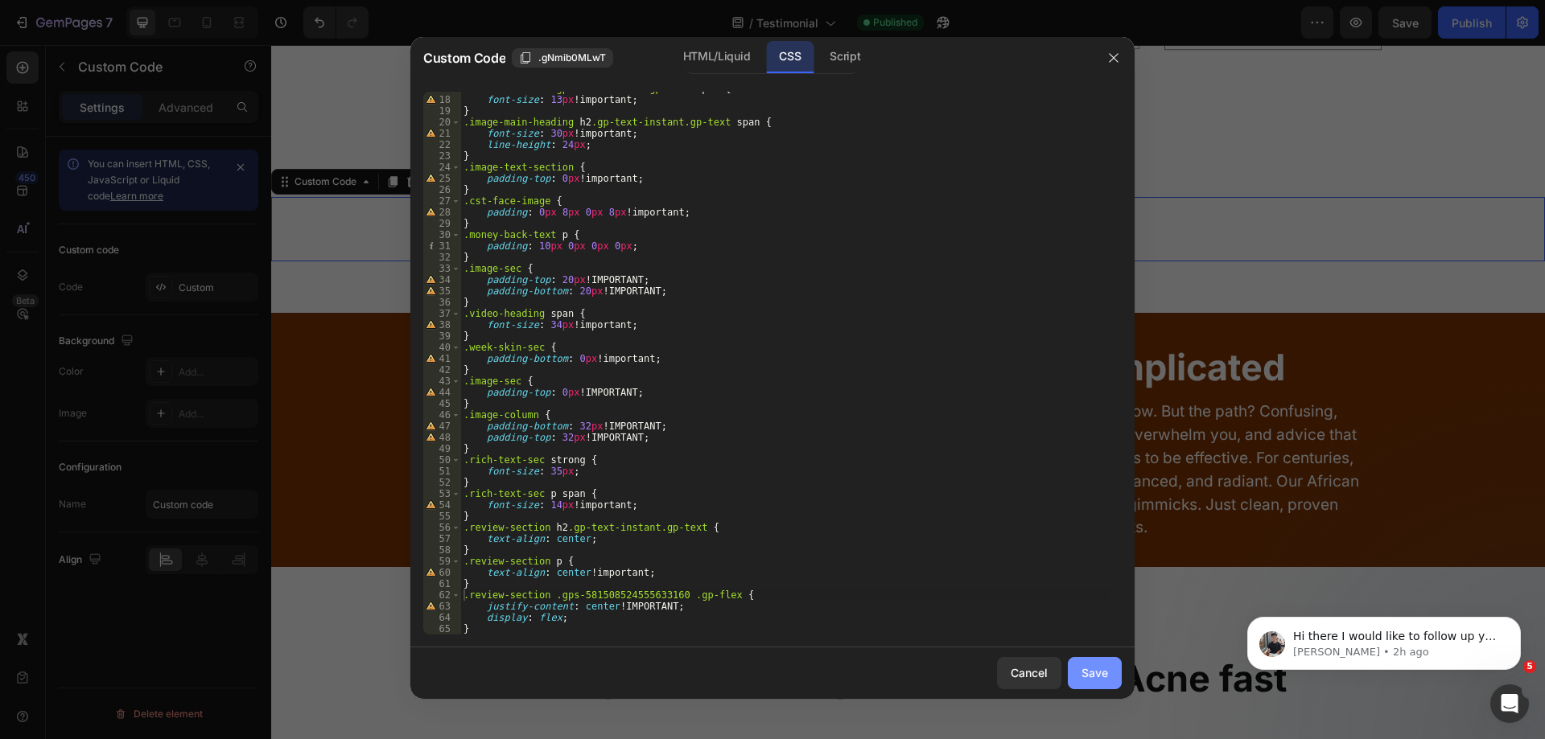
click at [1108, 664] on button "Save" at bounding box center [1094, 673] width 54 height 32
